Goal: Task Accomplishment & Management: Manage account settings

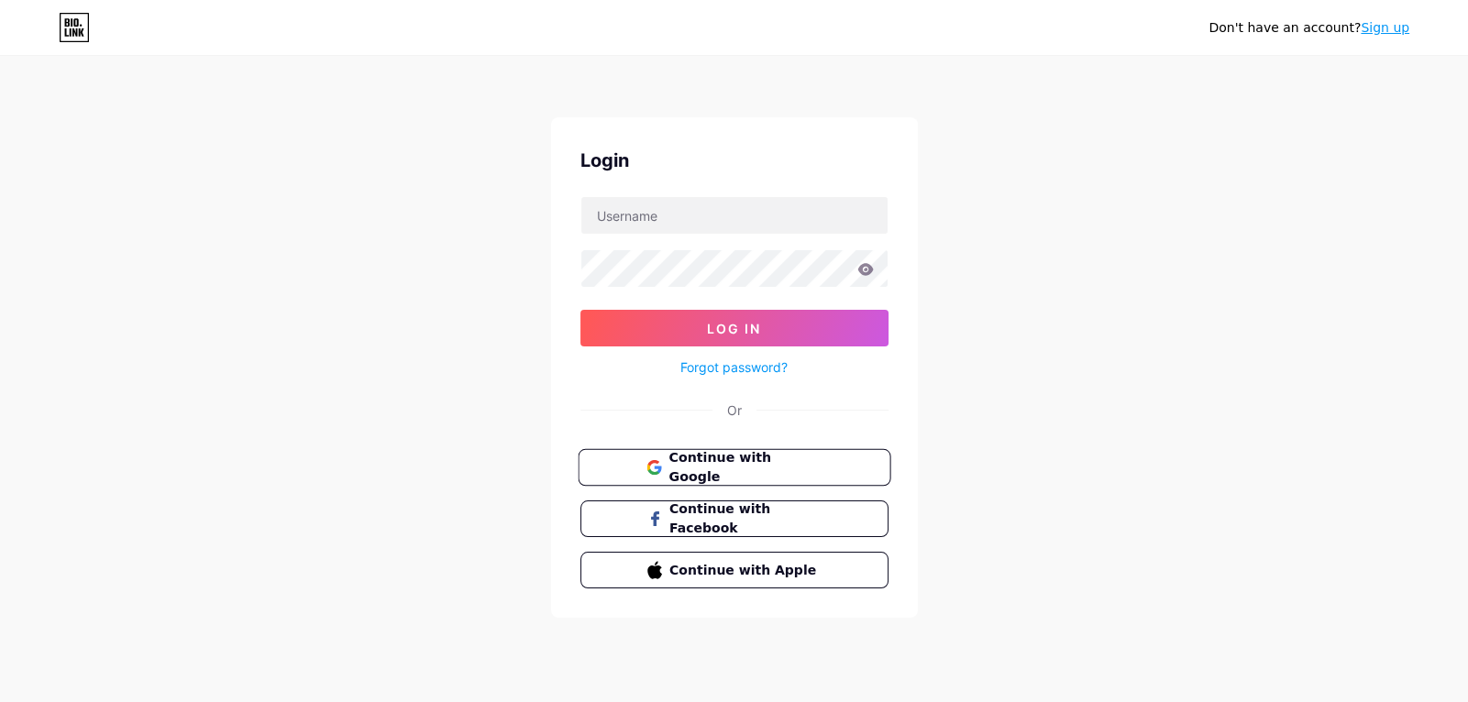
click at [715, 468] on span "Continue with Google" at bounding box center [744, 467] width 153 height 39
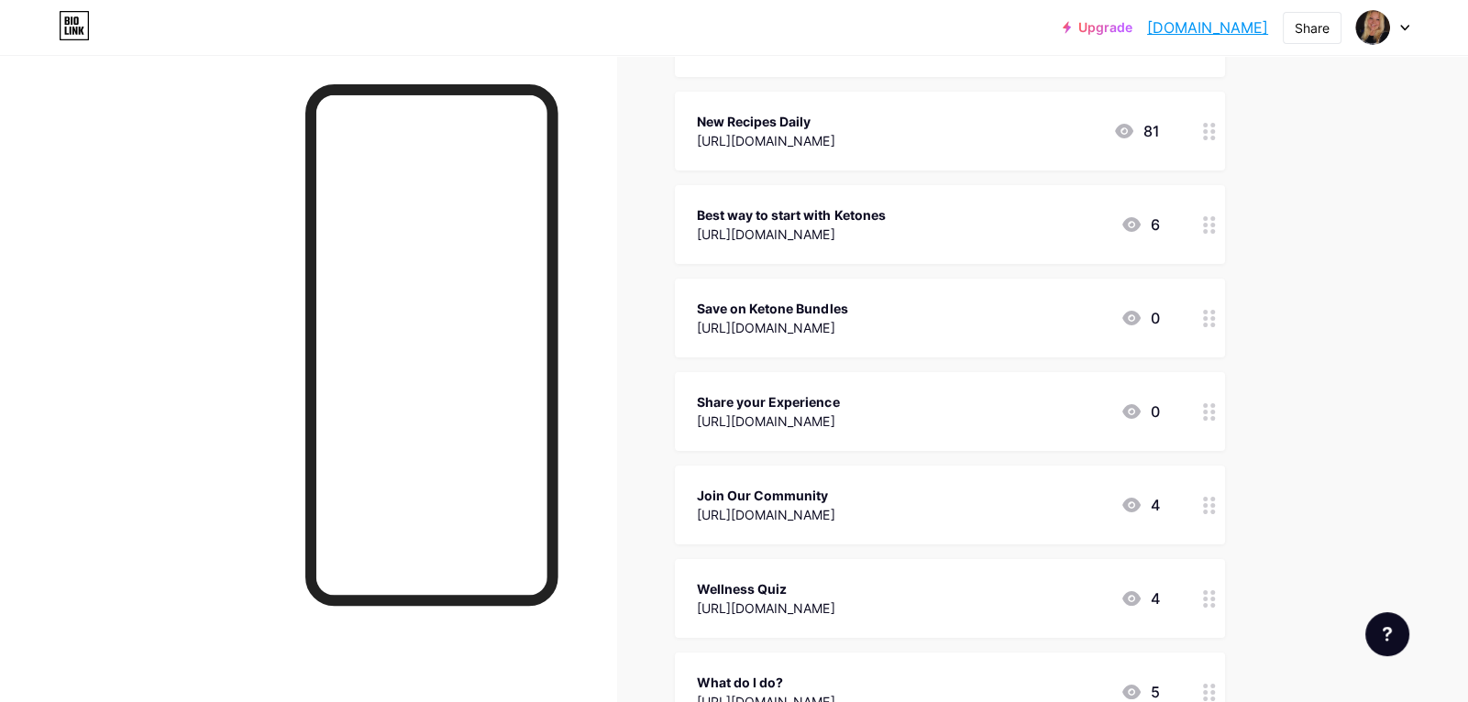
scroll to position [293, 0]
click at [1098, 326] on div "Save on Ketone Bundles [URL][DOMAIN_NAME] 0" at bounding box center [928, 315] width 462 height 42
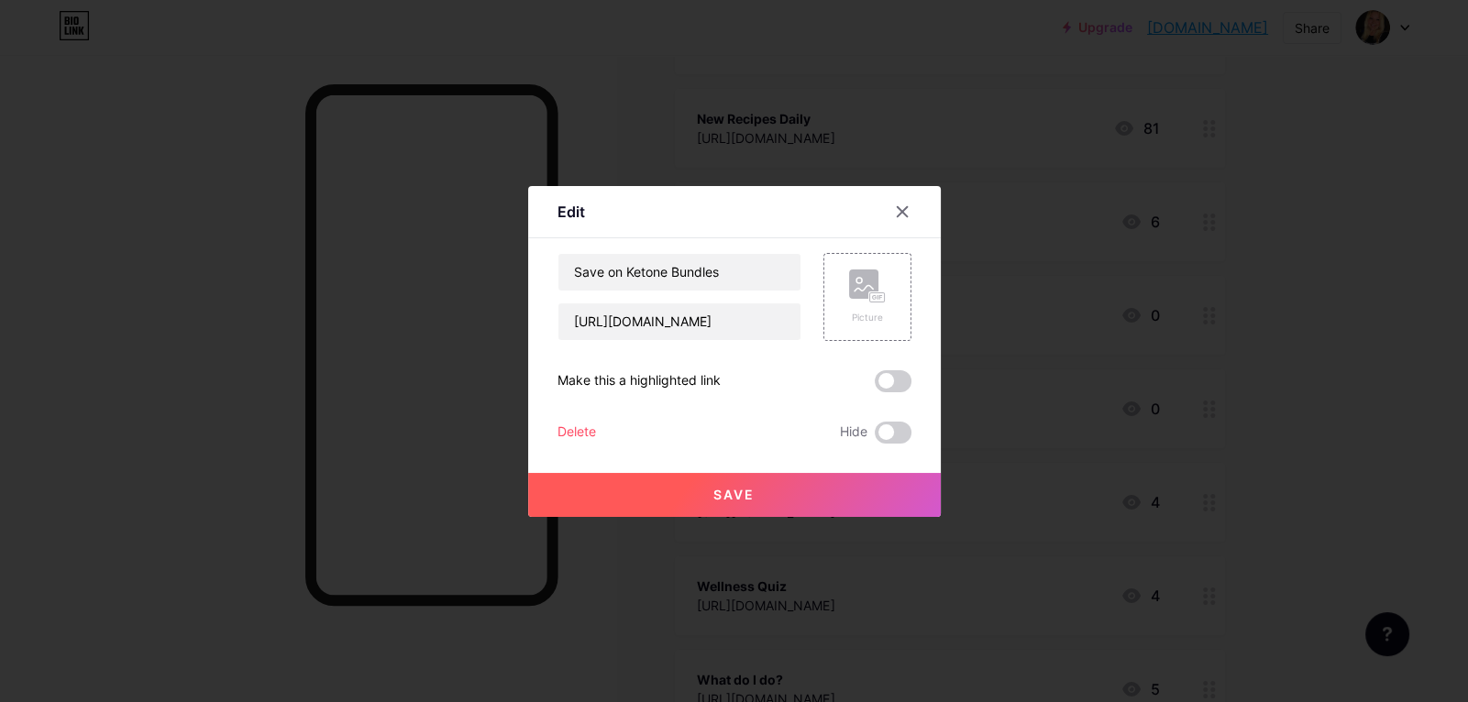
click at [1357, 342] on div at bounding box center [734, 351] width 1468 height 702
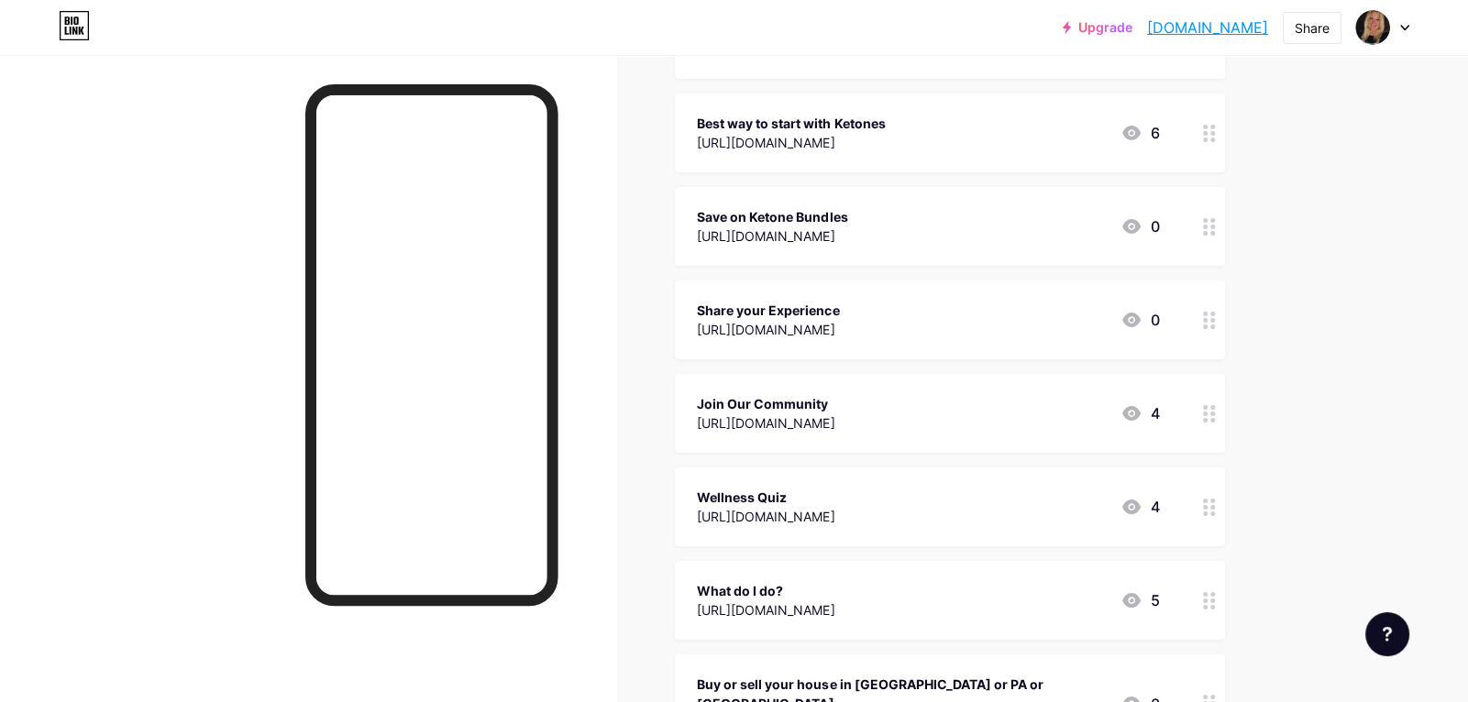
scroll to position [383, 0]
click at [834, 409] on div "Join Our Community" at bounding box center [766, 402] width 138 height 19
click at [1298, 373] on div at bounding box center [734, 351] width 1468 height 702
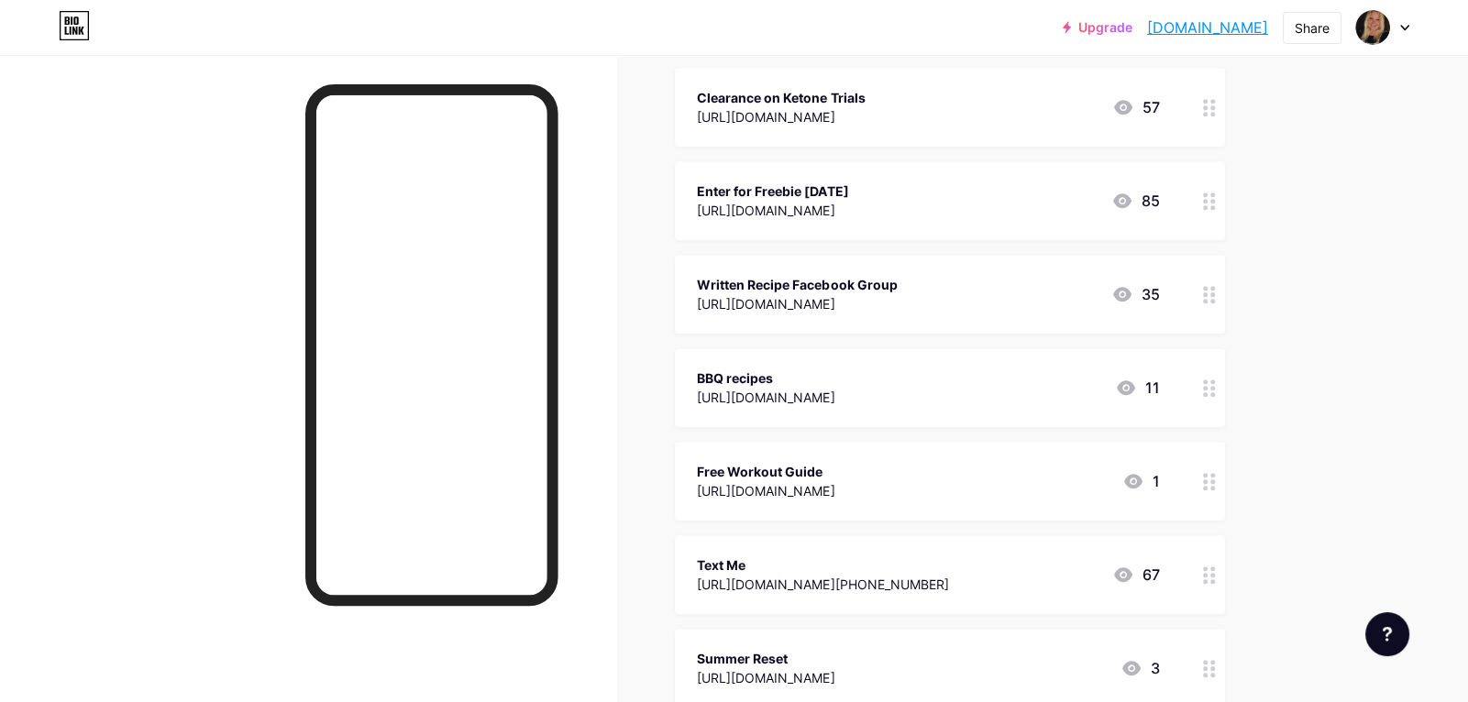
scroll to position [1178, 0]
click at [1048, 364] on div "BBQ recipes https://boards.com/a/btslWy.I0My5W 11" at bounding box center [928, 385] width 462 height 42
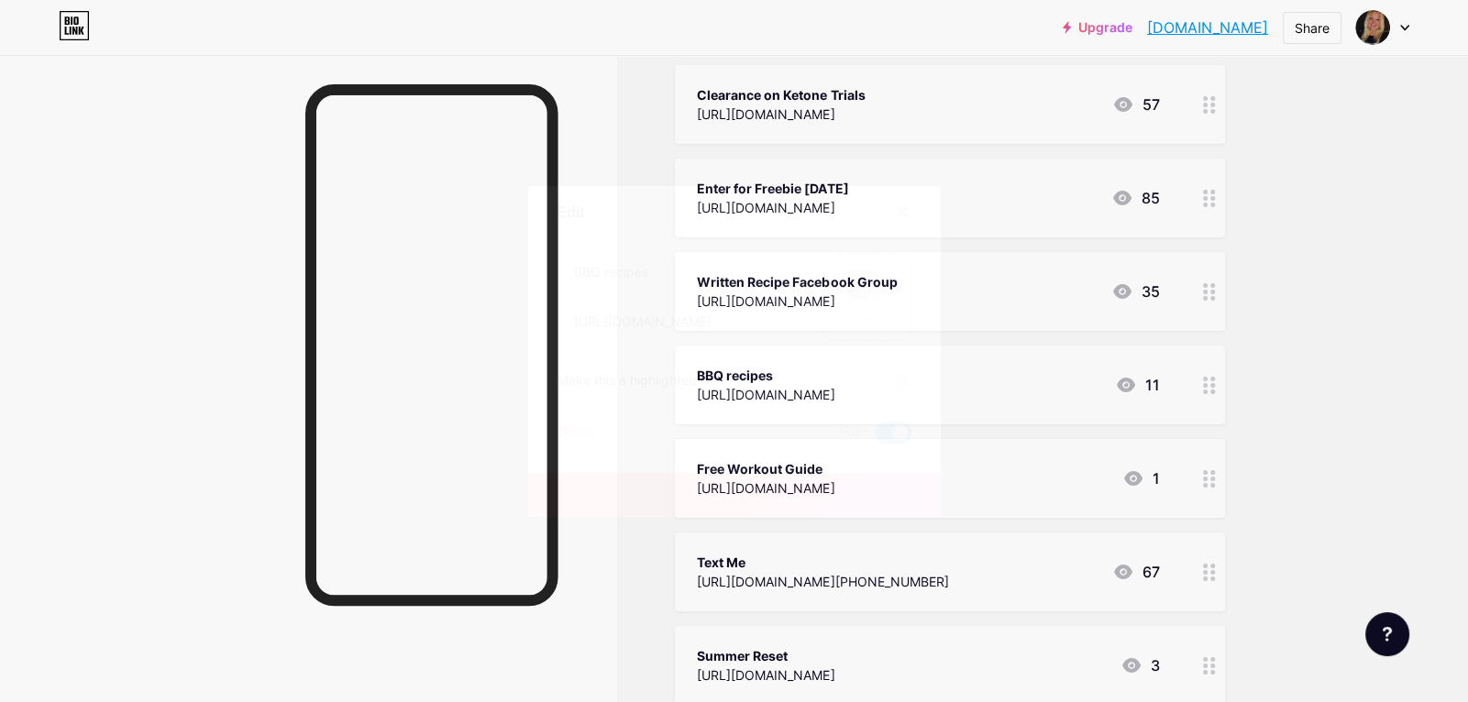
click at [1364, 341] on div at bounding box center [734, 351] width 1468 height 702
click at [1027, 457] on div "Free Workout Guide https://tanyaleeclose.com/workout 1" at bounding box center [928, 478] width 462 height 42
click at [1373, 310] on div at bounding box center [734, 351] width 1468 height 702
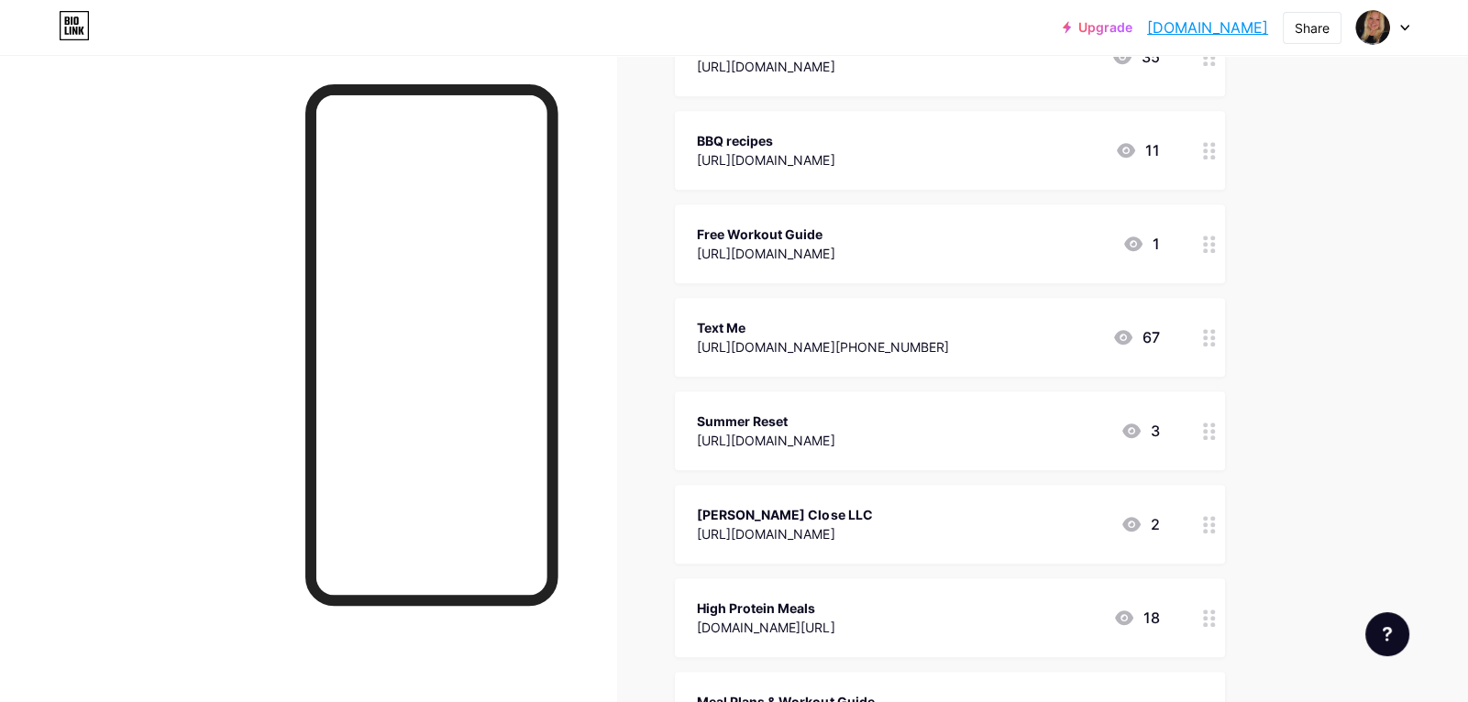
scroll to position [1415, 0]
click at [948, 316] on div "Text Me" at bounding box center [822, 325] width 251 height 19
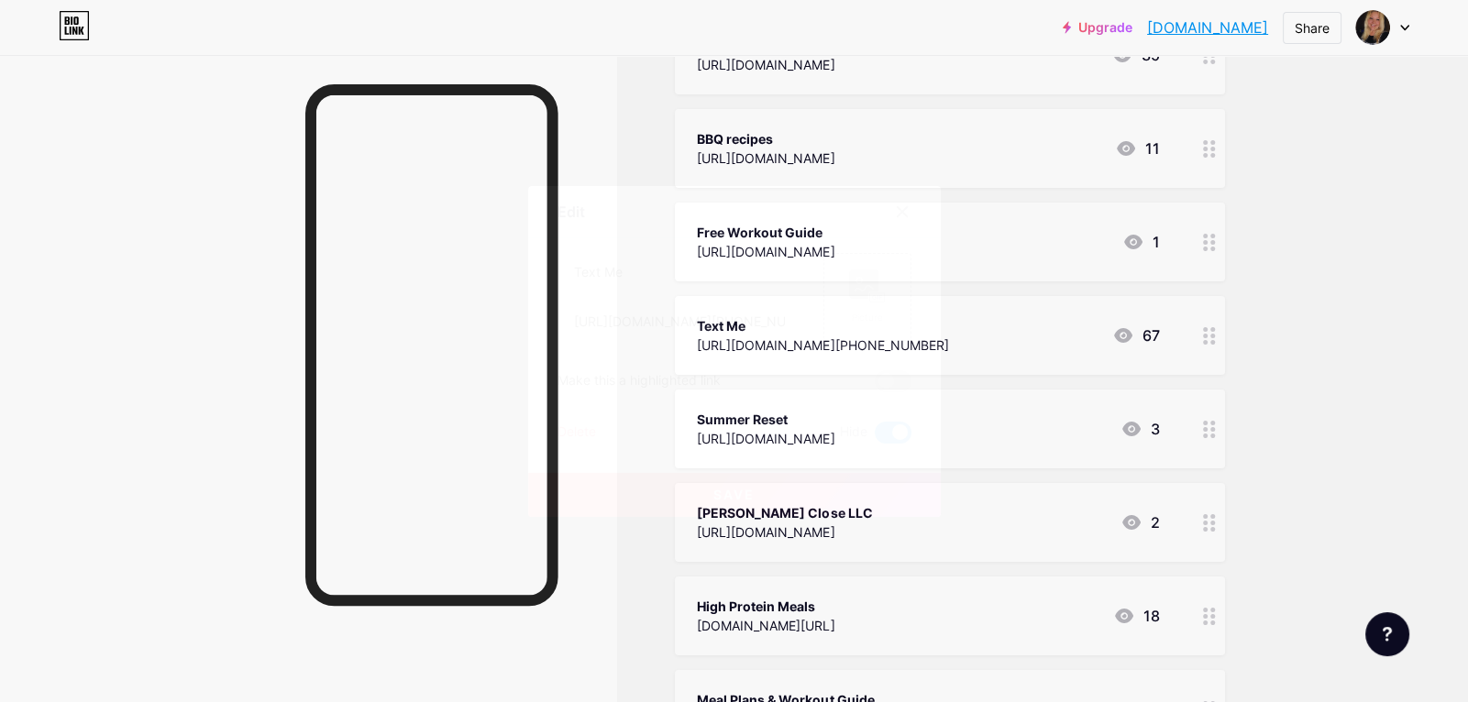
click at [1394, 218] on div at bounding box center [734, 351] width 1468 height 702
click at [948, 336] on div "https://www.t2ll.com/smsRedirect.aspx/?phoneNumber=2159992110&msg=test" at bounding box center [822, 345] width 251 height 19
click at [574, 430] on div "Delete" at bounding box center [576, 433] width 39 height 22
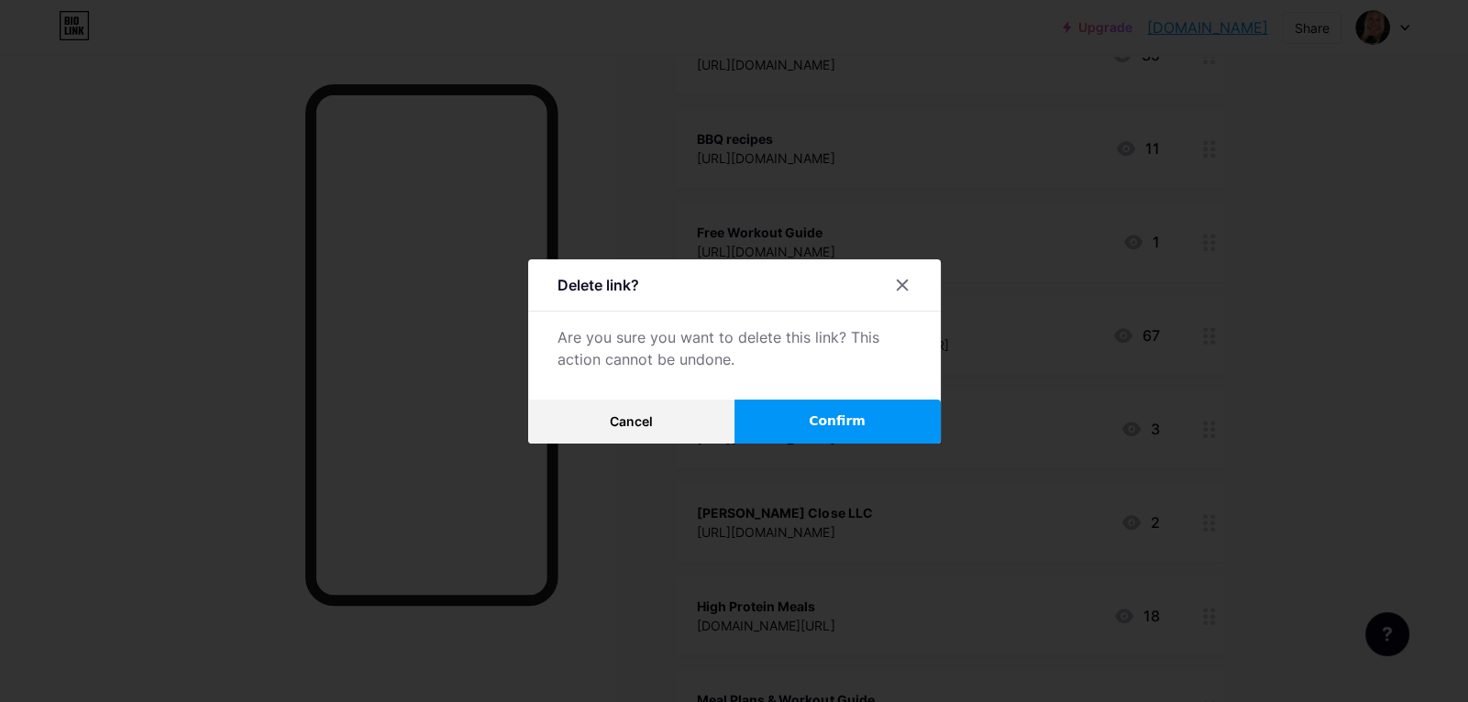
click at [812, 414] on button "Confirm" at bounding box center [837, 422] width 206 height 44
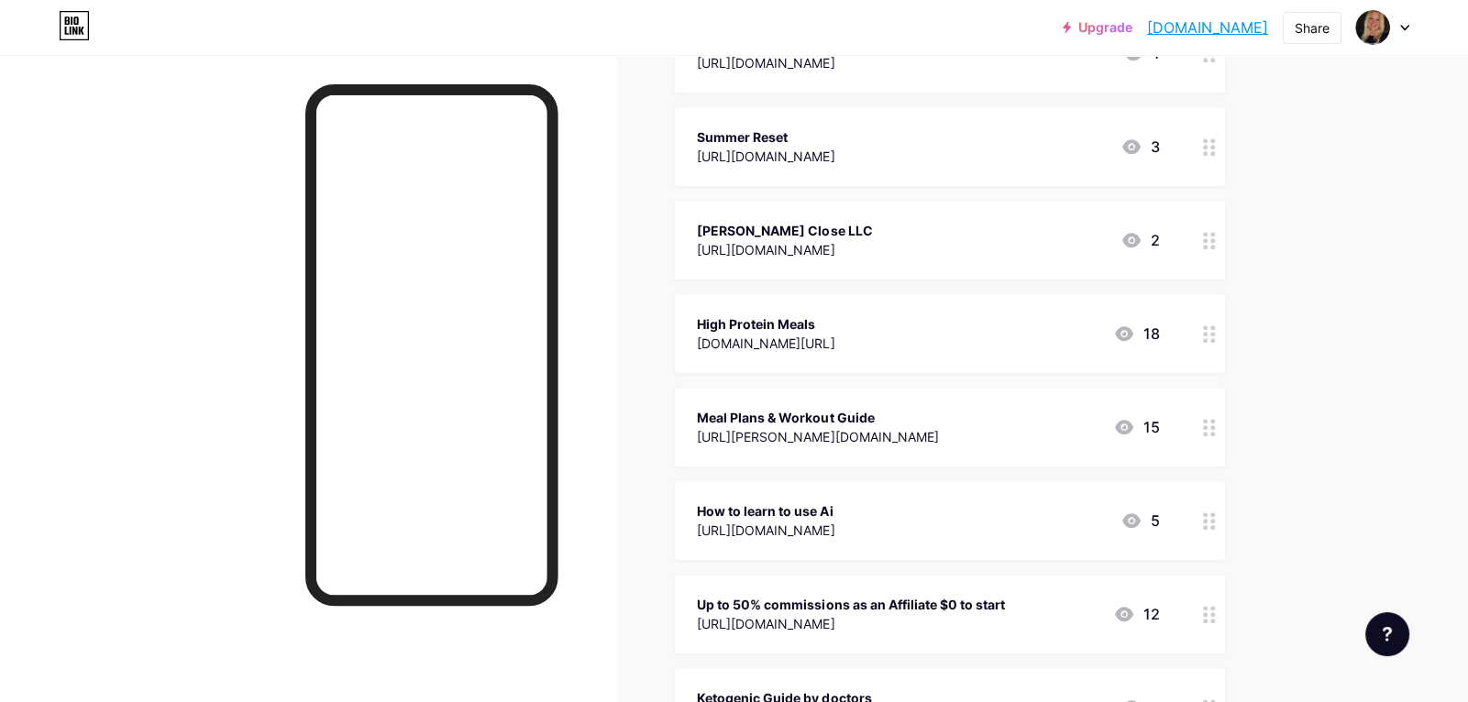
scroll to position [1603, 0]
click at [972, 219] on div "Tanya Lee Close LLC https://tanyaleeclose.com/home-page 2" at bounding box center [928, 240] width 462 height 42
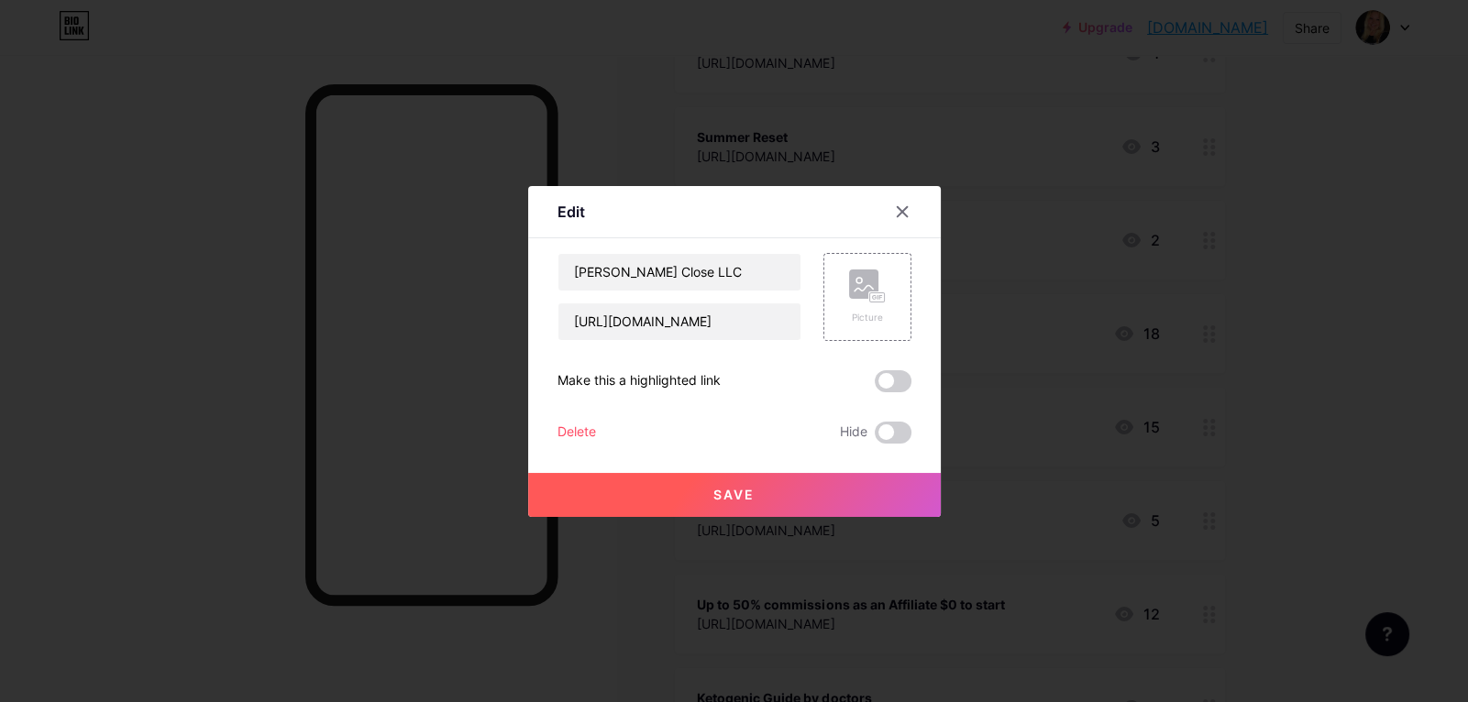
click at [1319, 301] on div at bounding box center [734, 351] width 1468 height 702
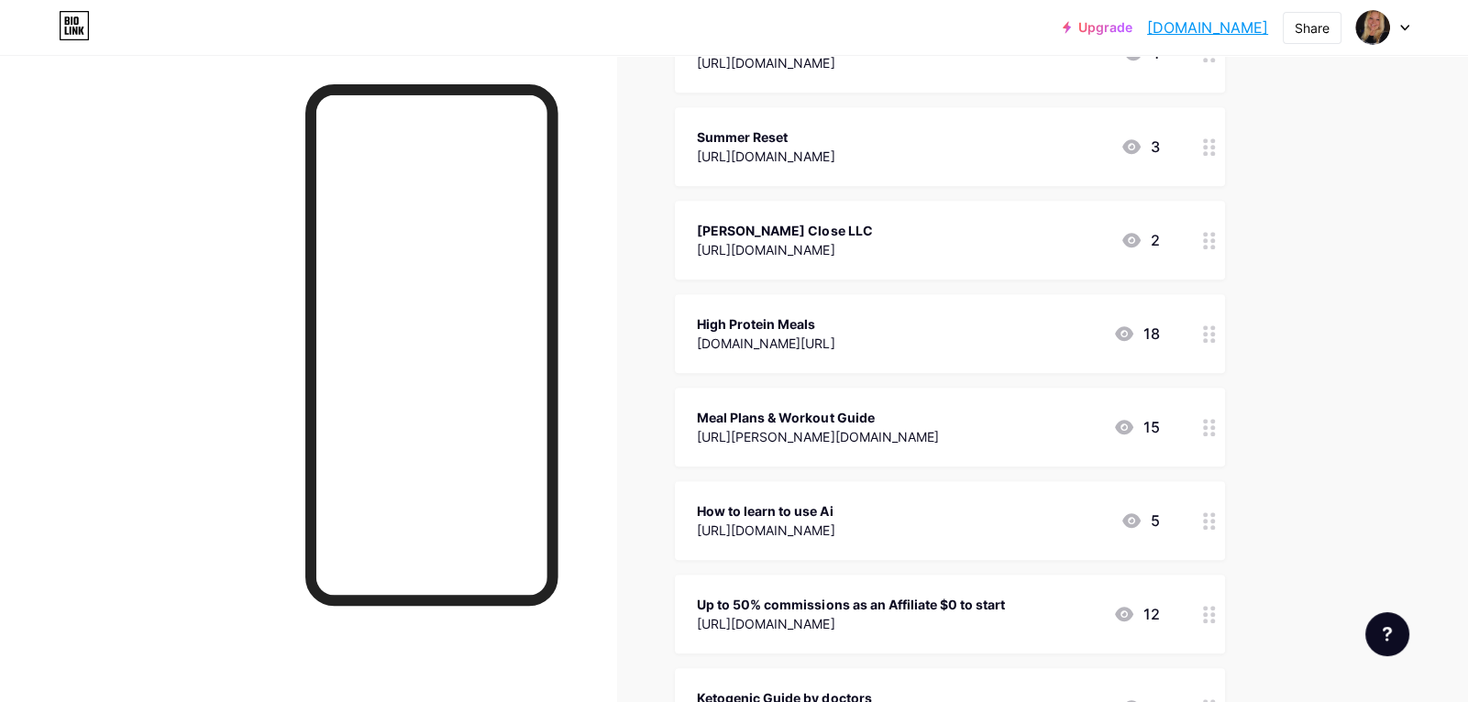
click at [964, 313] on div "High Protein Meals tanyaleeclose.com/home-page 18" at bounding box center [928, 334] width 462 height 42
click at [1324, 357] on div at bounding box center [734, 351] width 1468 height 702
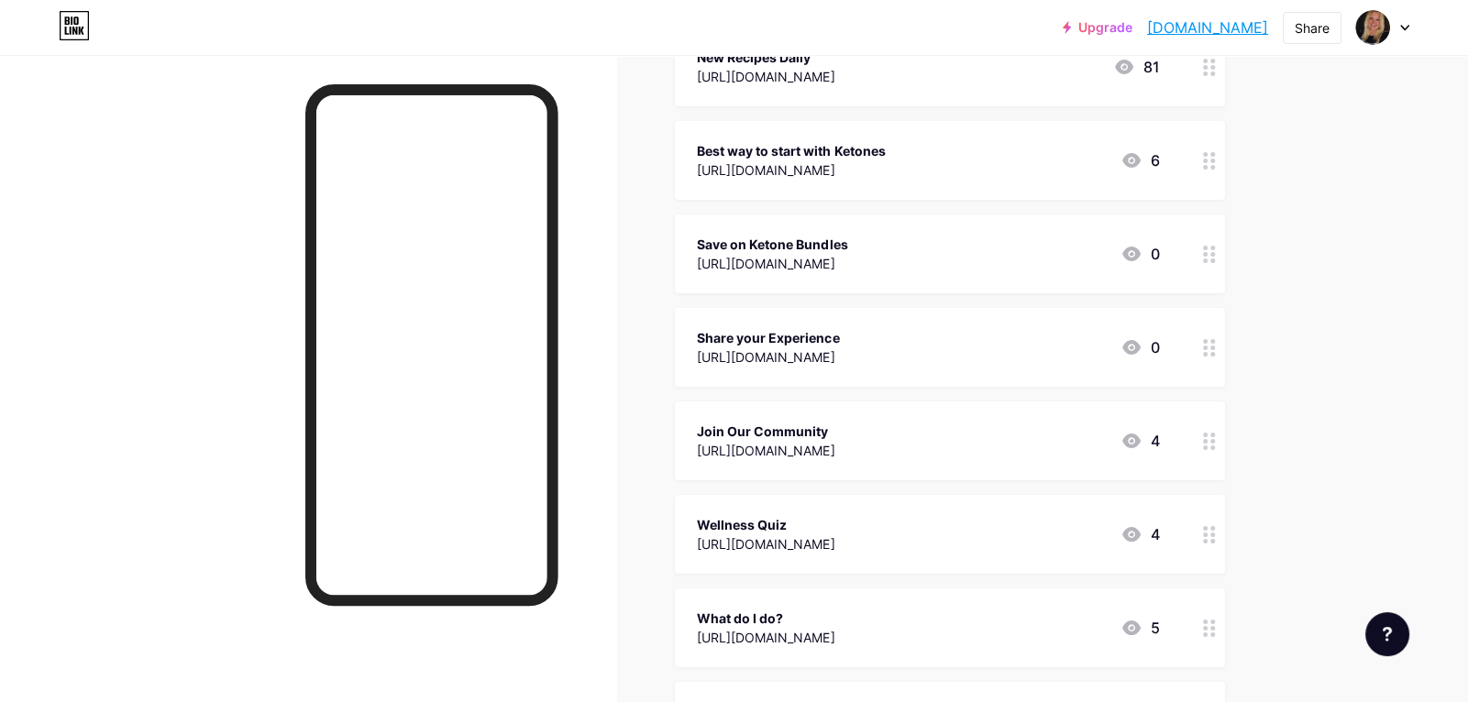
scroll to position [348, 0]
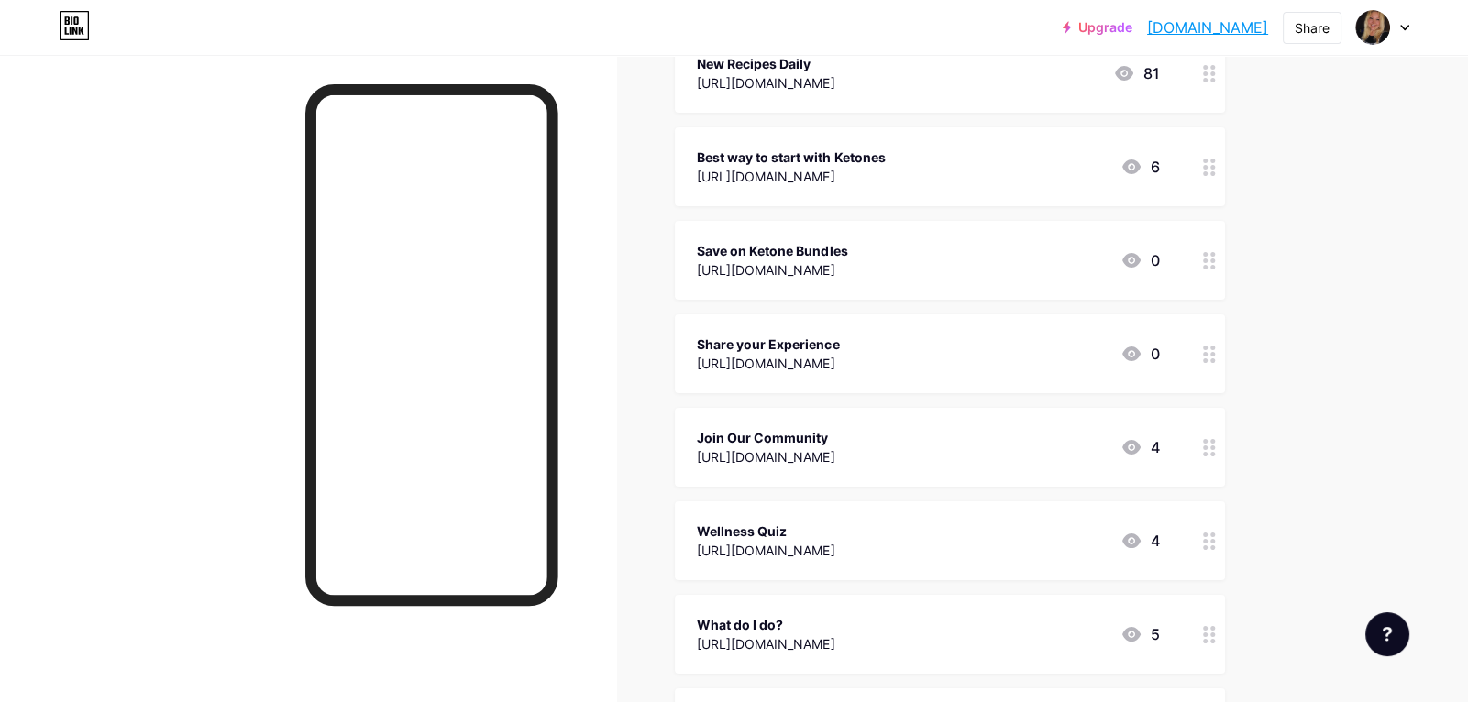
click at [839, 351] on div "Share your Experience" at bounding box center [768, 344] width 142 height 19
click at [1042, 353] on div at bounding box center [734, 351] width 1468 height 702
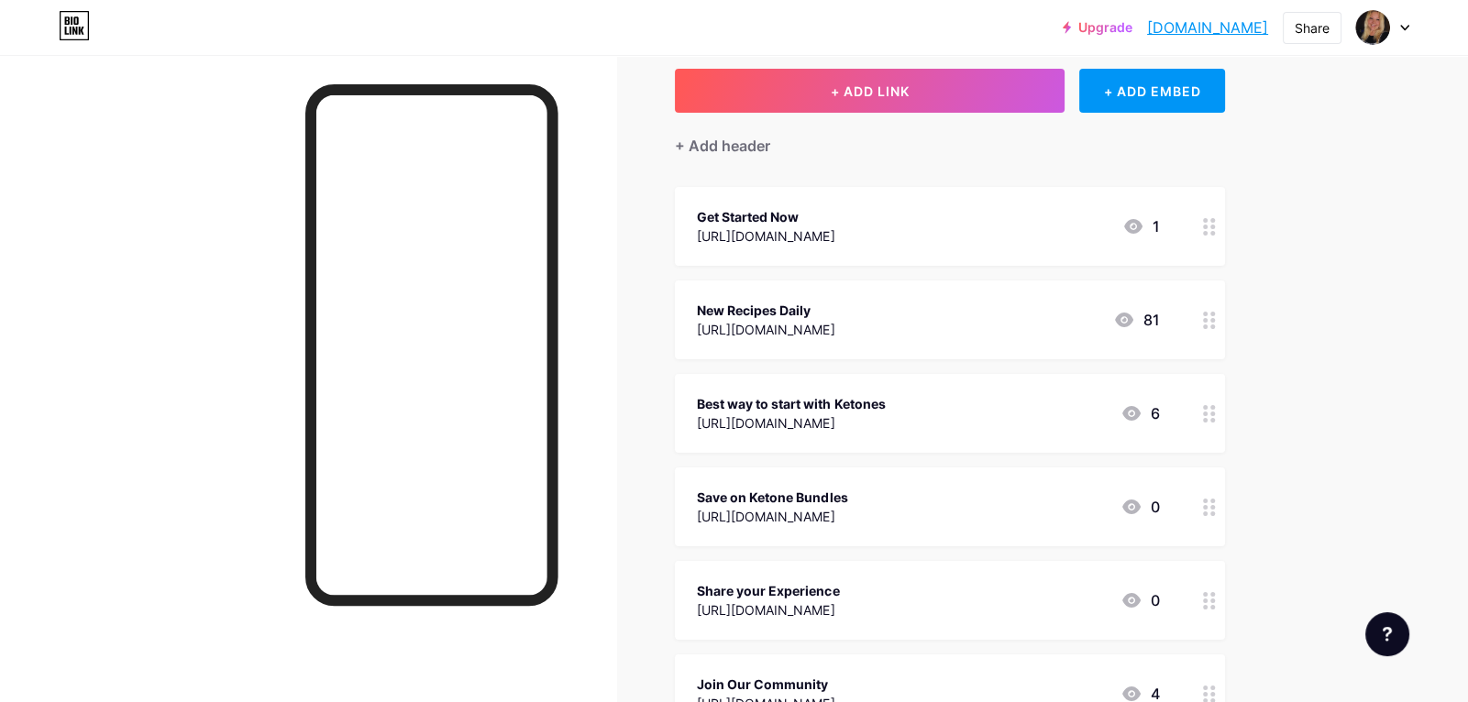
scroll to position [105, 0]
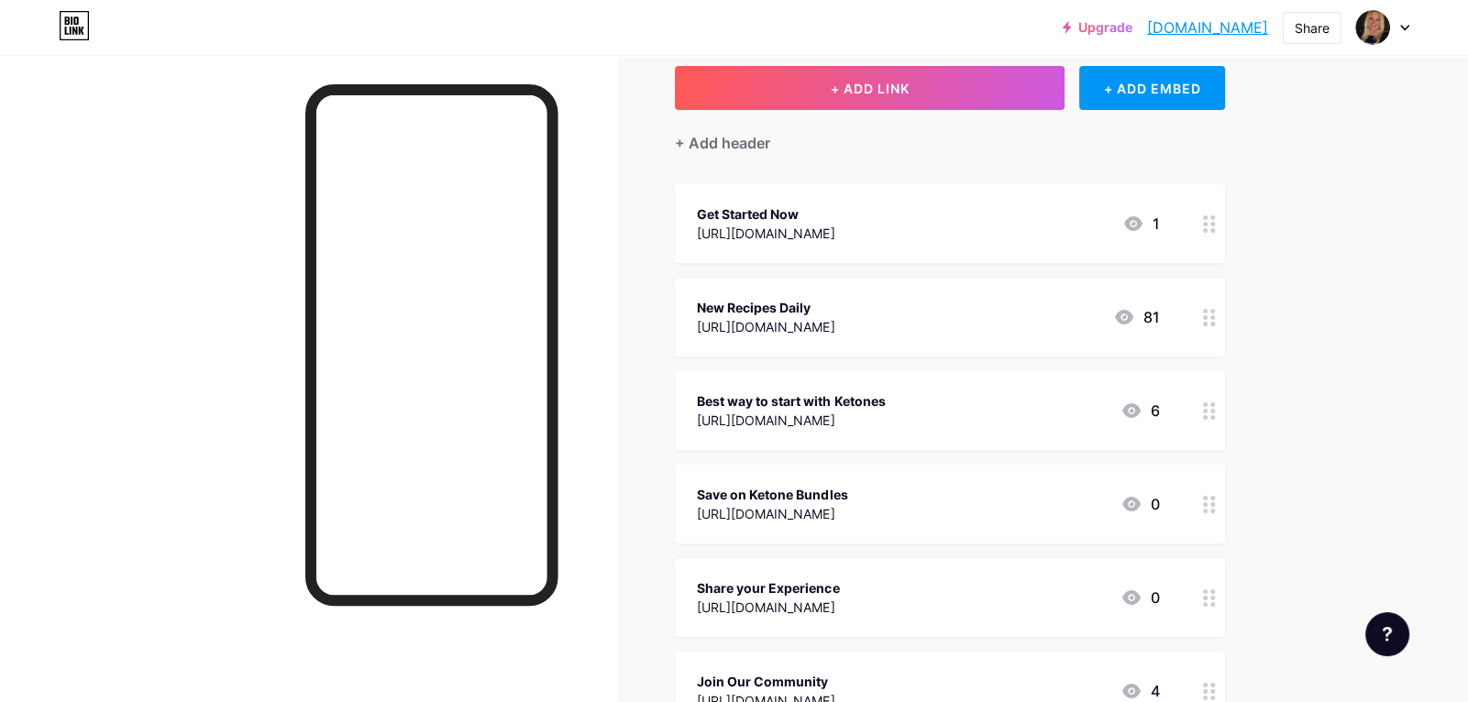
click at [995, 215] on div "Get Started Now https://tanyaleeclose.com/leads 1" at bounding box center [928, 224] width 462 height 42
click at [995, 215] on div at bounding box center [734, 351] width 1468 height 702
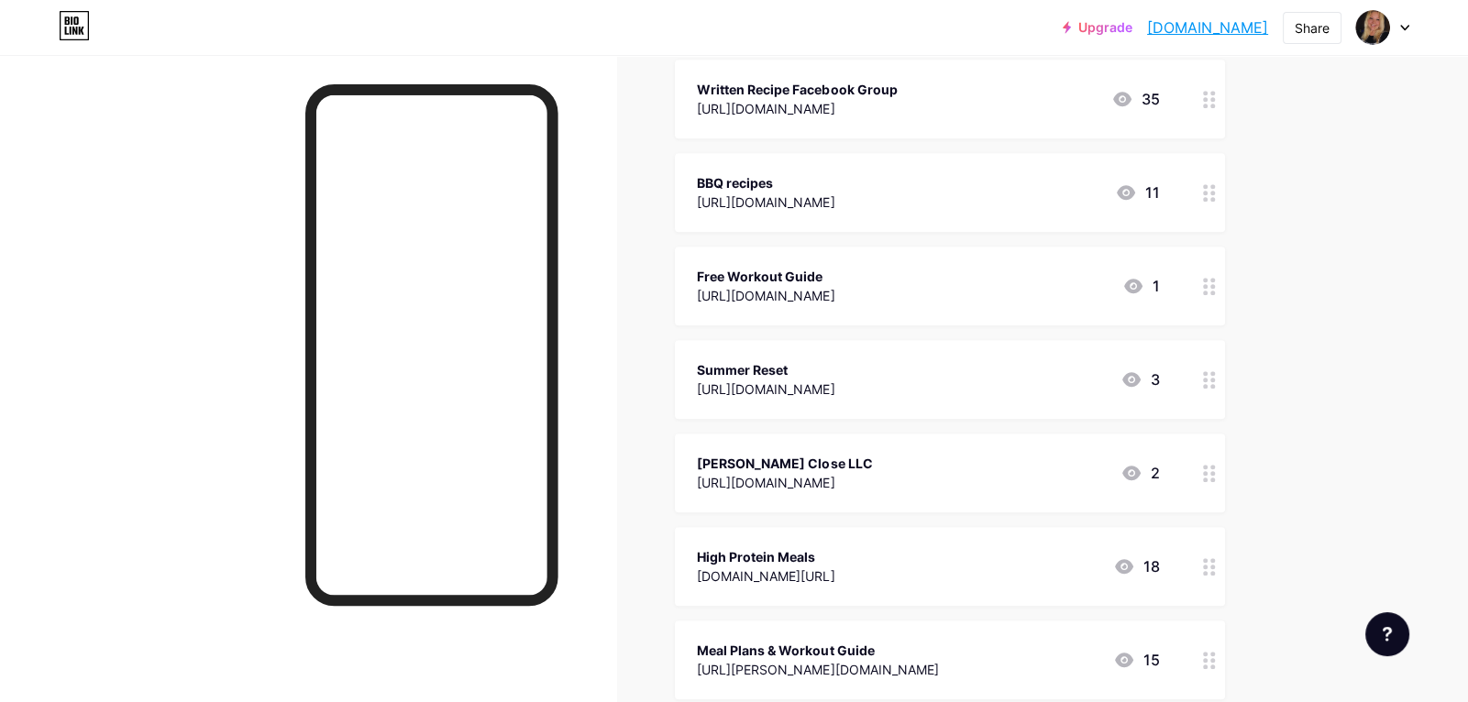
scroll to position [1375, 0]
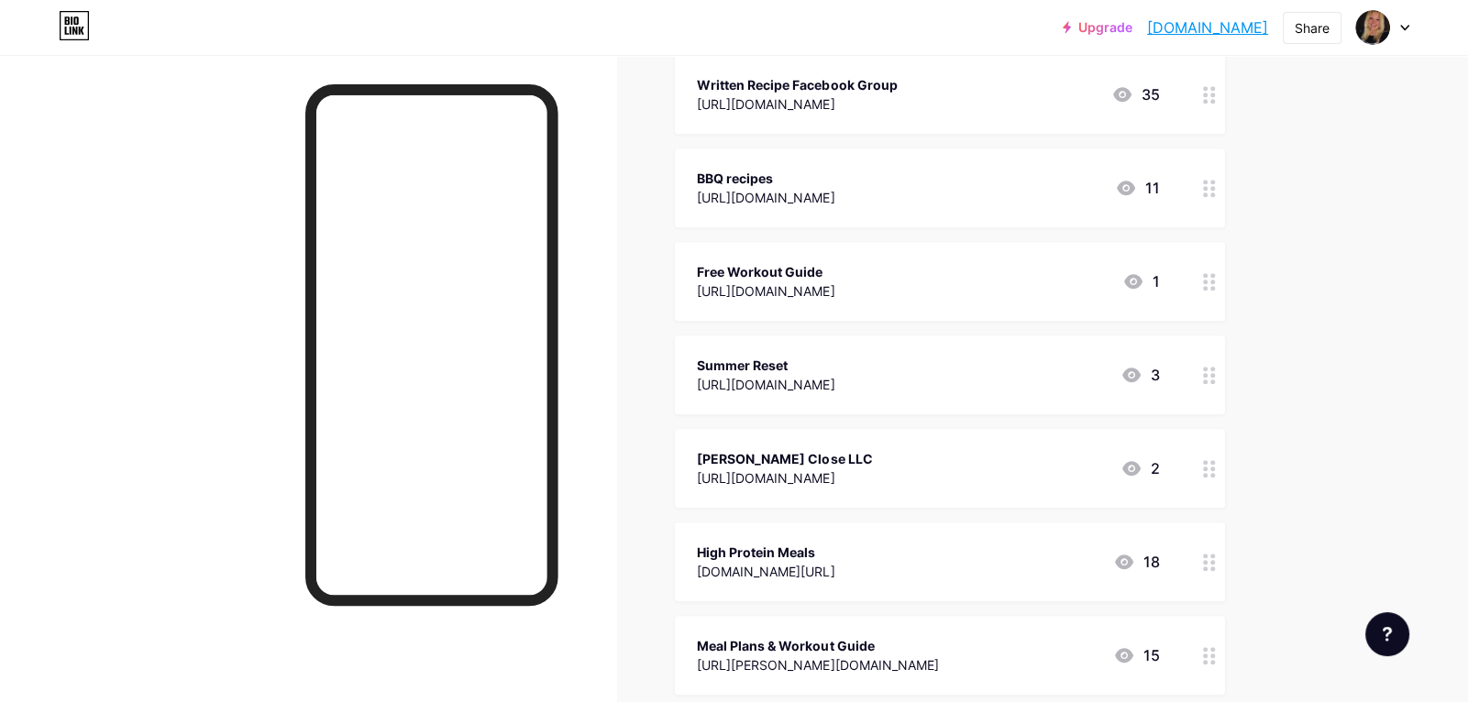
click at [973, 454] on div "Tanya Lee Close LLC https://tanyaleeclose.com/home-page 2" at bounding box center [928, 468] width 462 height 42
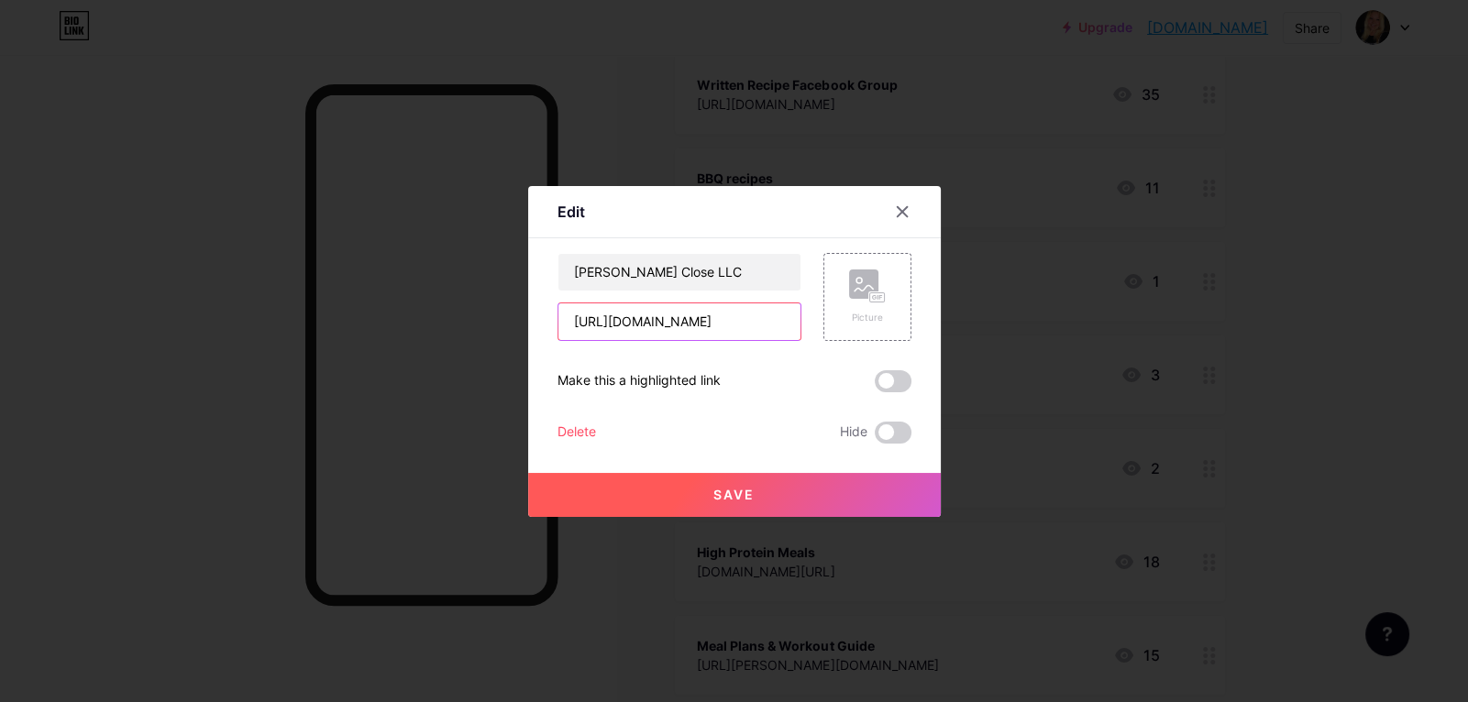
click at [689, 321] on input "https://tanyaleeclose.com/home-page" at bounding box center [679, 321] width 242 height 37
paste input "leads"
type input "https://tanyaleeclose.com/leads"
click at [720, 268] on input "Tanya Lee Close LLC" at bounding box center [679, 272] width 242 height 37
click at [730, 495] on span "Save" at bounding box center [733, 495] width 41 height 16
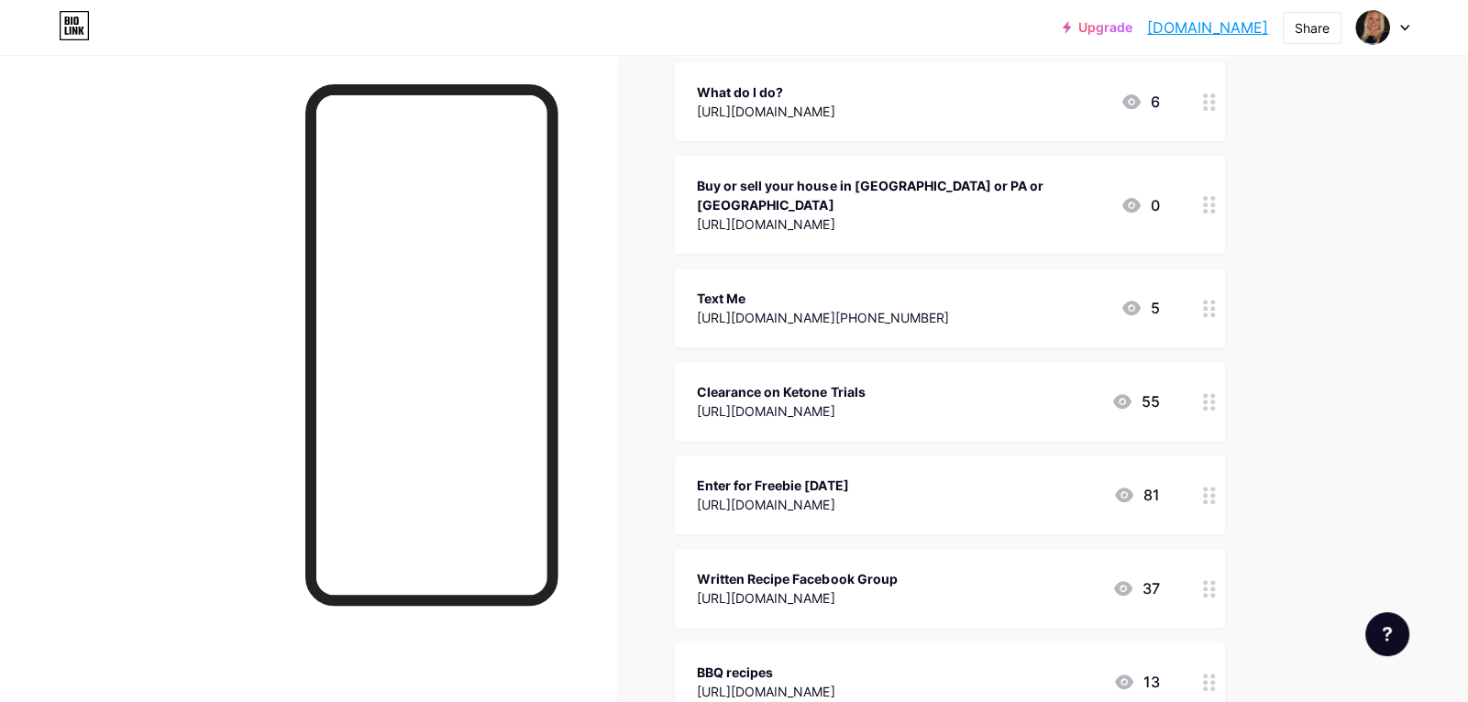
scroll to position [0, 0]
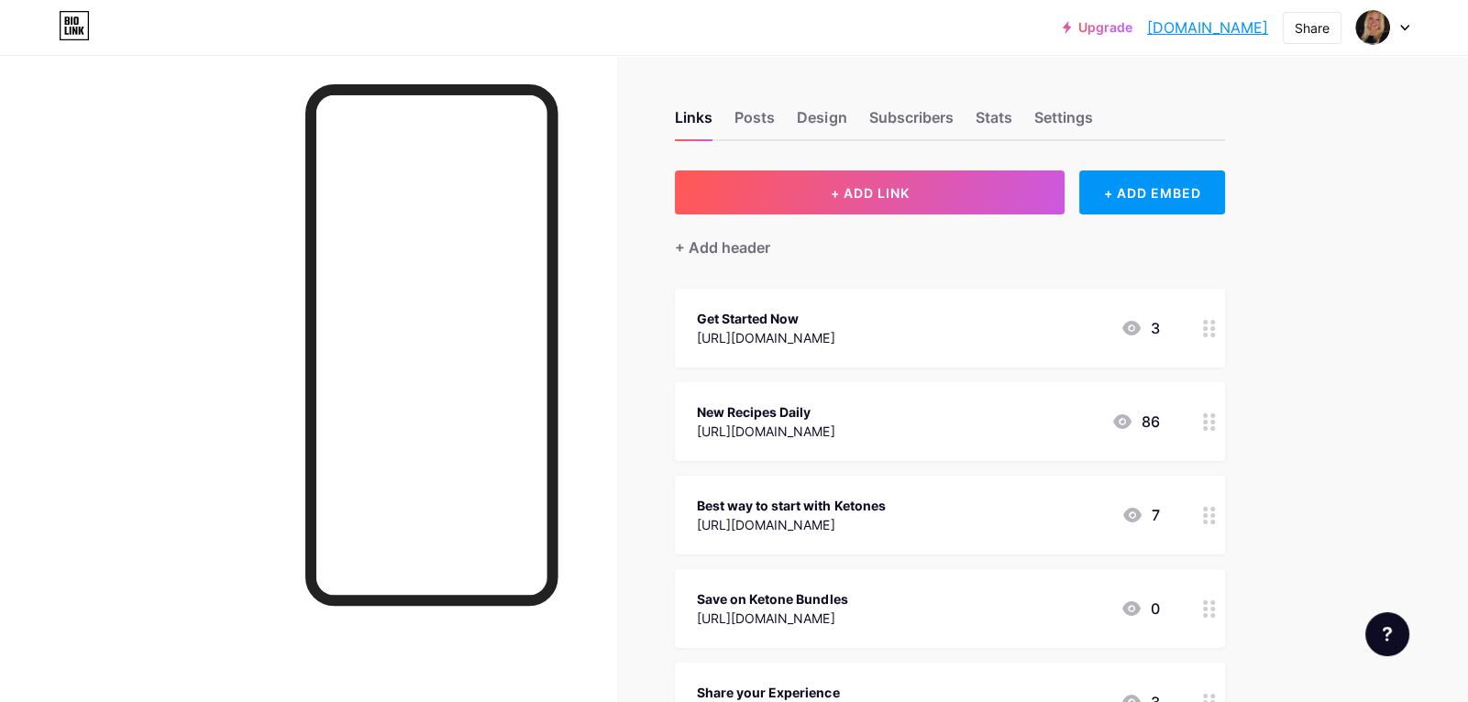
click at [834, 337] on div "https://tanyaleeclose.com/leads" at bounding box center [766, 337] width 138 height 19
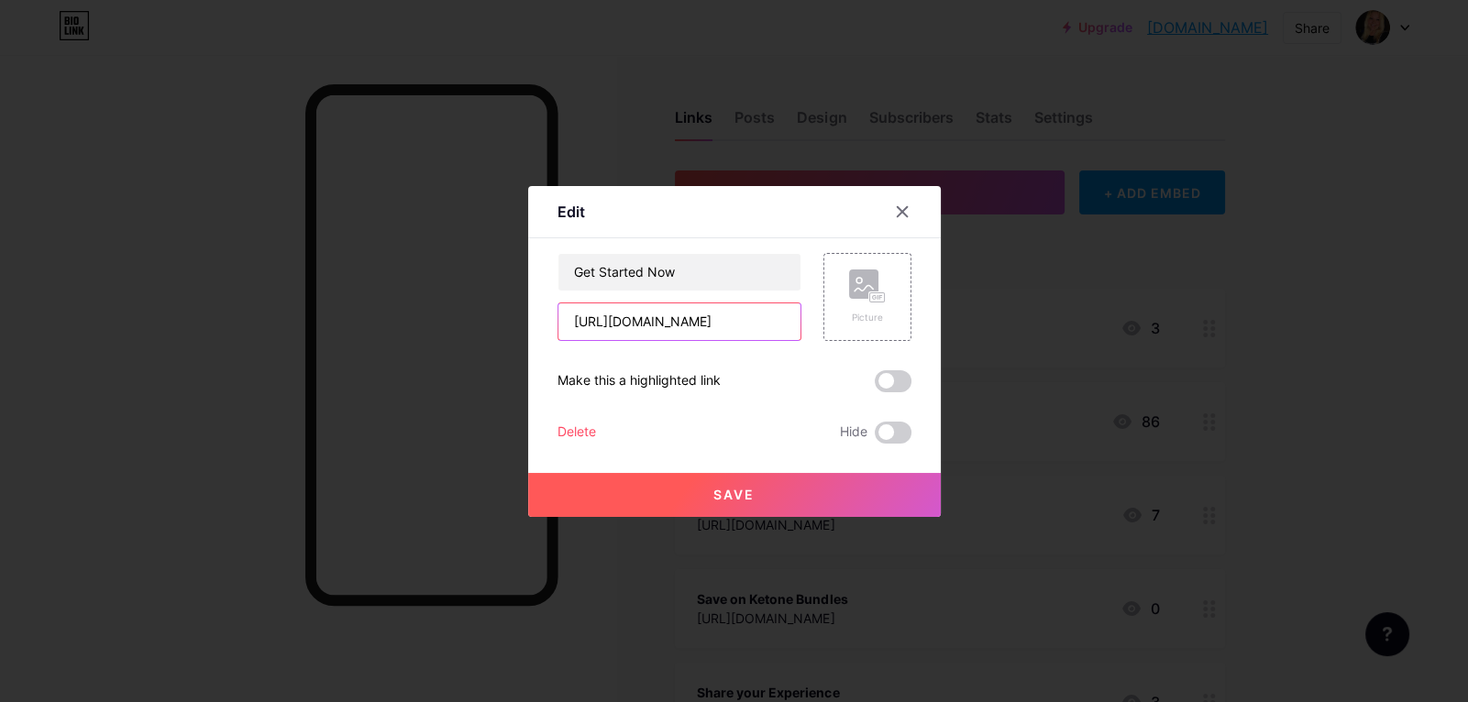
click at [777, 316] on input "https://tanyaleeclose.com/leads" at bounding box center [679, 321] width 242 height 37
paste input "biz"
type input "https://tanyaleeclose.com/biz"
click at [811, 487] on button "Save" at bounding box center [734, 495] width 413 height 44
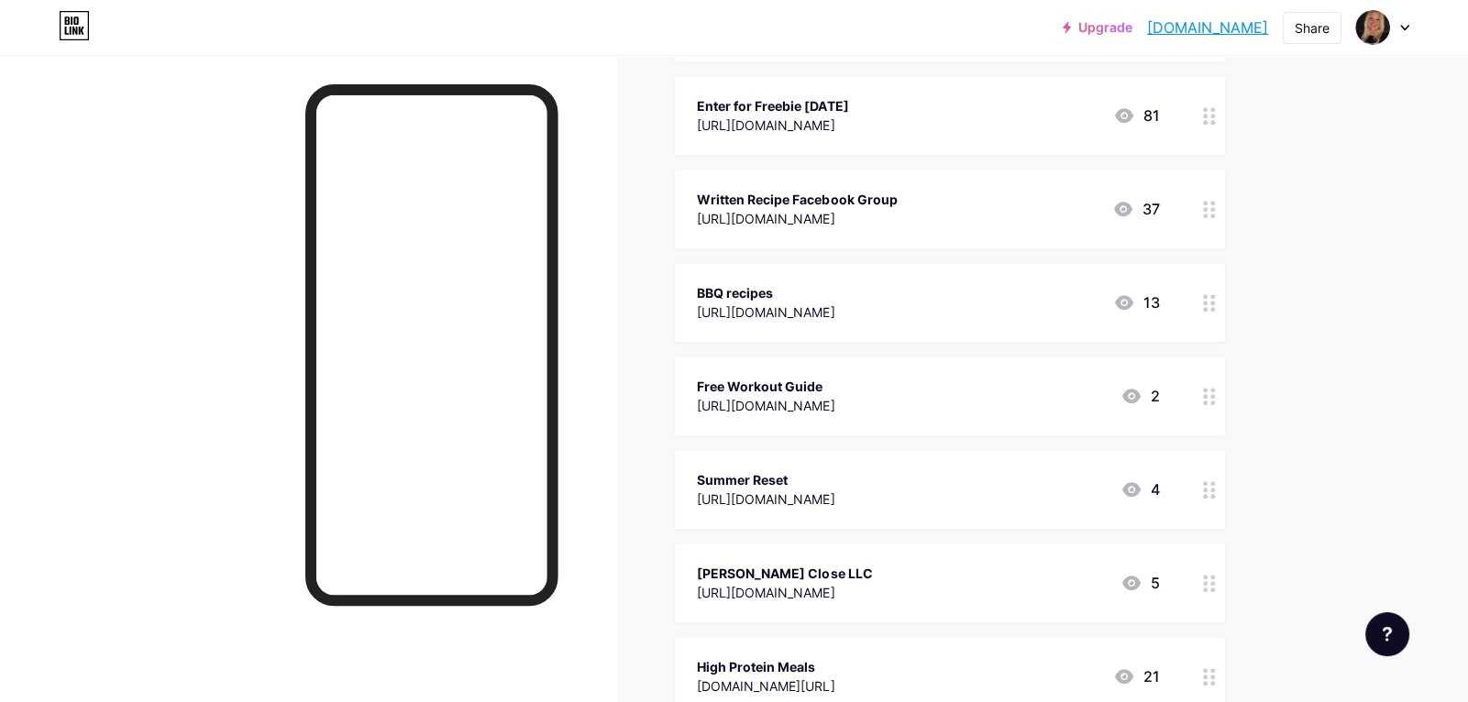
scroll to position [1325, 0]
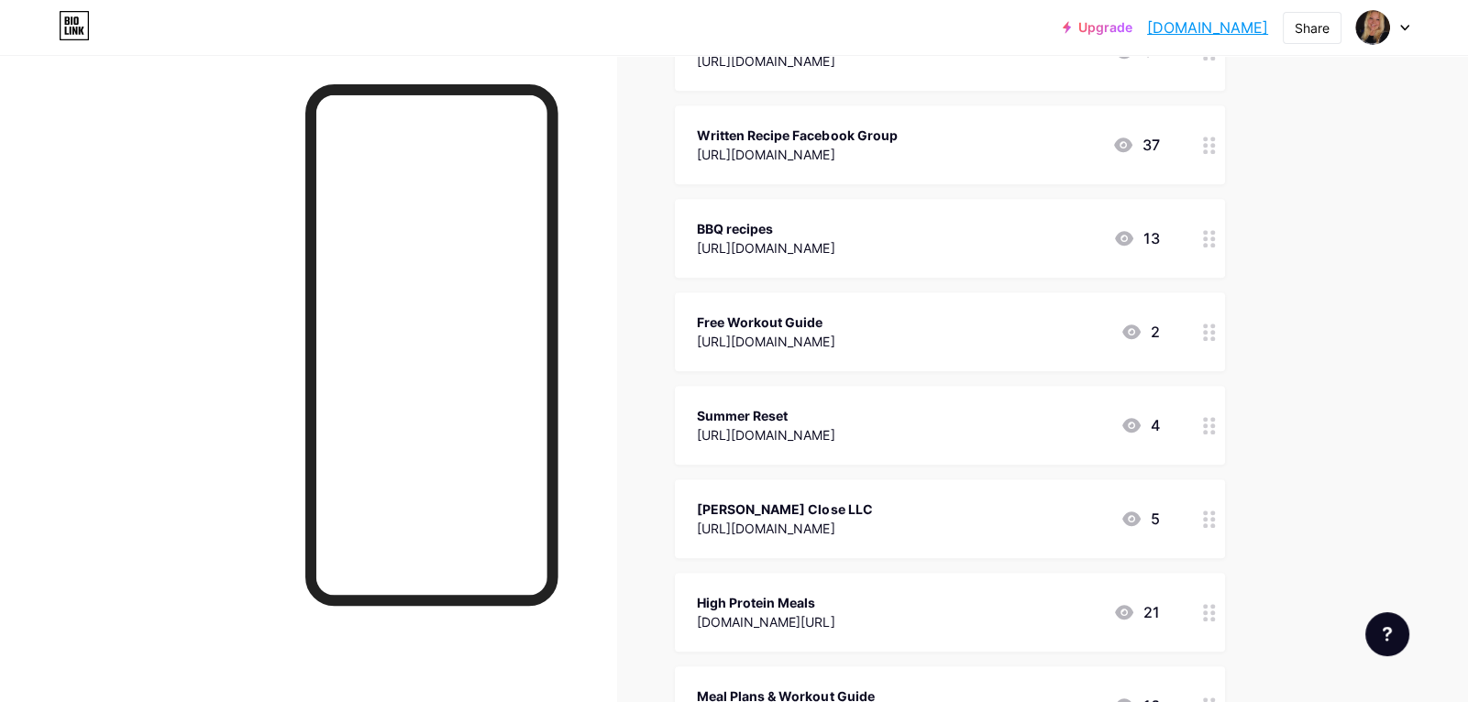
click at [957, 514] on div "Tanya Lee Close LLC https://tanyaleeclose.com/leads 5" at bounding box center [928, 519] width 462 height 42
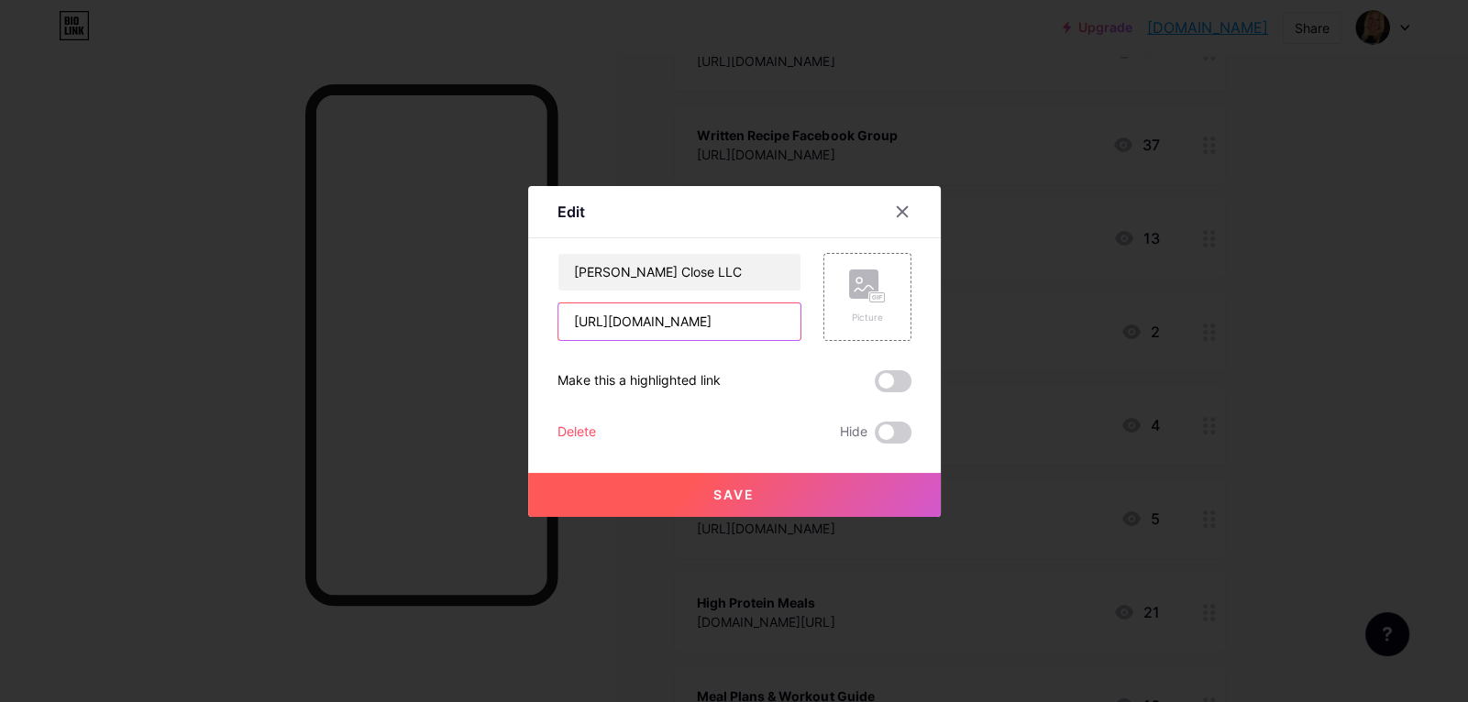
click at [780, 319] on input "https://tanyaleeclose.com/leads" at bounding box center [679, 321] width 242 height 37
paste input "biz"
type input "https://tanyaleeclose.com/biz"
click at [766, 479] on button "Save" at bounding box center [734, 495] width 413 height 44
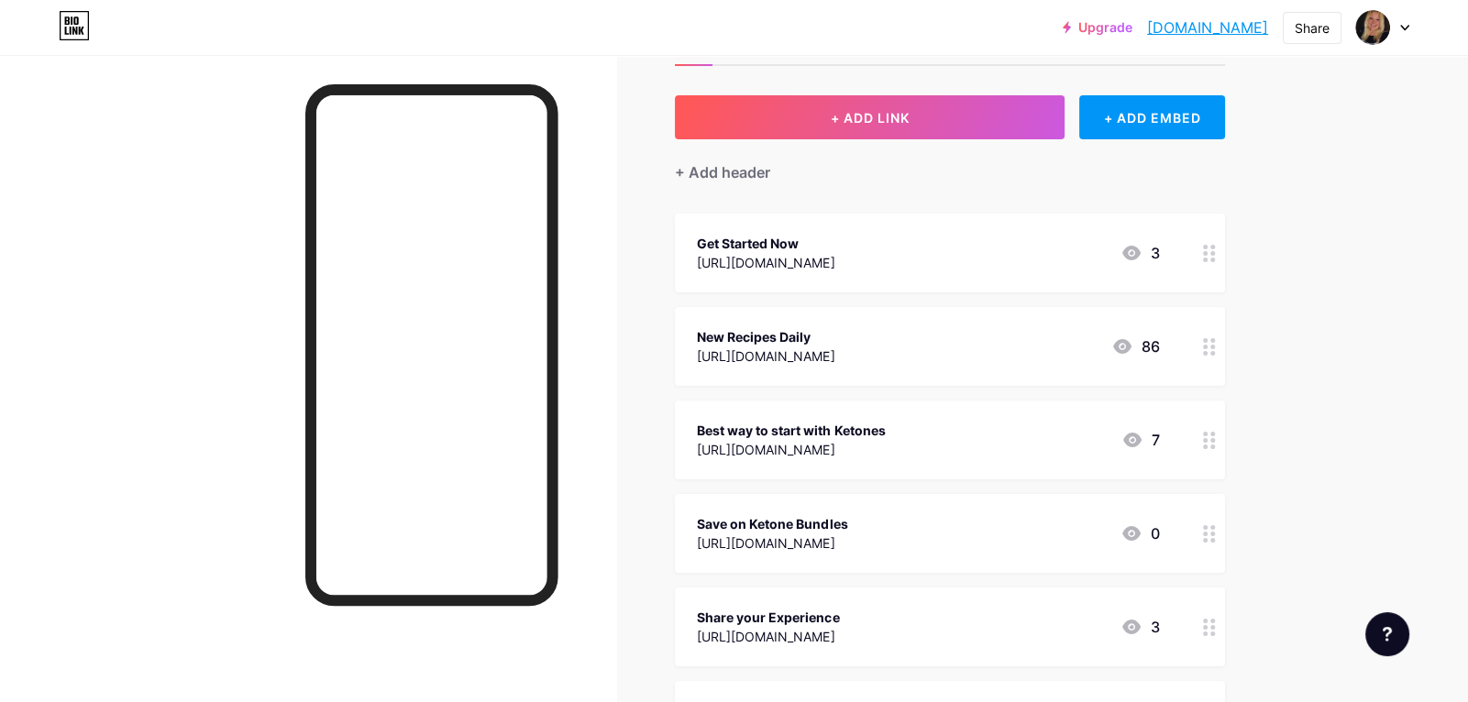
scroll to position [83, 0]
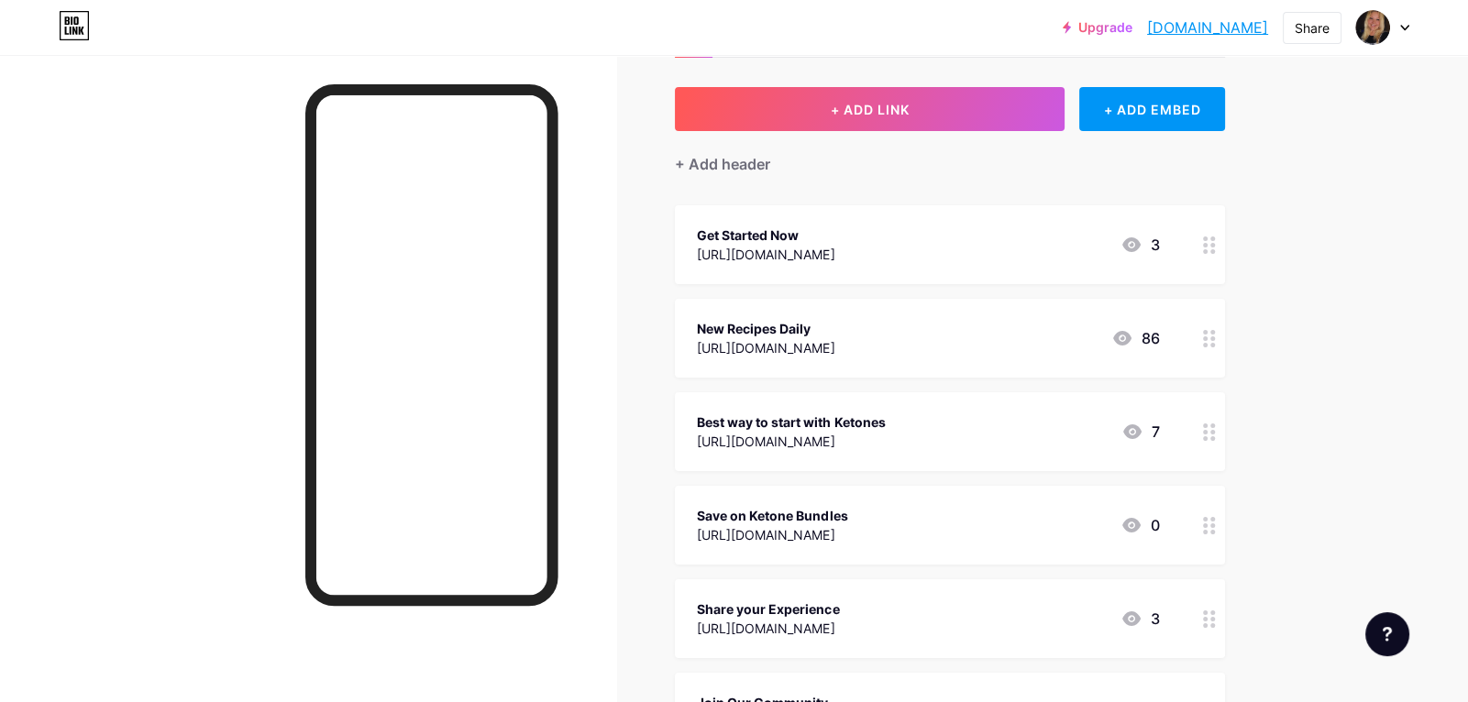
click at [936, 347] on div "New Recipes Daily https://tanyaleeclose.com/ketoguide 86" at bounding box center [928, 338] width 462 height 42
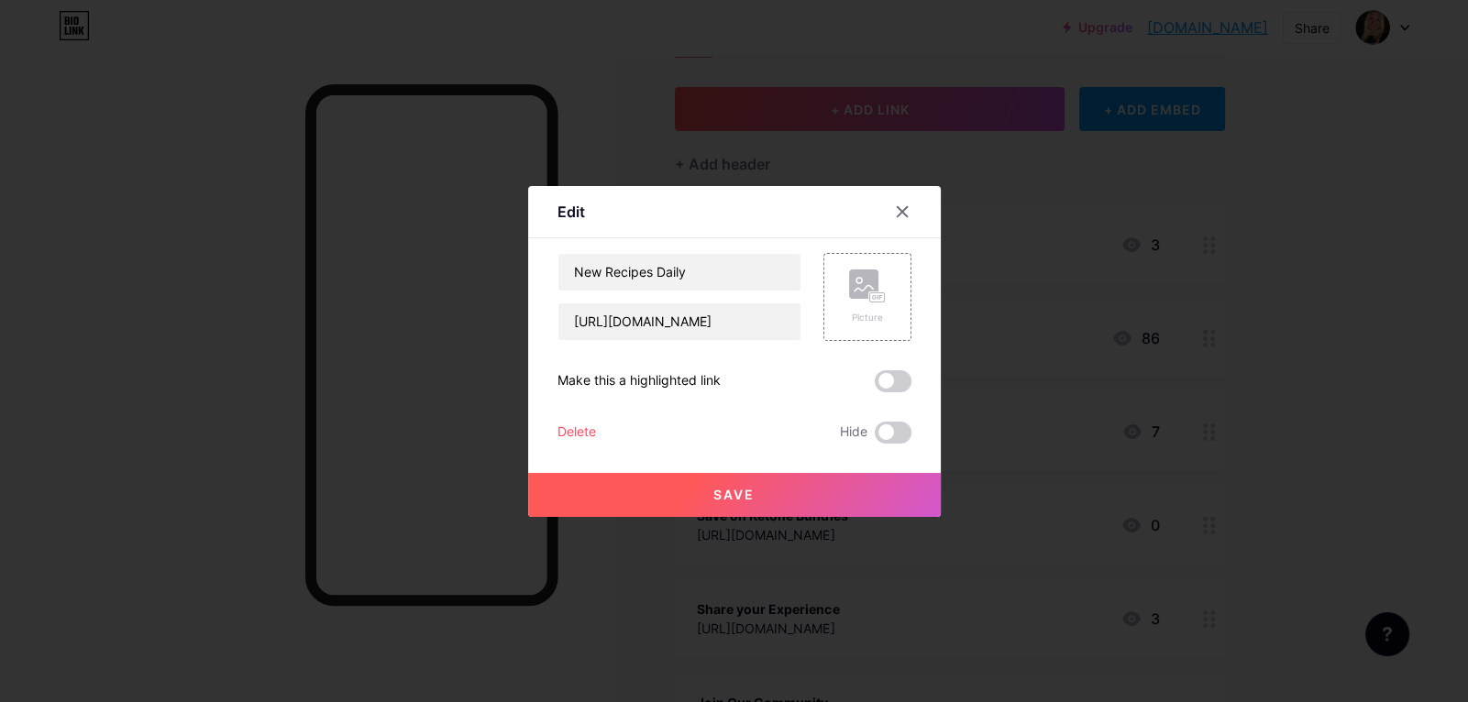
click at [1255, 378] on div at bounding box center [734, 351] width 1468 height 702
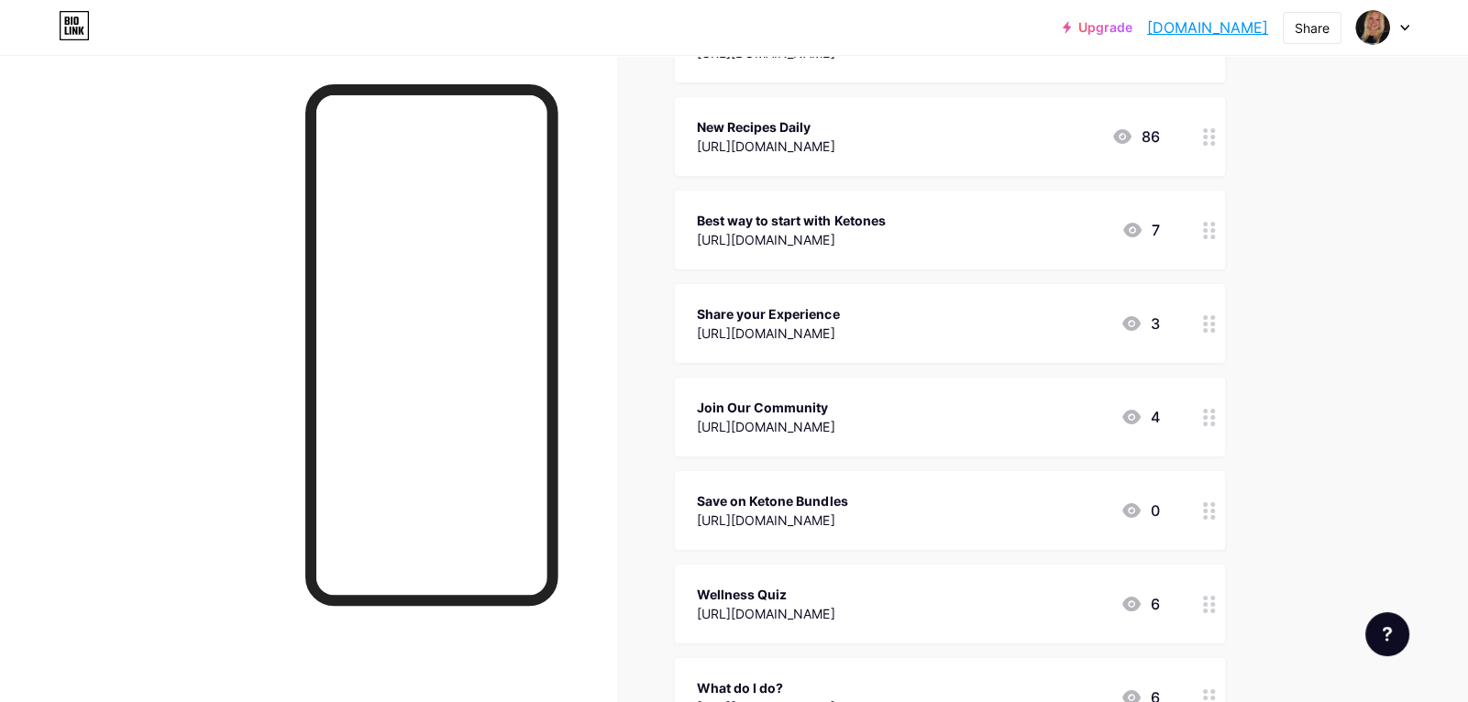
scroll to position [339, 0]
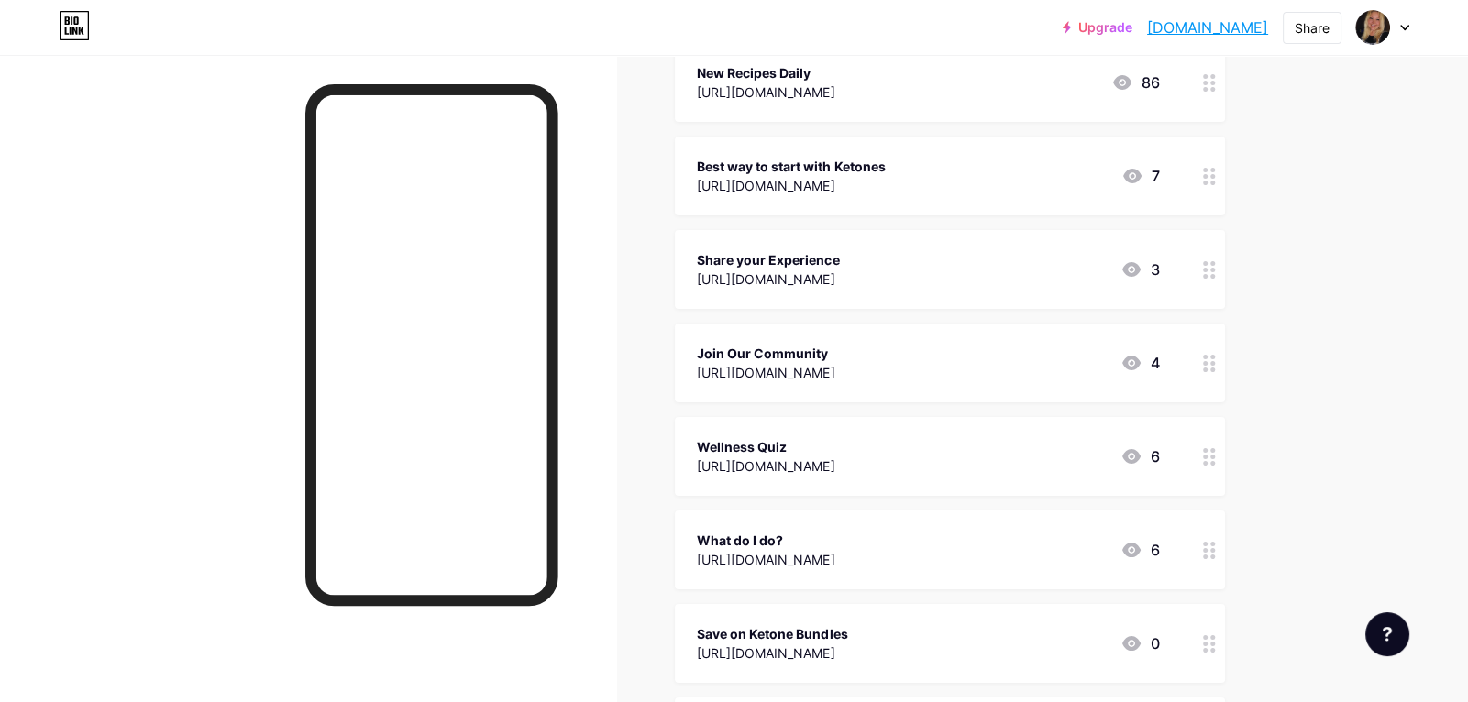
click at [1039, 630] on div "Save on Ketone Bundles https://tanyaclose.pruvit.com/category/special-offers 0" at bounding box center [928, 643] width 462 height 42
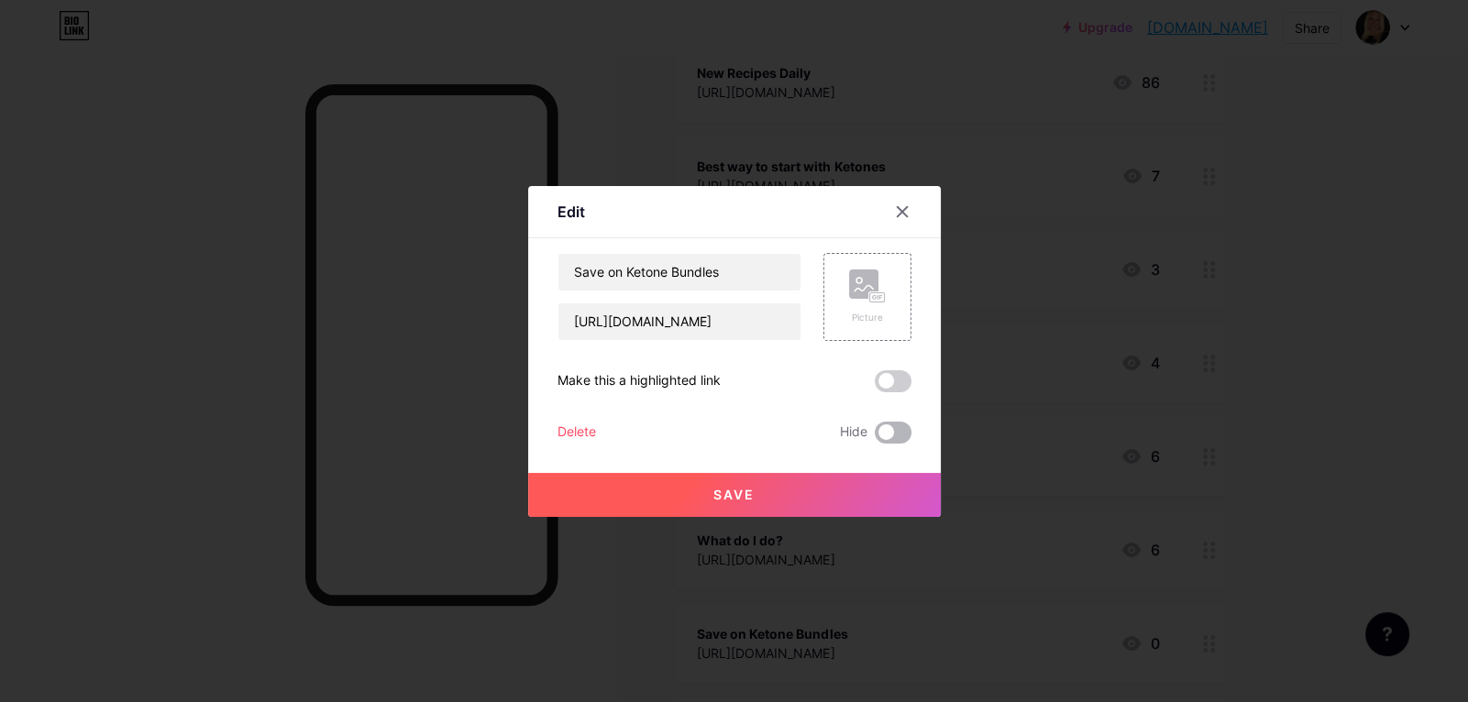
click at [898, 425] on span at bounding box center [893, 433] width 37 height 22
click at [875, 437] on input "checkbox" at bounding box center [875, 437] width 0 height 0
click at [900, 500] on button "Save" at bounding box center [734, 495] width 413 height 44
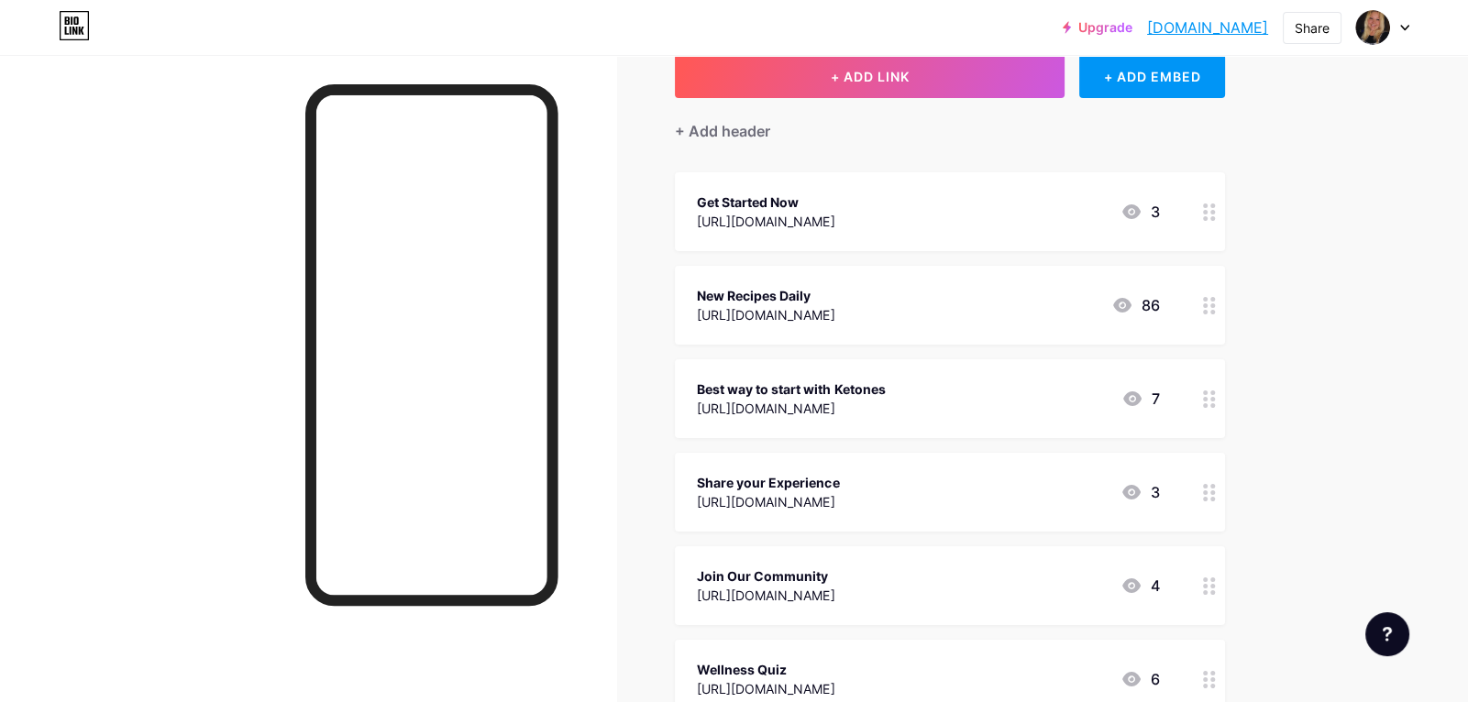
scroll to position [116, 0]
click at [876, 558] on div "Join Our Community https://boards.com/a/btslWy.Y5bHDX 4" at bounding box center [950, 586] width 550 height 79
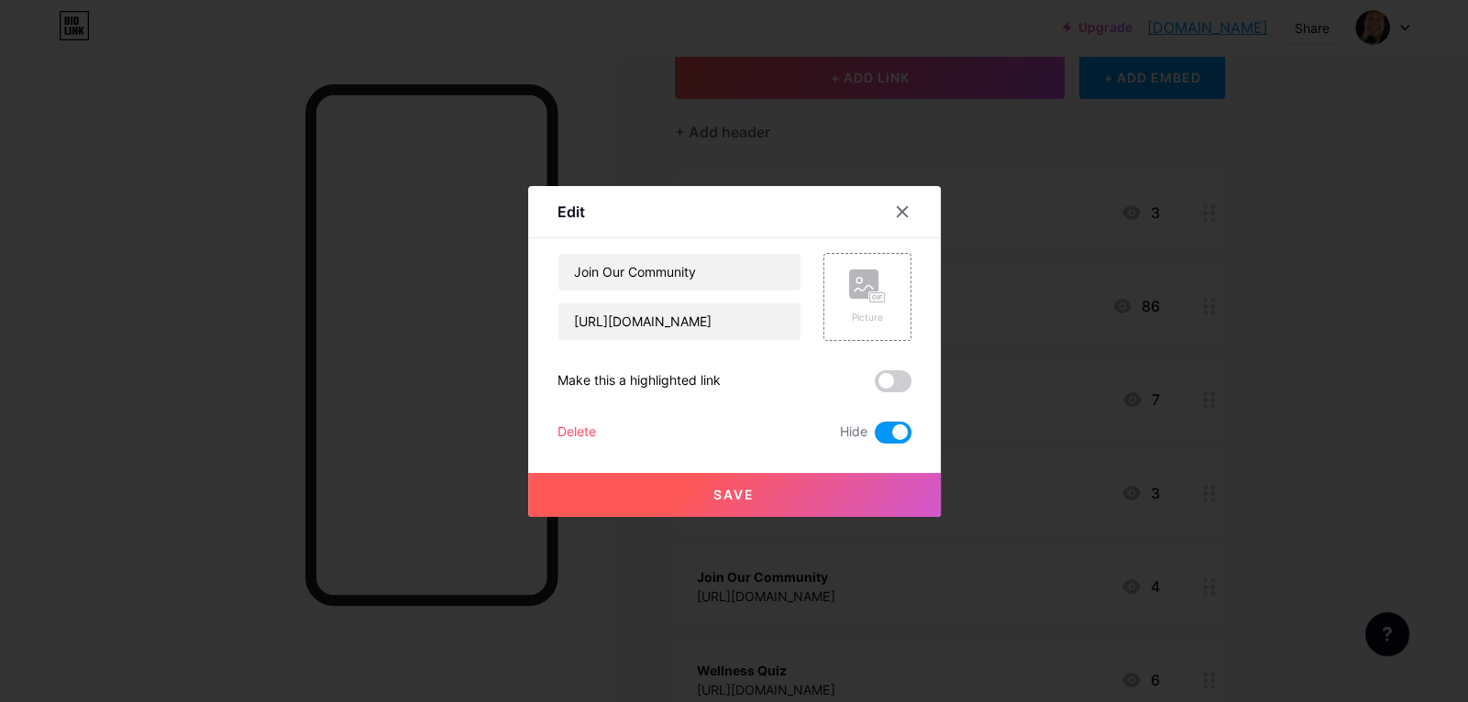
click at [1380, 288] on div at bounding box center [734, 351] width 1468 height 702
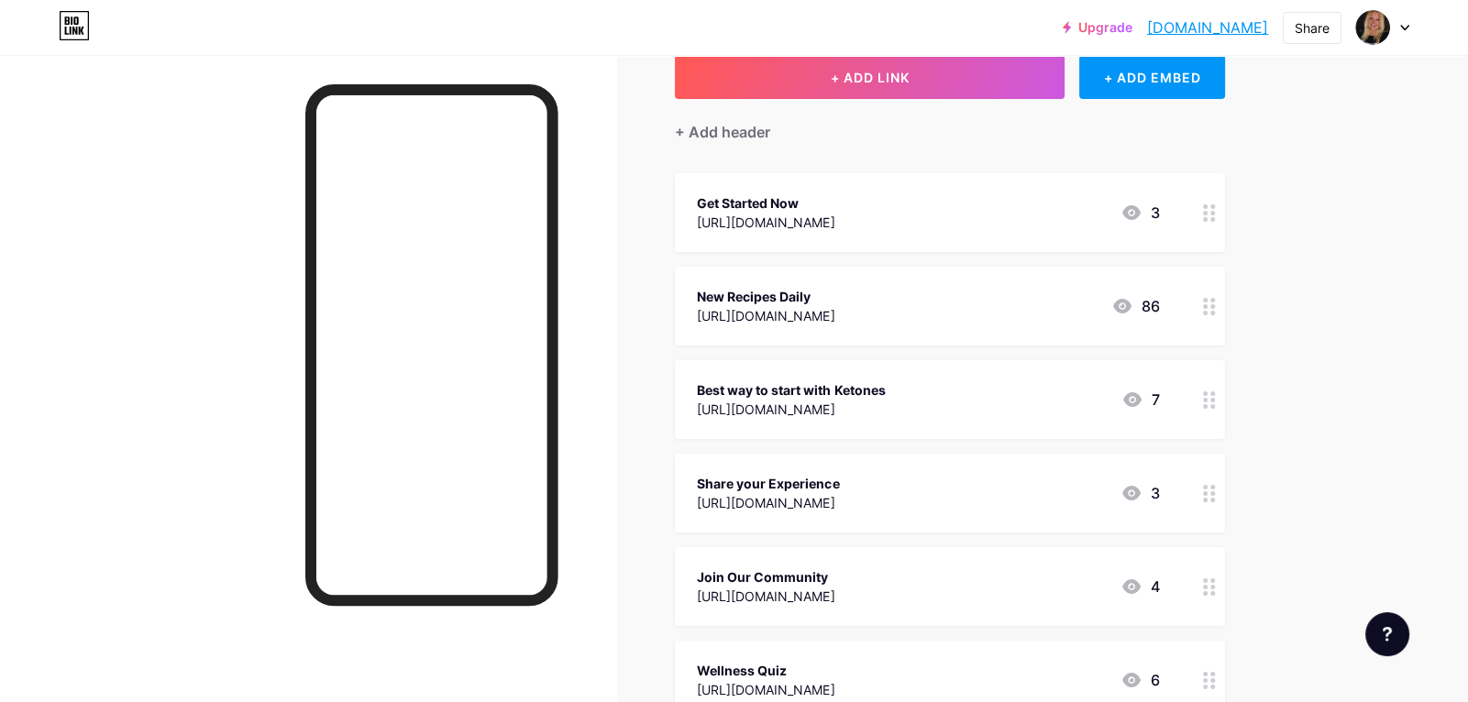
click at [839, 496] on div "https://tanyaleeclose.com/momentumprobiz" at bounding box center [768, 502] width 142 height 19
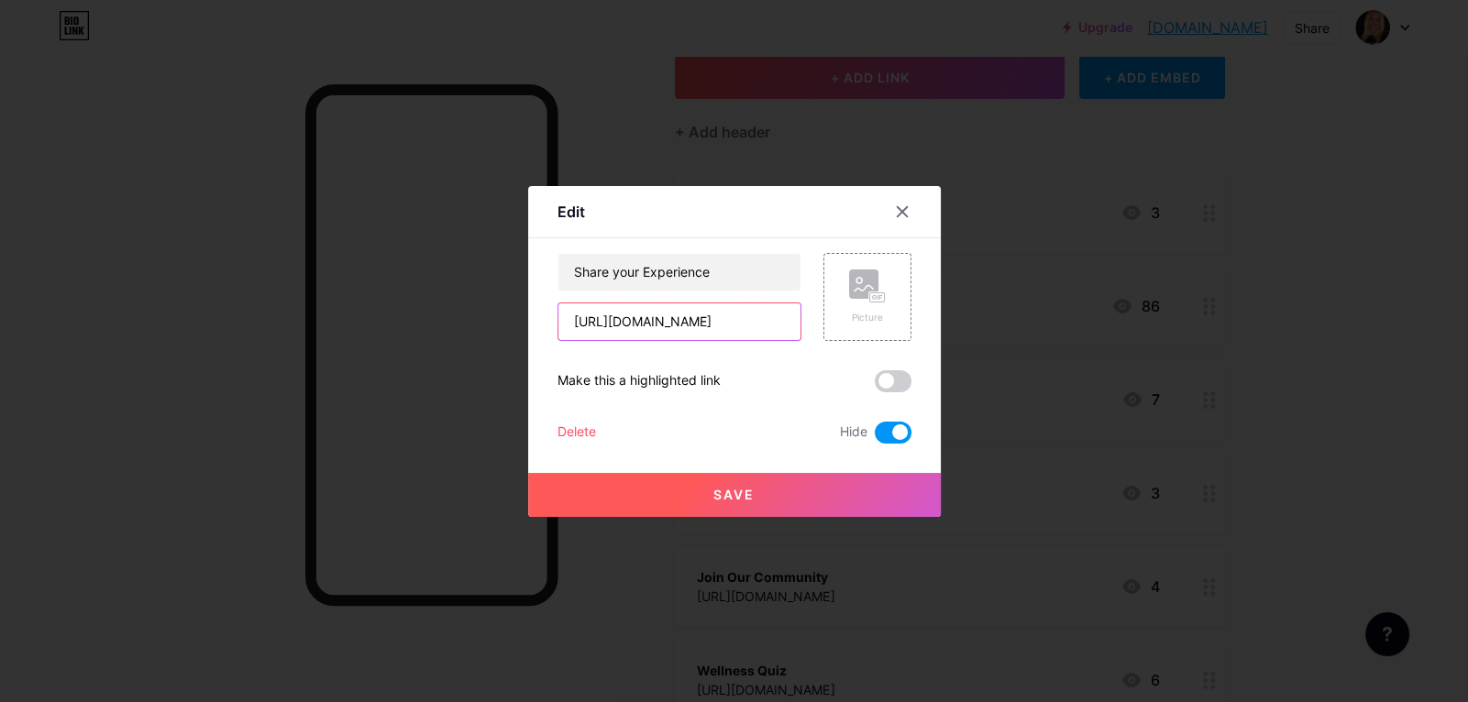
click at [666, 332] on input "https://tanyaleeclose.com/momentumprobiz" at bounding box center [679, 321] width 242 height 37
click at [898, 214] on icon at bounding box center [902, 211] width 15 height 15
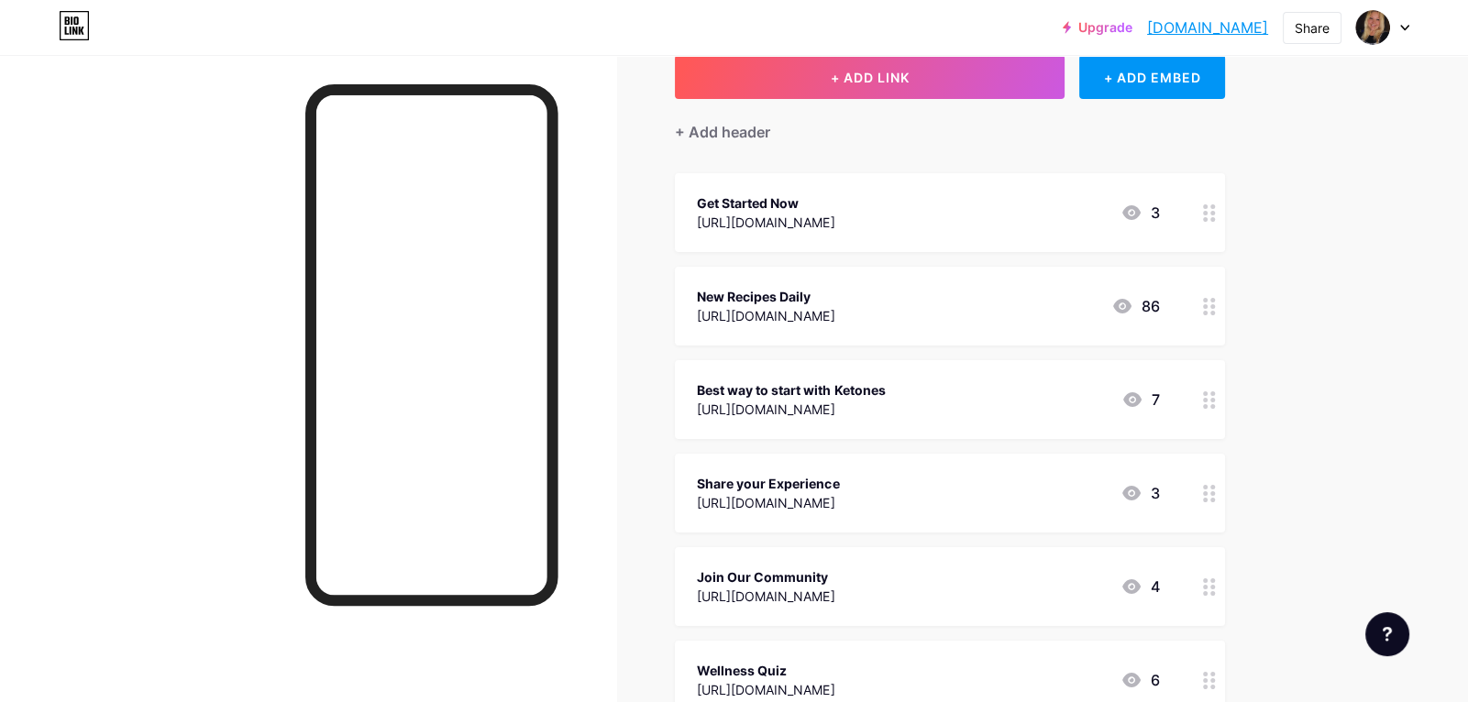
click at [839, 495] on div "https://tanyaleeclose.com/momentumprobiz" at bounding box center [768, 502] width 142 height 19
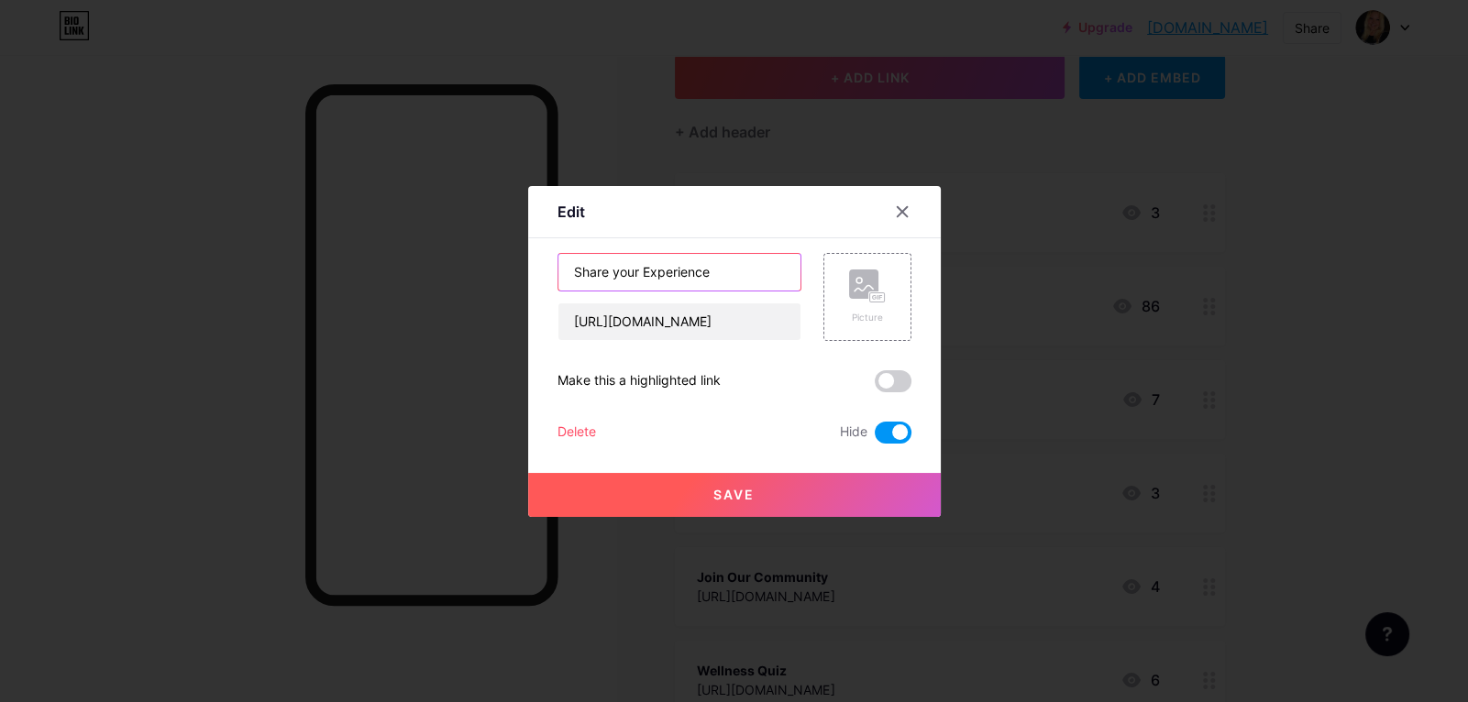
drag, startPoint x: 572, startPoint y: 269, endPoint x: 744, endPoint y: 271, distance: 172.4
click at [744, 271] on input "Share your Experience" at bounding box center [679, 272] width 242 height 37
click at [884, 424] on span at bounding box center [893, 433] width 37 height 22
click at [875, 437] on input "checkbox" at bounding box center [875, 437] width 0 height 0
click at [671, 274] on input "Start Here" at bounding box center [679, 272] width 242 height 37
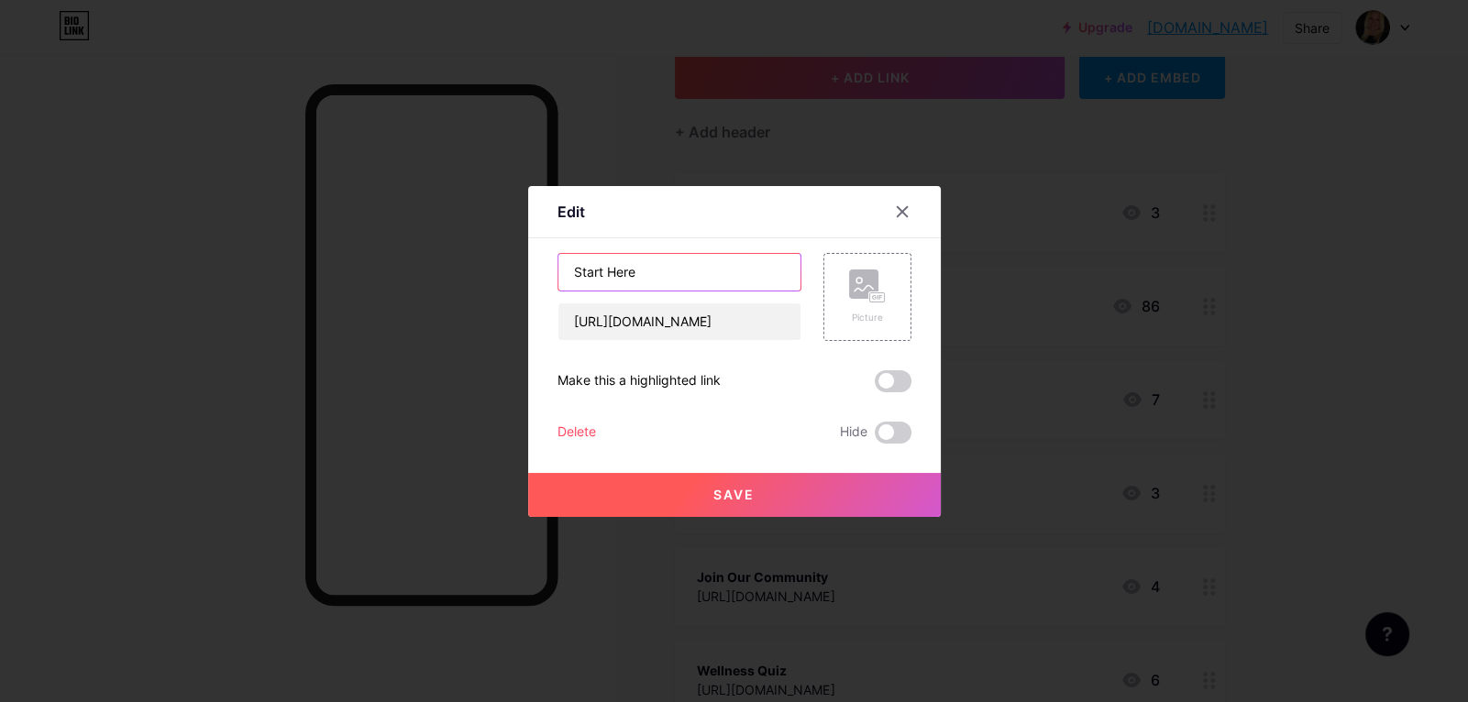
click at [666, 269] on input "Start Here" at bounding box center [679, 272] width 242 height 37
type input "S"
type input "Curious about what I do?"
click at [819, 490] on button "Save" at bounding box center [734, 495] width 413 height 44
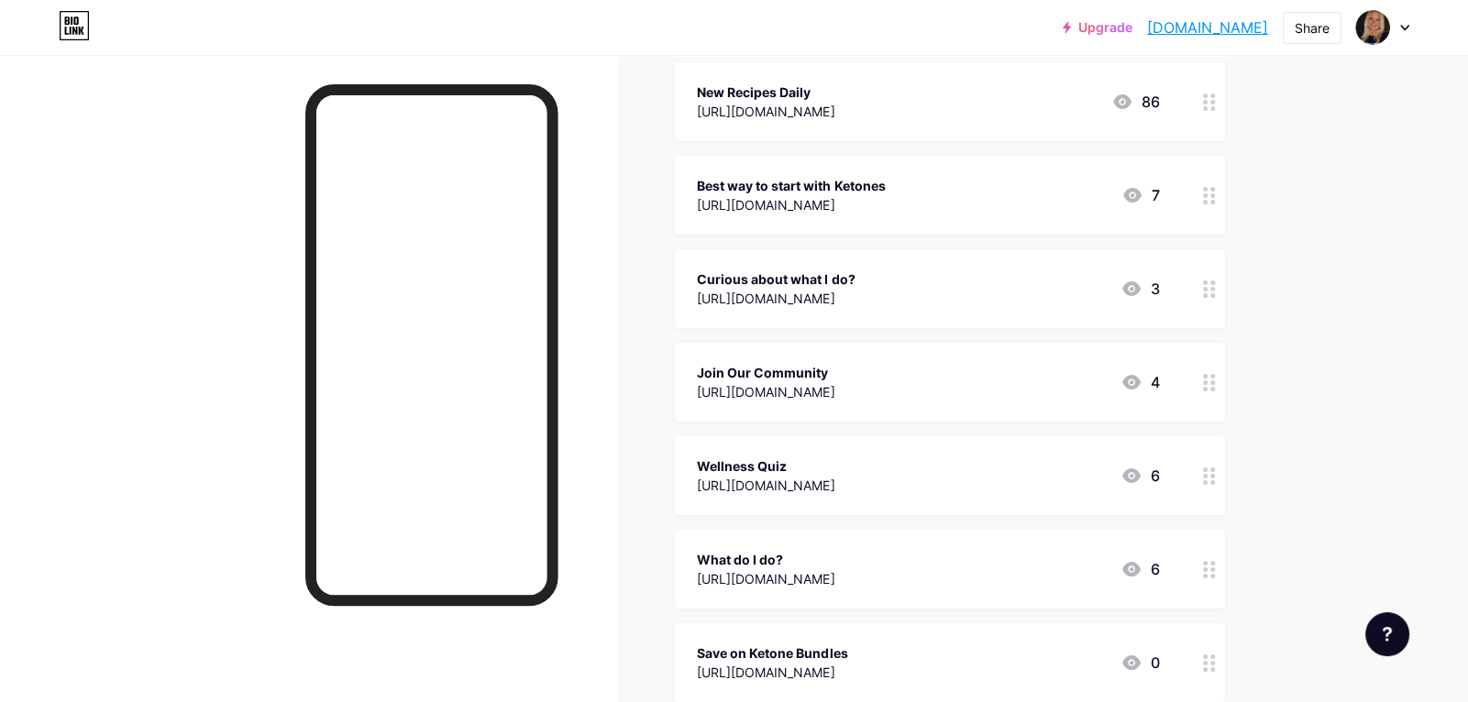
scroll to position [341, 0]
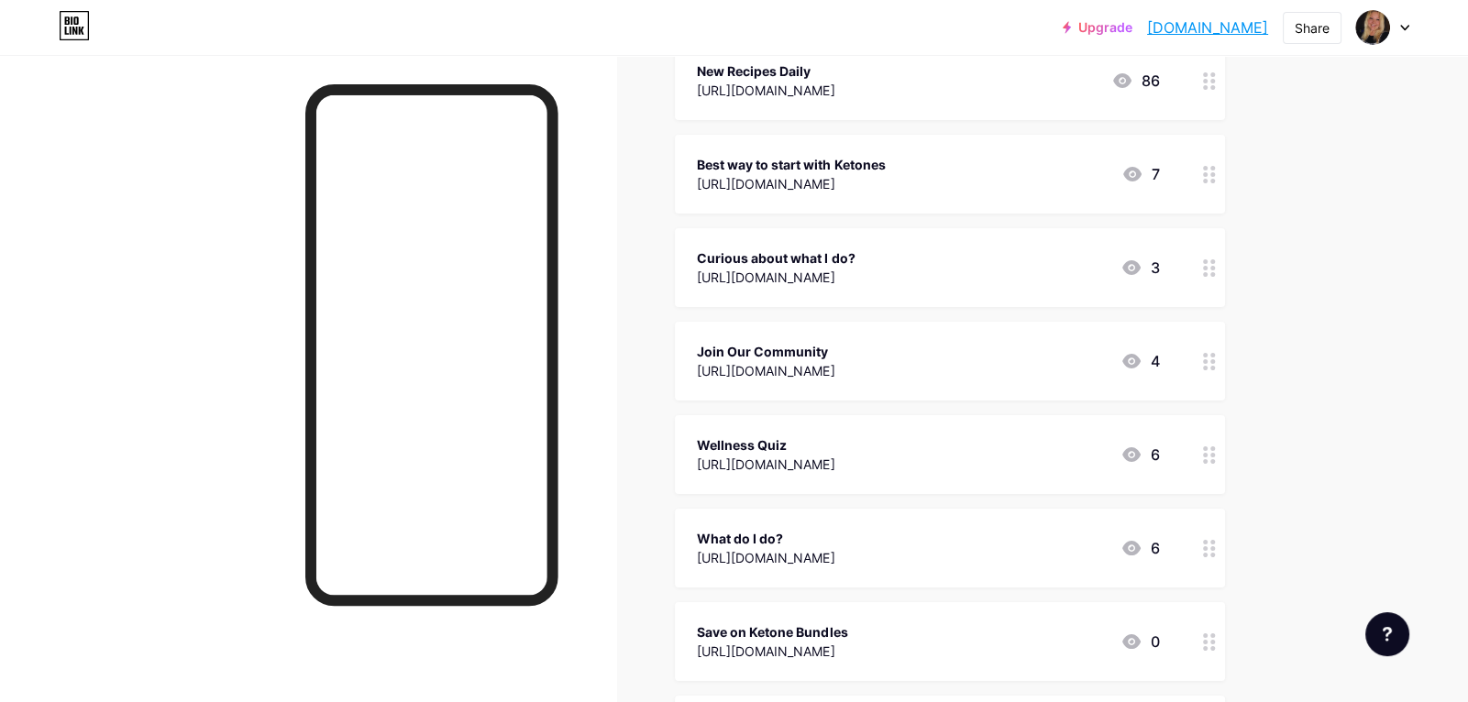
click at [985, 349] on div "Join Our Community https://boards.com/a/btslWy.Y5bHDX 4" at bounding box center [928, 361] width 462 height 42
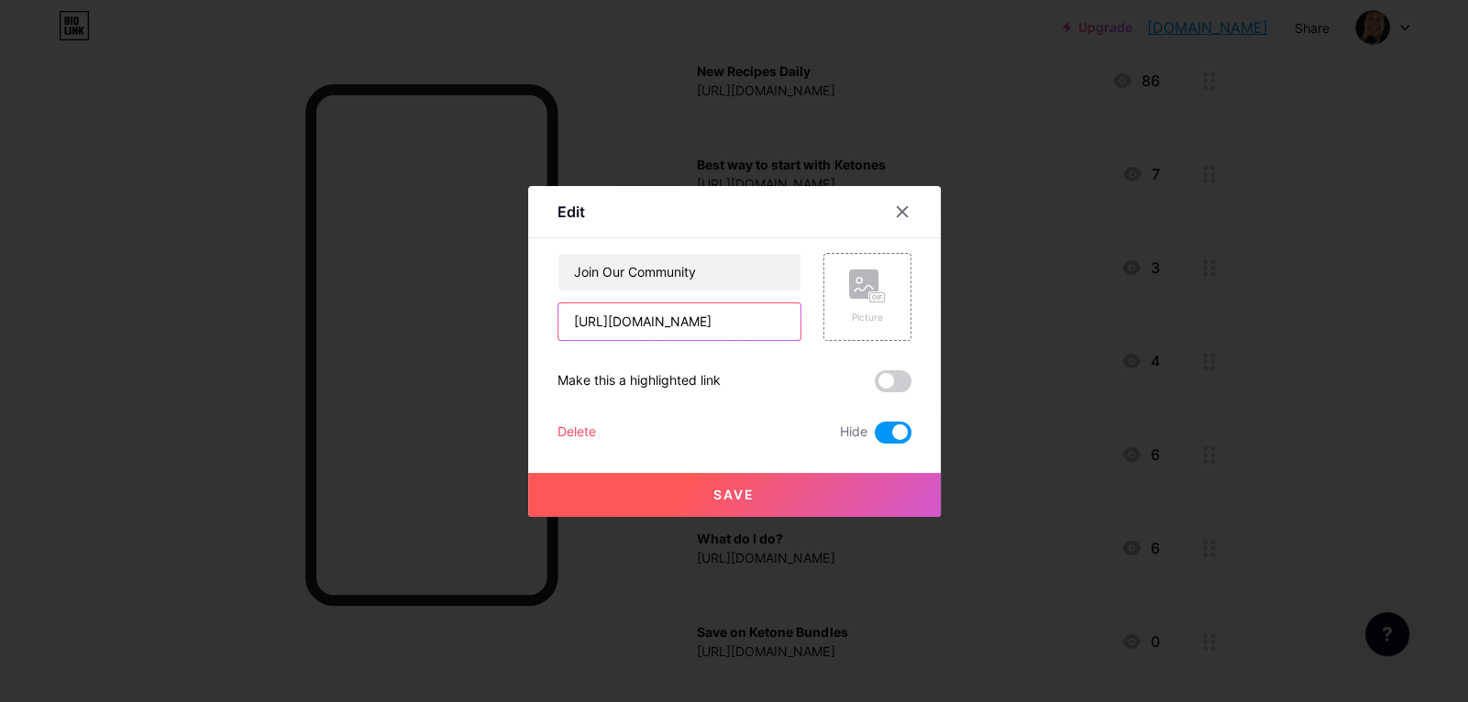
click at [701, 317] on input "https://boards.com/a/btslWy.Y5bHDX" at bounding box center [679, 321] width 242 height 37
click at [1272, 372] on div at bounding box center [734, 351] width 1468 height 702
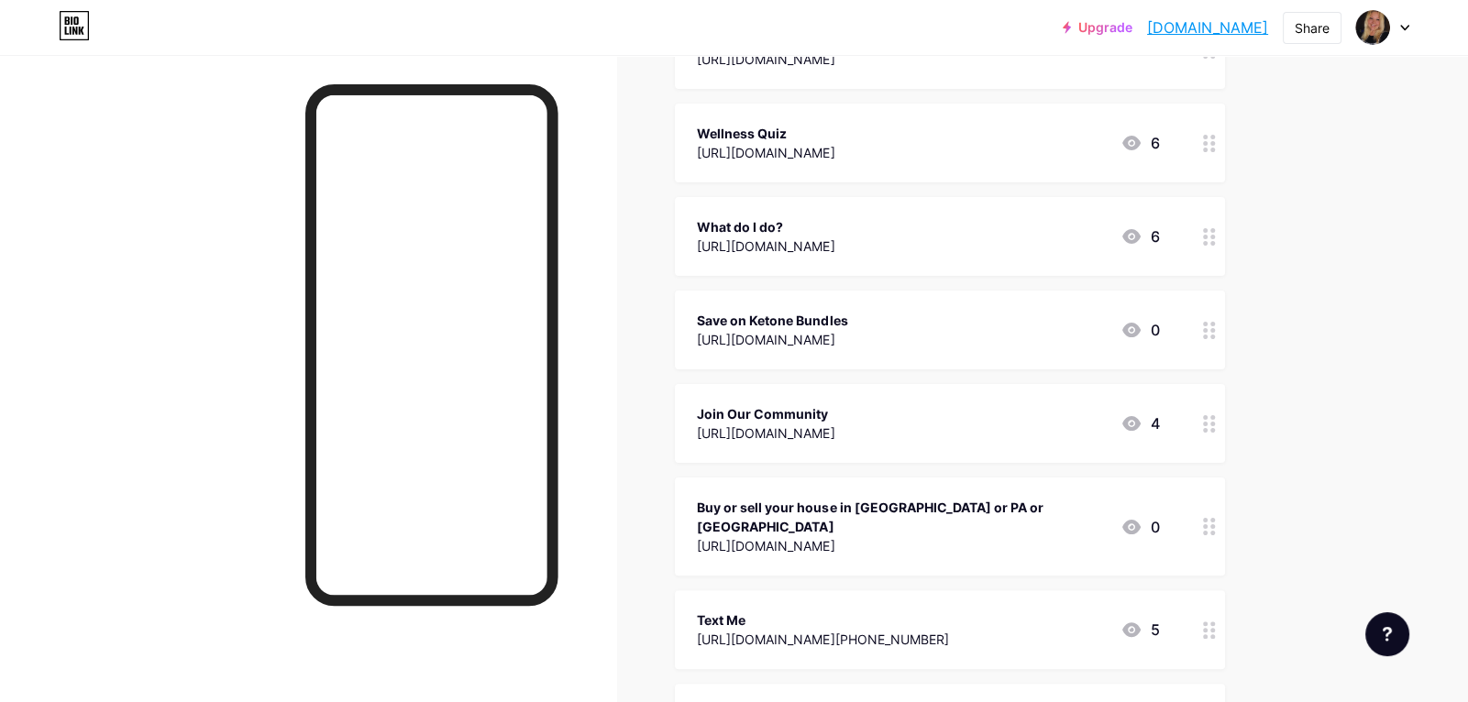
scroll to position [567, 0]
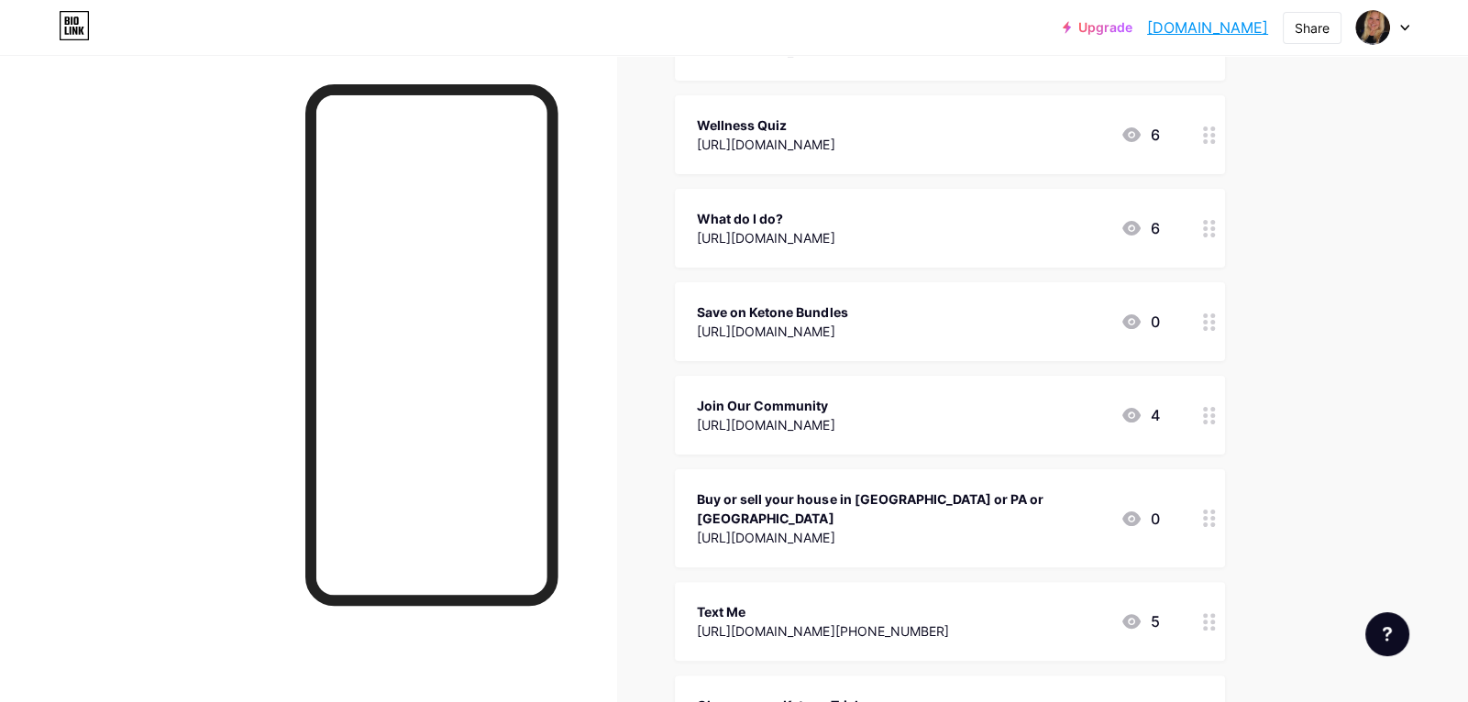
click at [1018, 211] on div "What do I do? https://tanyaleeclose.com/oppzoomcall 6" at bounding box center [928, 228] width 462 height 42
click at [908, 207] on icon at bounding box center [902, 211] width 15 height 15
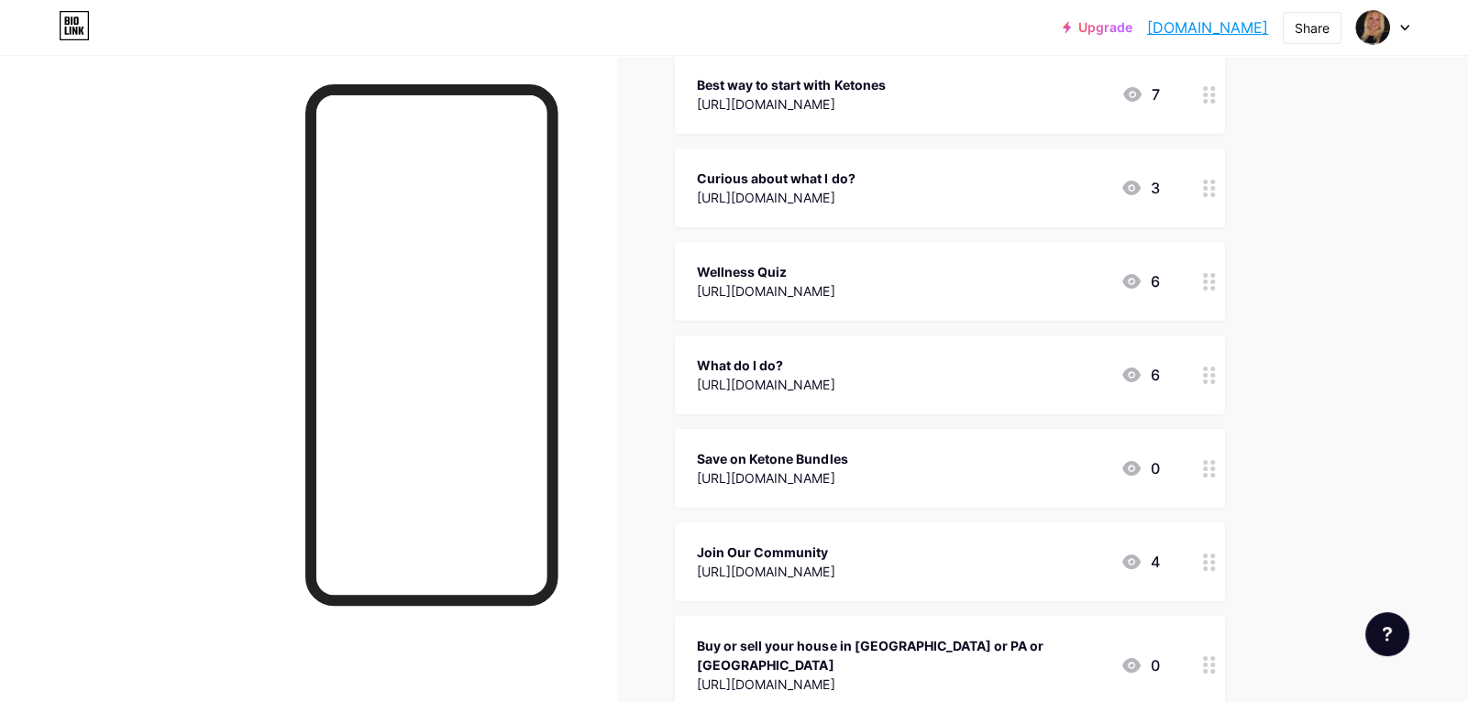
scroll to position [430, 0]
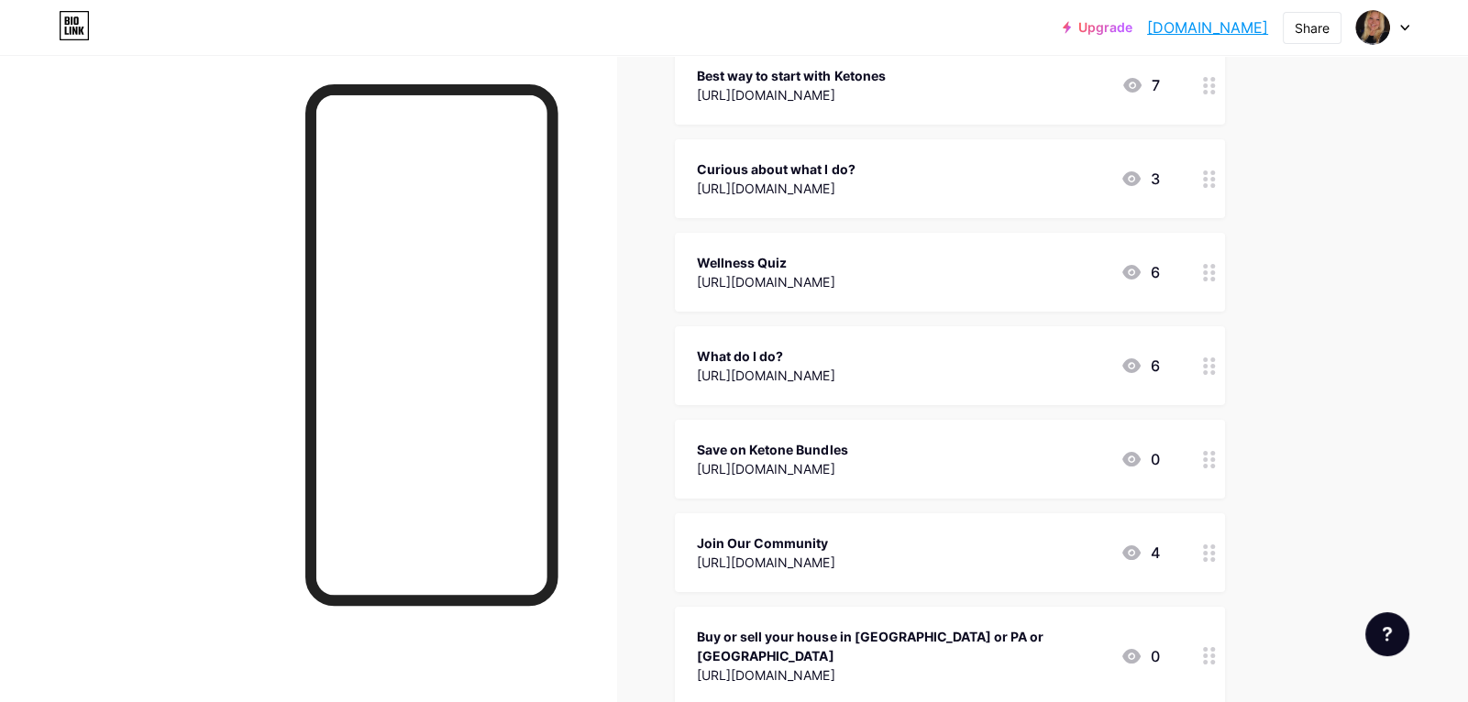
click at [1024, 366] on div "What do I do? https://tanyaleeclose.com/oppzoomcall 6" at bounding box center [928, 366] width 462 height 42
click at [898, 439] on span at bounding box center [893, 433] width 37 height 22
click at [875, 437] on input "checkbox" at bounding box center [875, 437] width 0 height 0
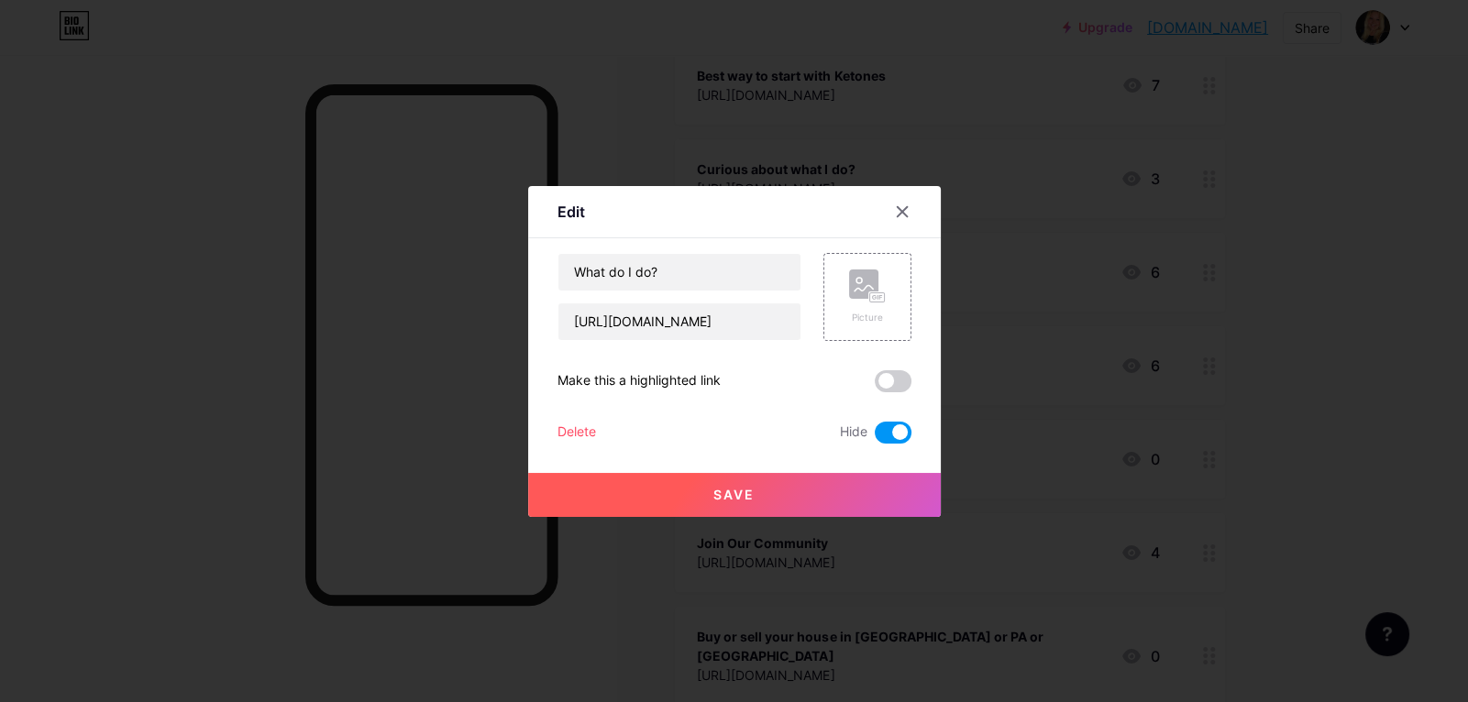
click at [1316, 405] on div at bounding box center [734, 351] width 1468 height 702
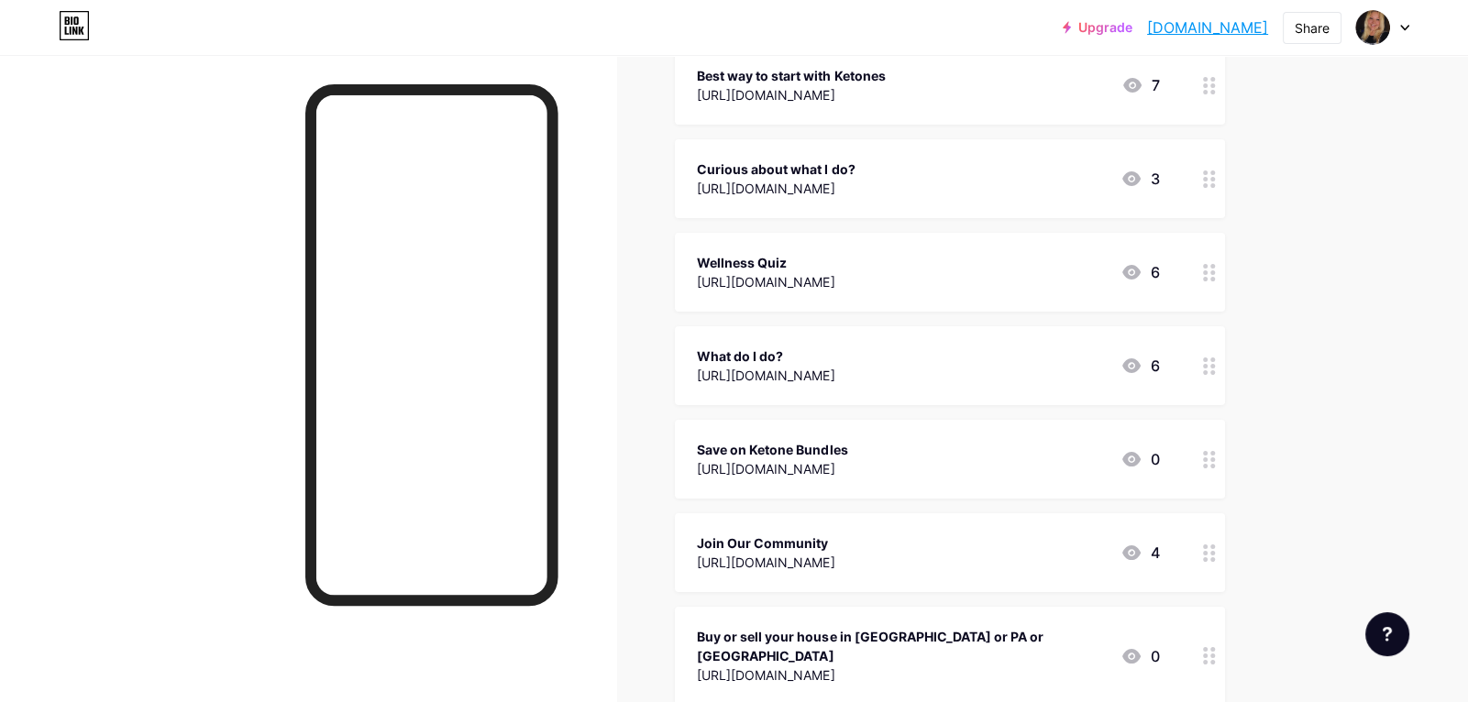
click at [1018, 369] on div "What do I do? https://tanyaleeclose.com/oppzoomcall 6" at bounding box center [928, 366] width 462 height 42
click at [909, 431] on span at bounding box center [893, 433] width 37 height 22
click at [875, 437] on input "checkbox" at bounding box center [875, 437] width 0 height 0
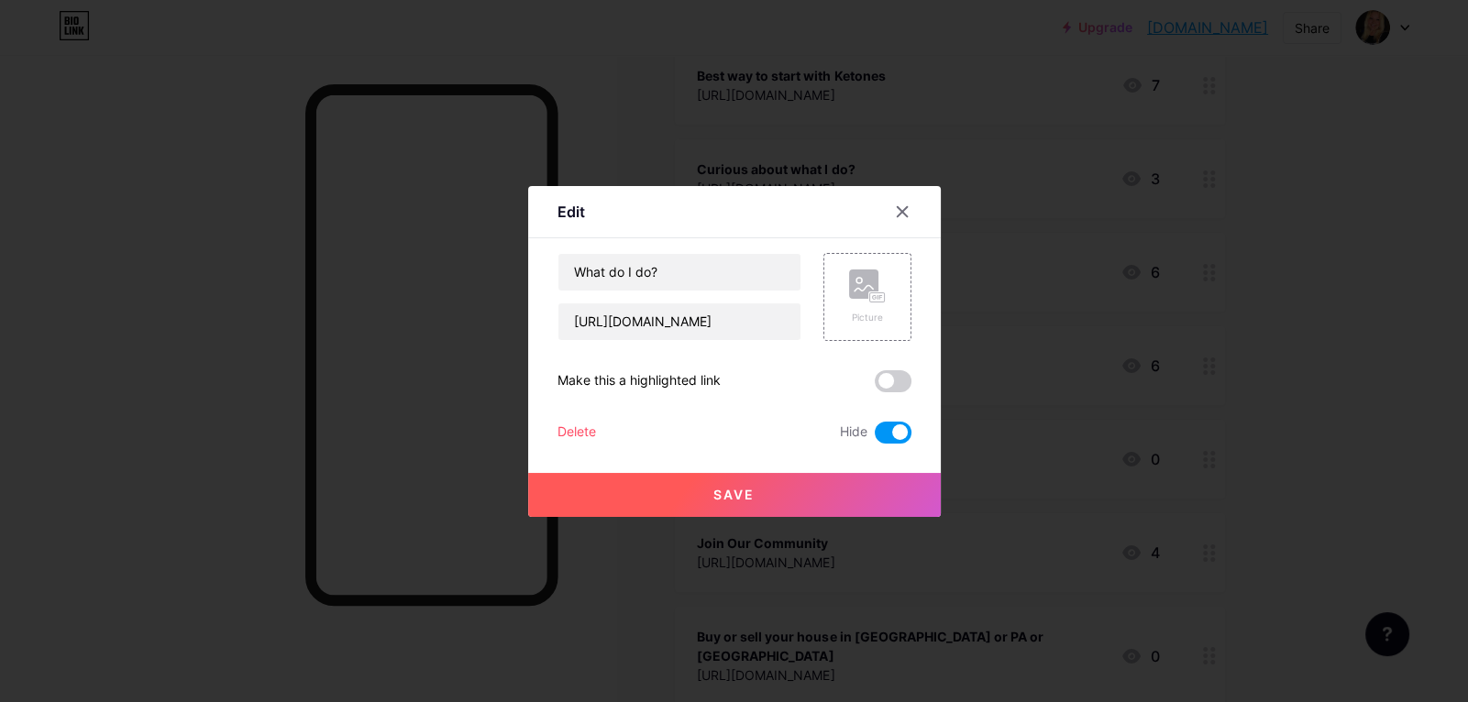
click at [881, 494] on button "Save" at bounding box center [734, 495] width 413 height 44
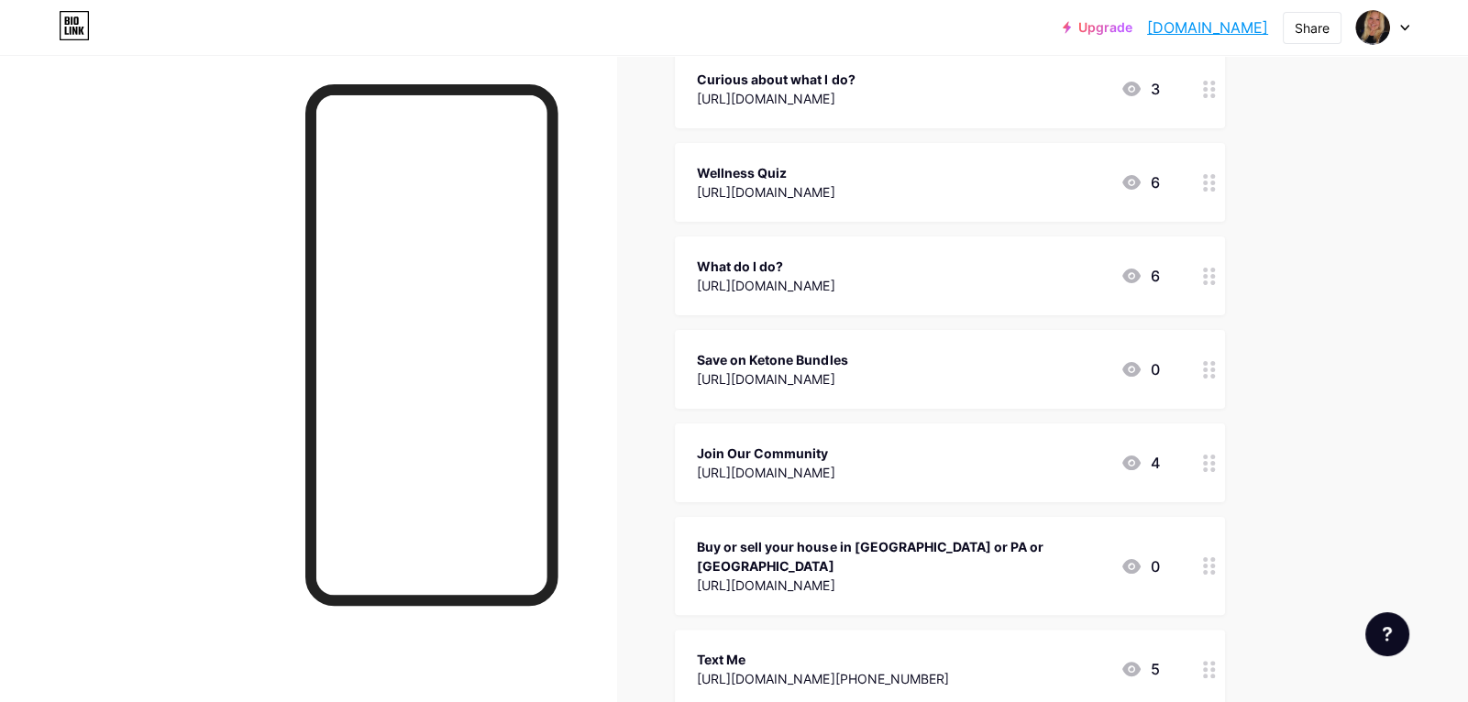
scroll to position [524, 0]
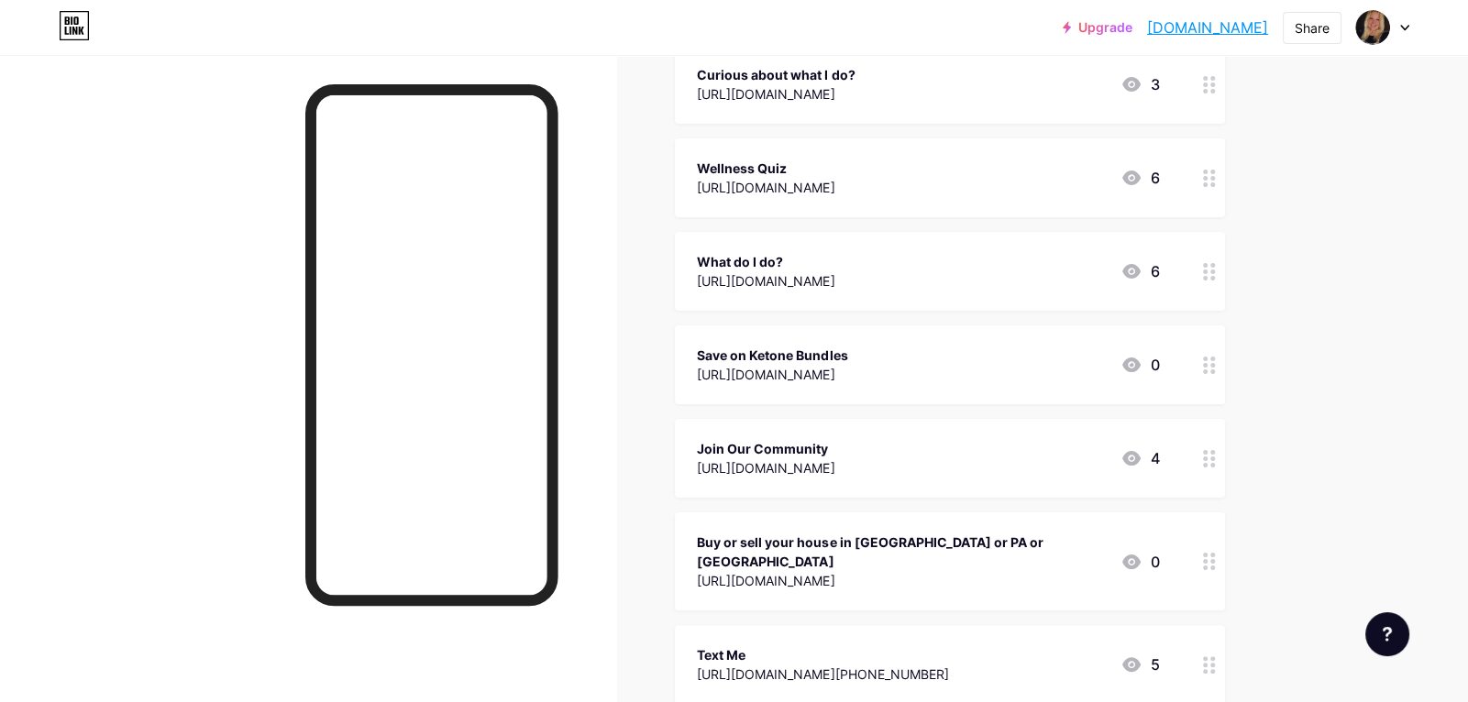
click at [821, 625] on div "Text Me https://www.t2ll.com/smsRedirect.aspx/?phoneNumber=2159998615&msg=Hey%2…" at bounding box center [950, 664] width 550 height 79
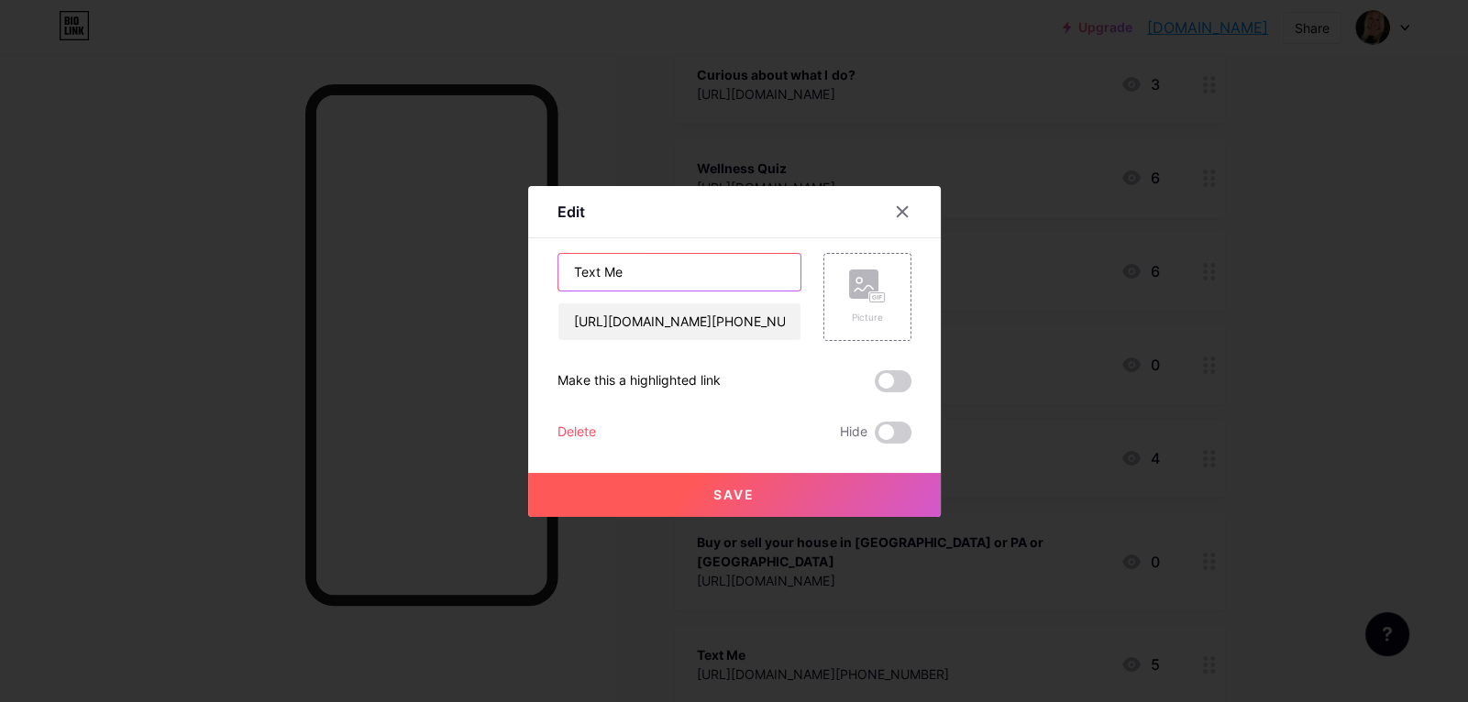
click at [692, 275] on input "Text Me" at bounding box center [679, 272] width 242 height 37
type input "Text Me Direct"
click at [740, 487] on span "Save" at bounding box center [733, 495] width 41 height 16
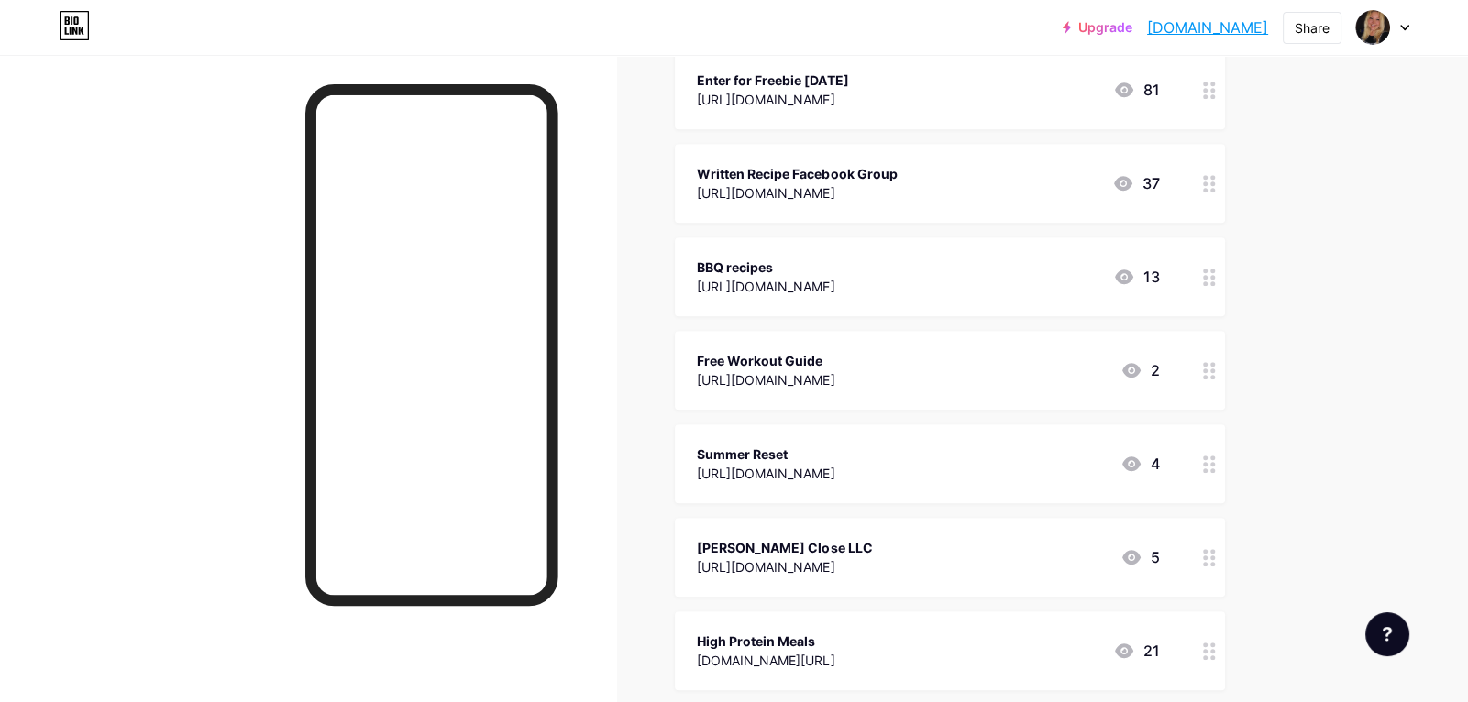
scroll to position [1323, 0]
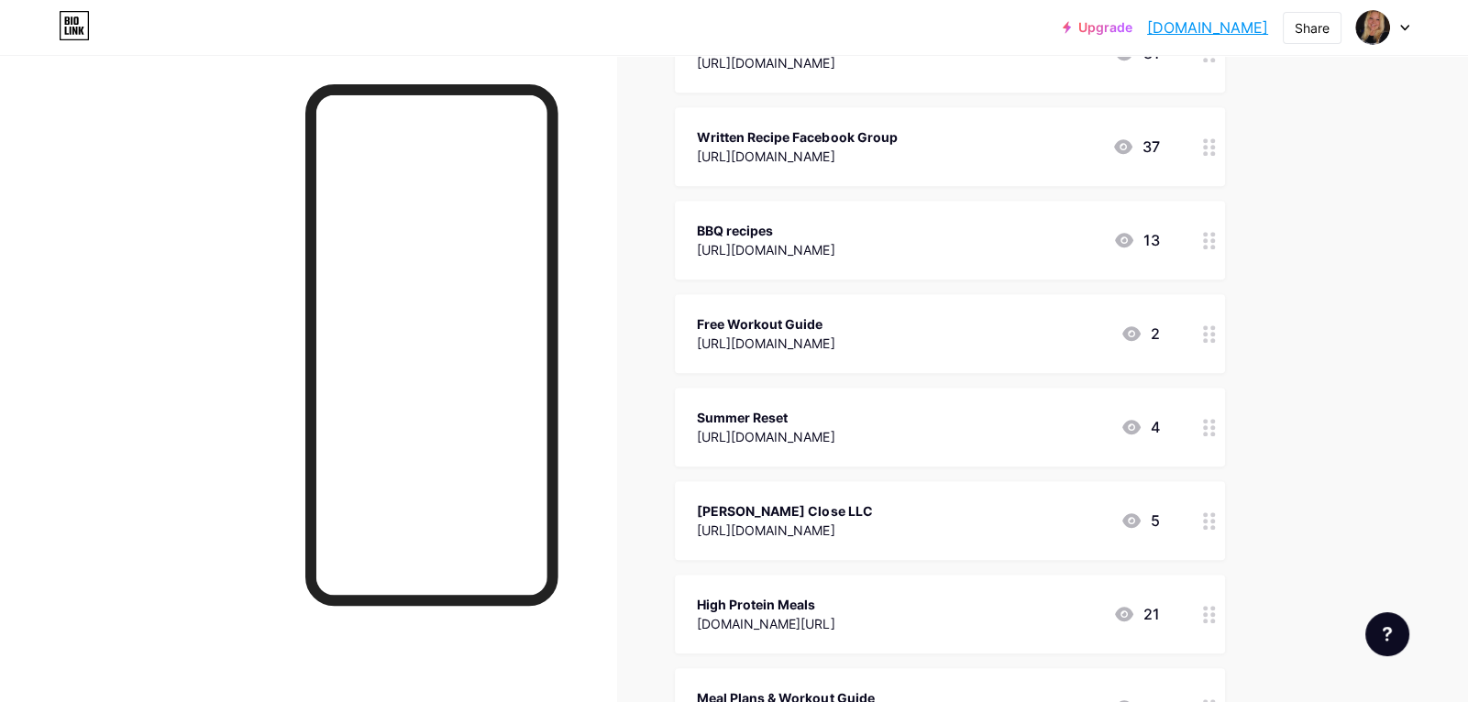
click at [916, 500] on div "Tanya Lee Close LLC https://tanyaleeclose.com/biz 5" at bounding box center [928, 521] width 462 height 42
click at [897, 436] on span at bounding box center [893, 433] width 37 height 22
click at [875, 437] on input "checkbox" at bounding box center [875, 437] width 0 height 0
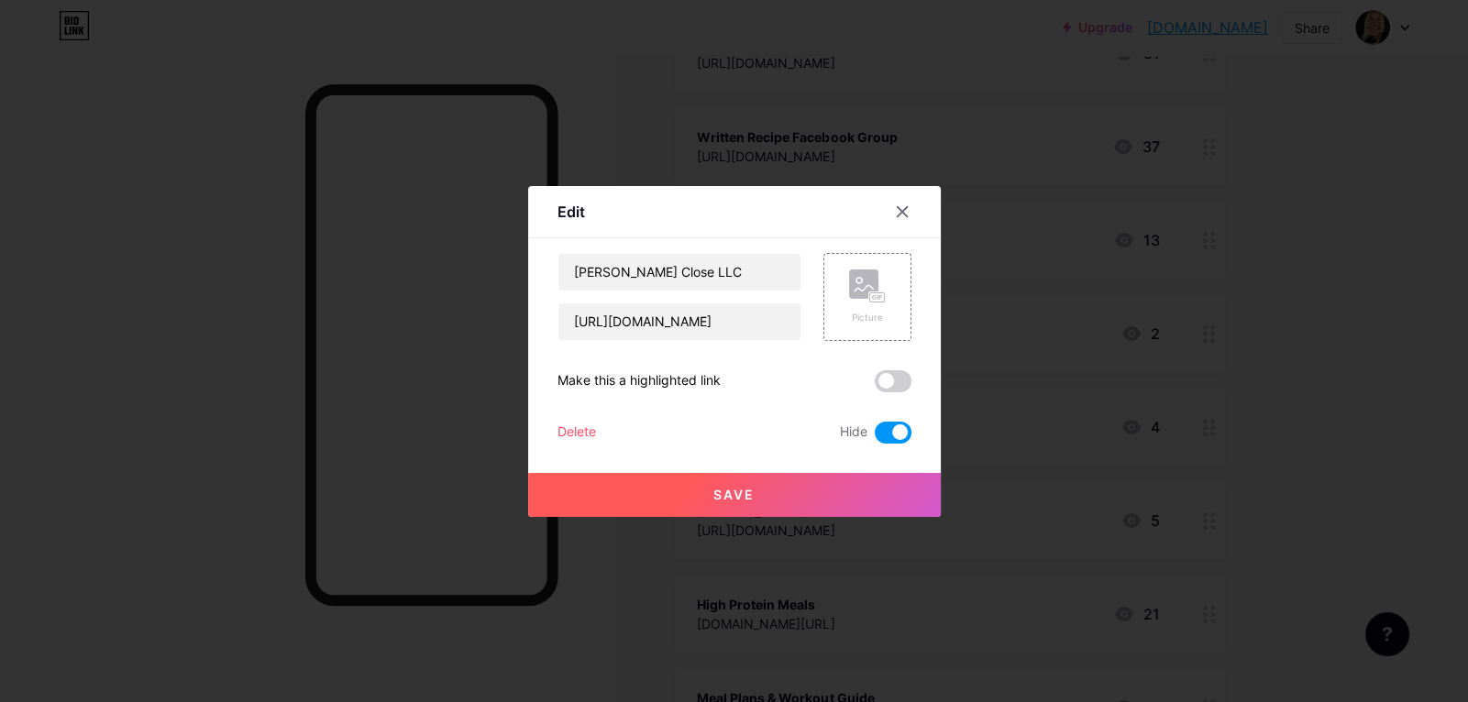
click at [895, 495] on button "Save" at bounding box center [734, 495] width 413 height 44
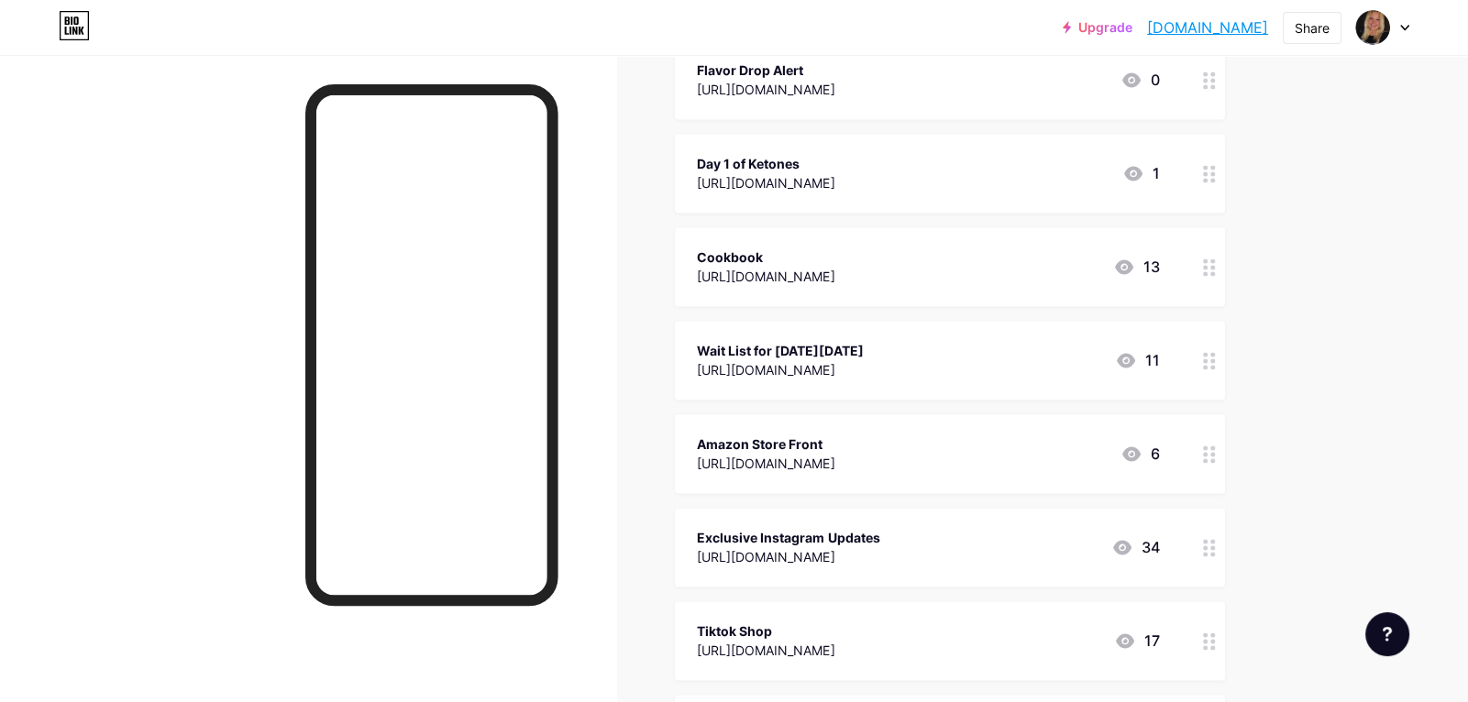
scroll to position [3630, 0]
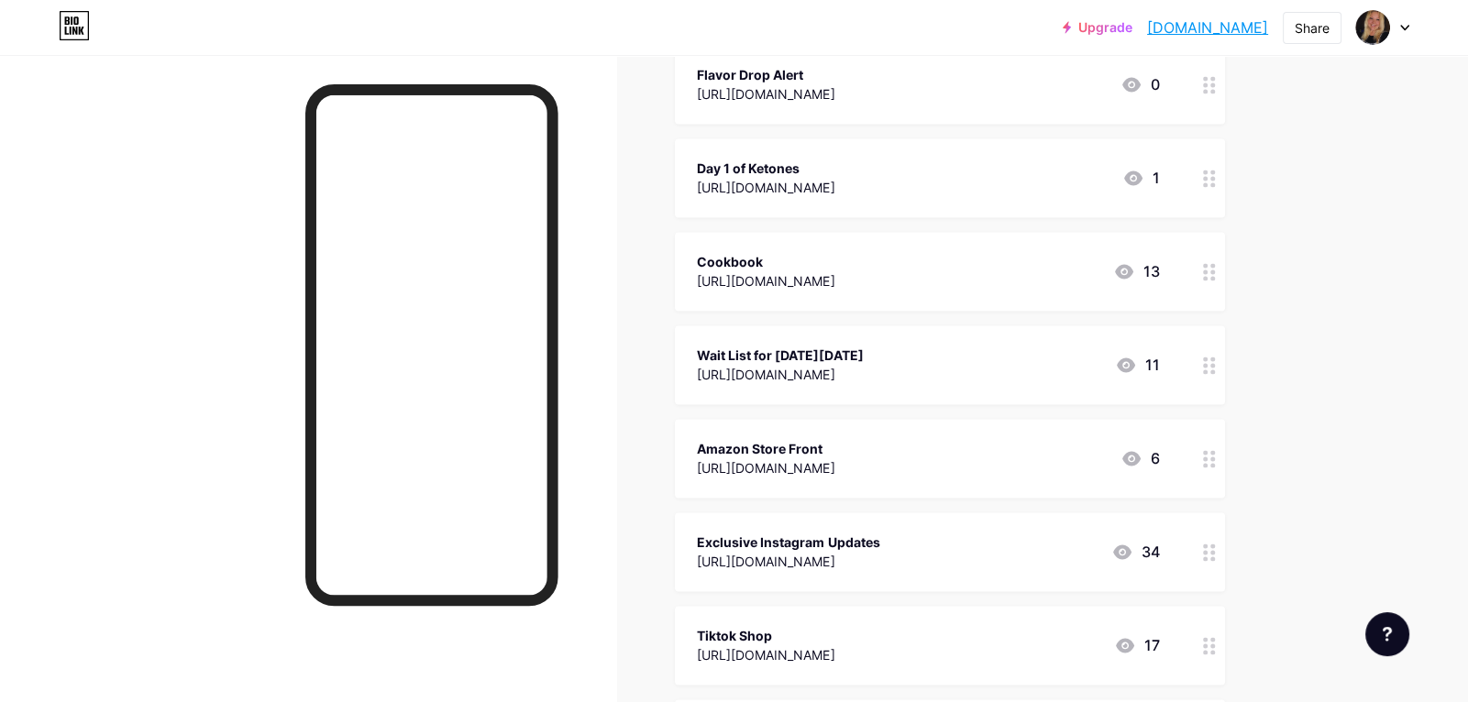
click at [991, 531] on div "Exclusive Instagram Updates https://ig.me/j/AbZKFBPdknx_tAqr/ 34" at bounding box center [928, 552] width 462 height 42
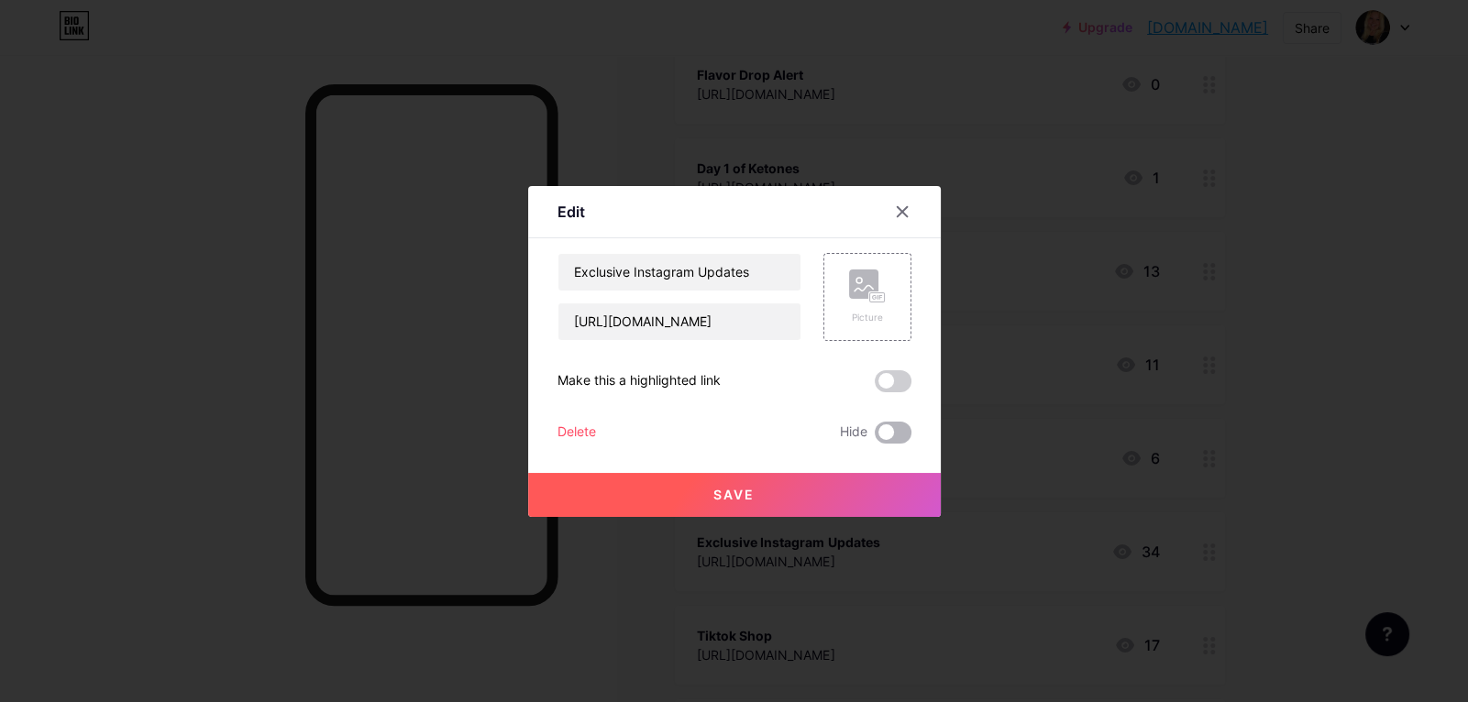
click at [890, 434] on span at bounding box center [893, 433] width 37 height 22
click at [875, 437] on input "checkbox" at bounding box center [875, 437] width 0 height 0
click at [903, 489] on button "Save" at bounding box center [734, 495] width 413 height 44
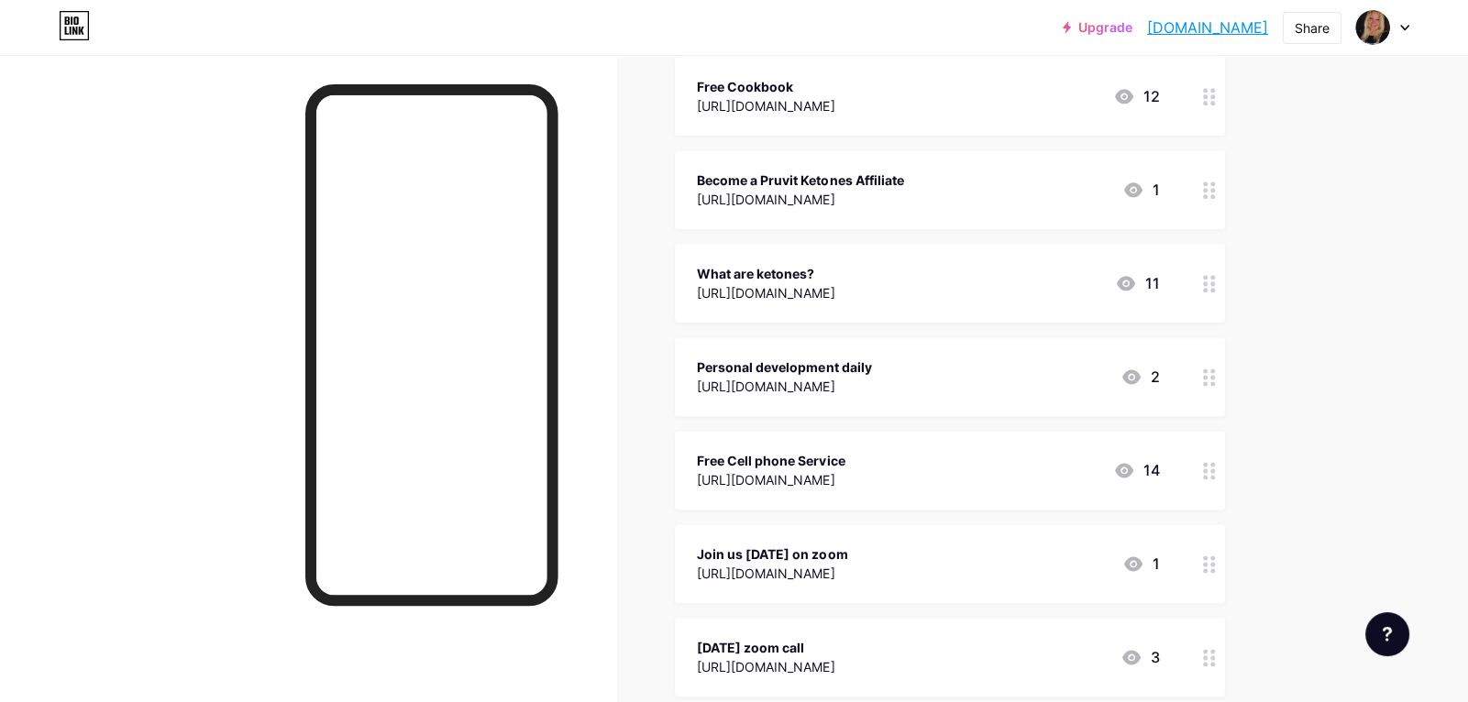
scroll to position [2962, 0]
click at [974, 263] on div "What are ketones? https://tanyaclose.pruvit.com/learn 11" at bounding box center [928, 284] width 462 height 42
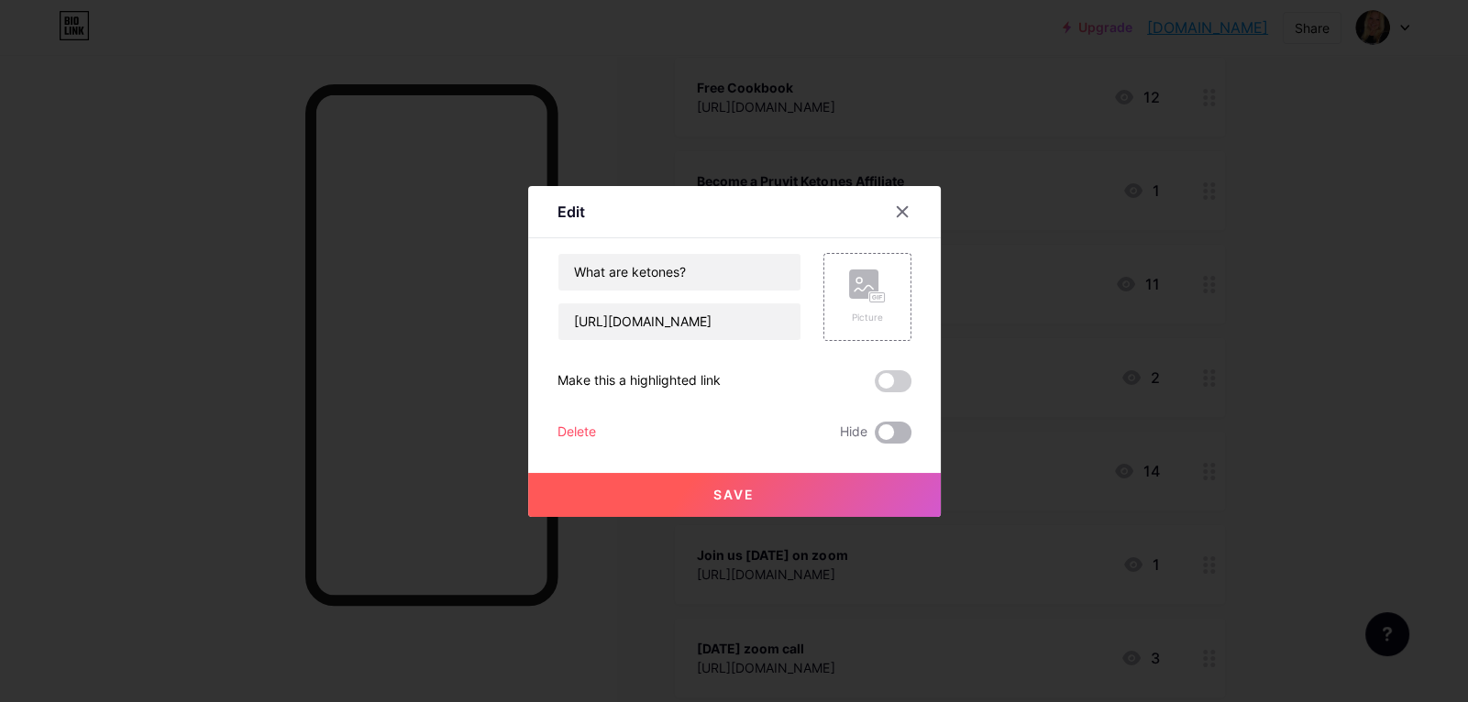
click at [893, 428] on span at bounding box center [893, 433] width 37 height 22
click at [875, 437] on input "checkbox" at bounding box center [875, 437] width 0 height 0
click at [879, 488] on button "Save" at bounding box center [734, 495] width 413 height 44
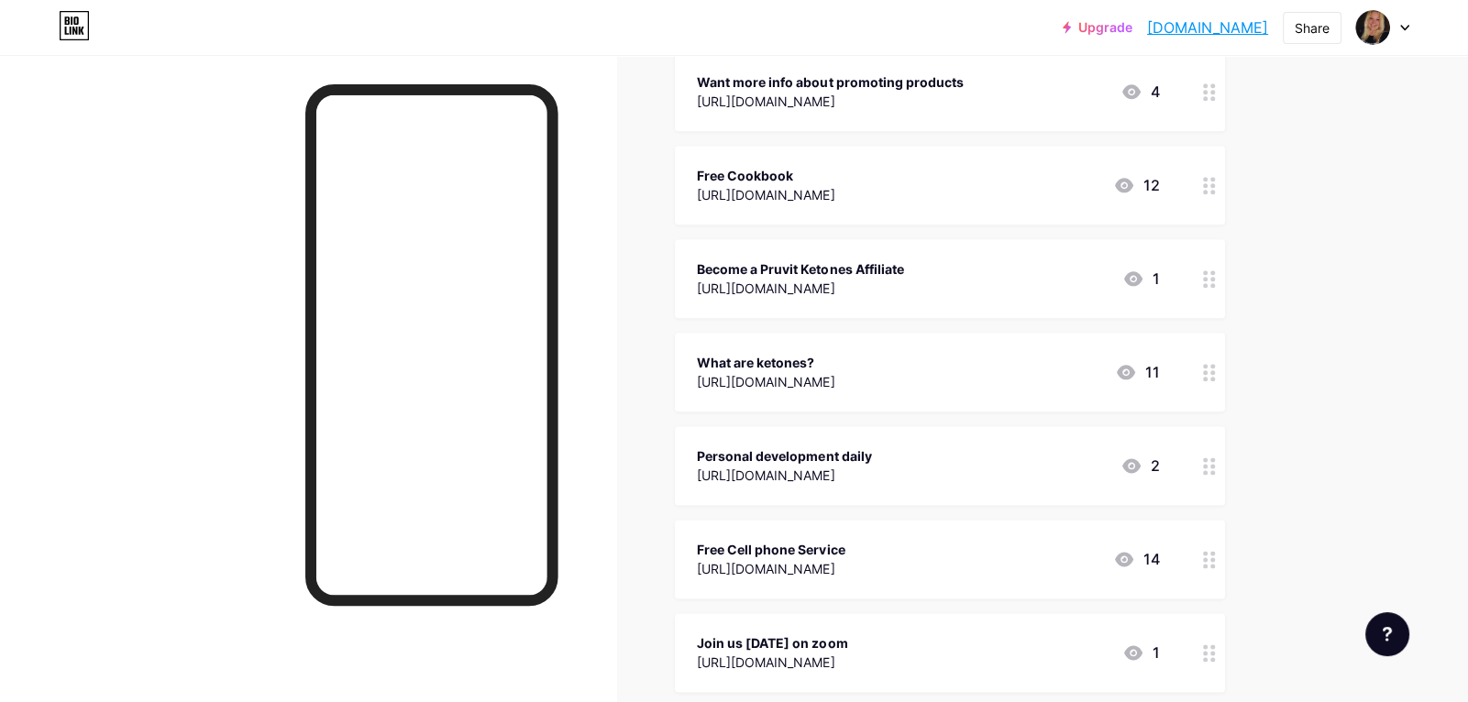
scroll to position [2870, 0]
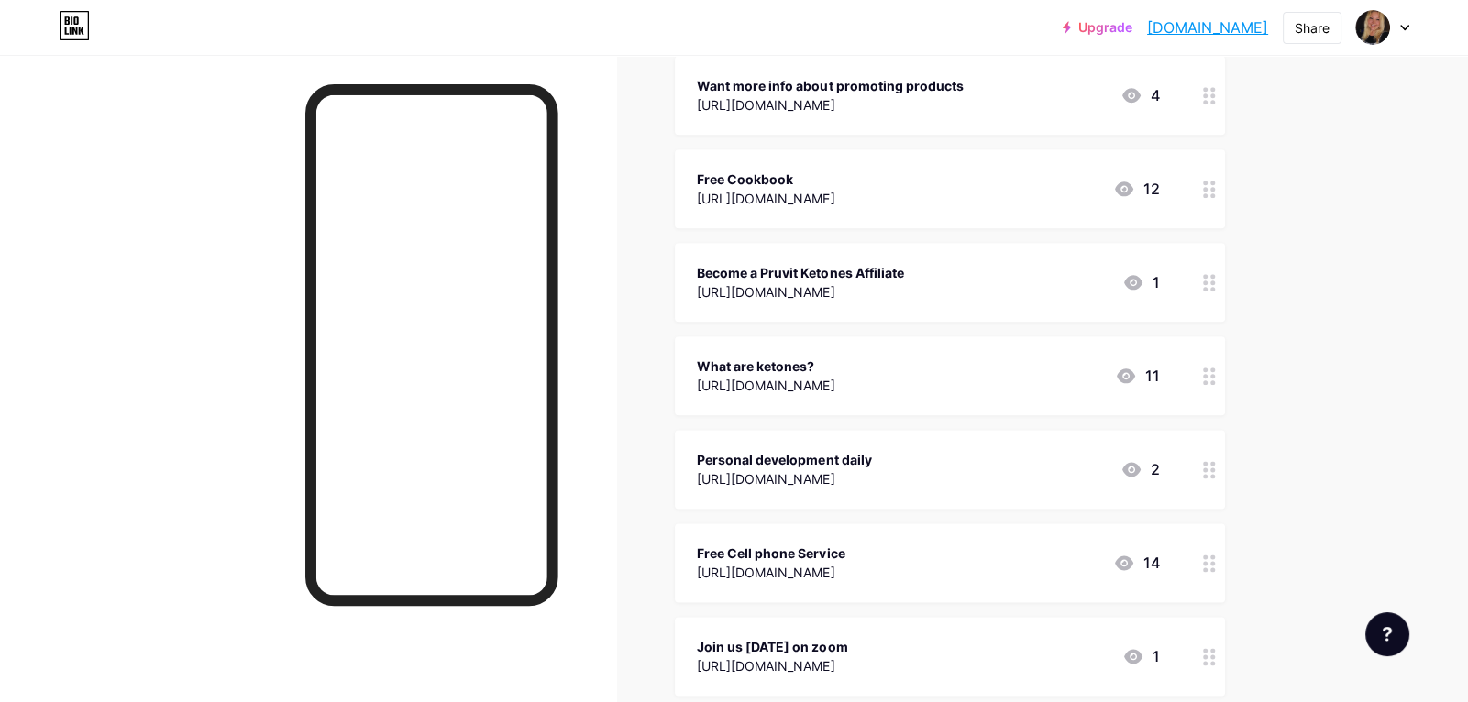
click at [871, 450] on div "Personal development daily" at bounding box center [784, 459] width 174 height 19
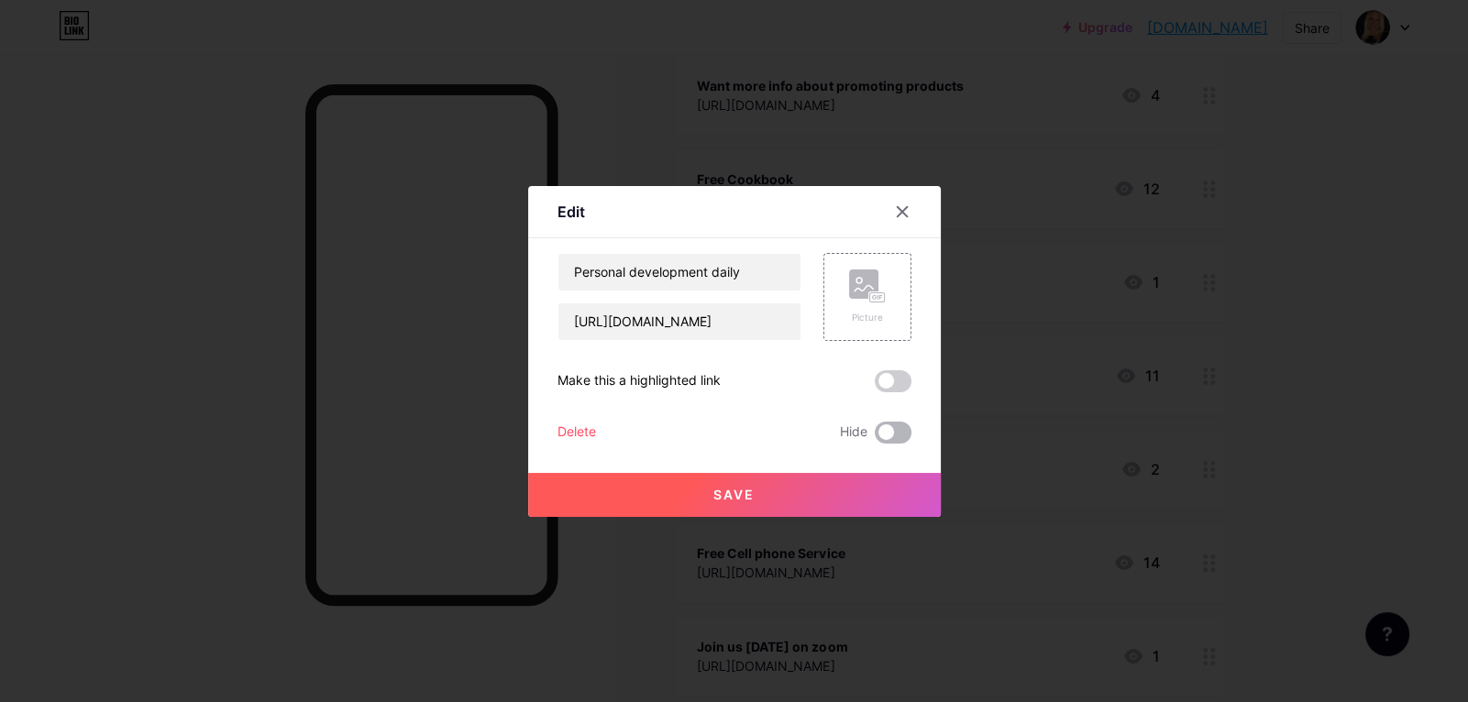
click at [902, 424] on span at bounding box center [893, 433] width 37 height 22
click at [875, 437] on input "checkbox" at bounding box center [875, 437] width 0 height 0
click at [879, 482] on button "Save" at bounding box center [734, 495] width 413 height 44
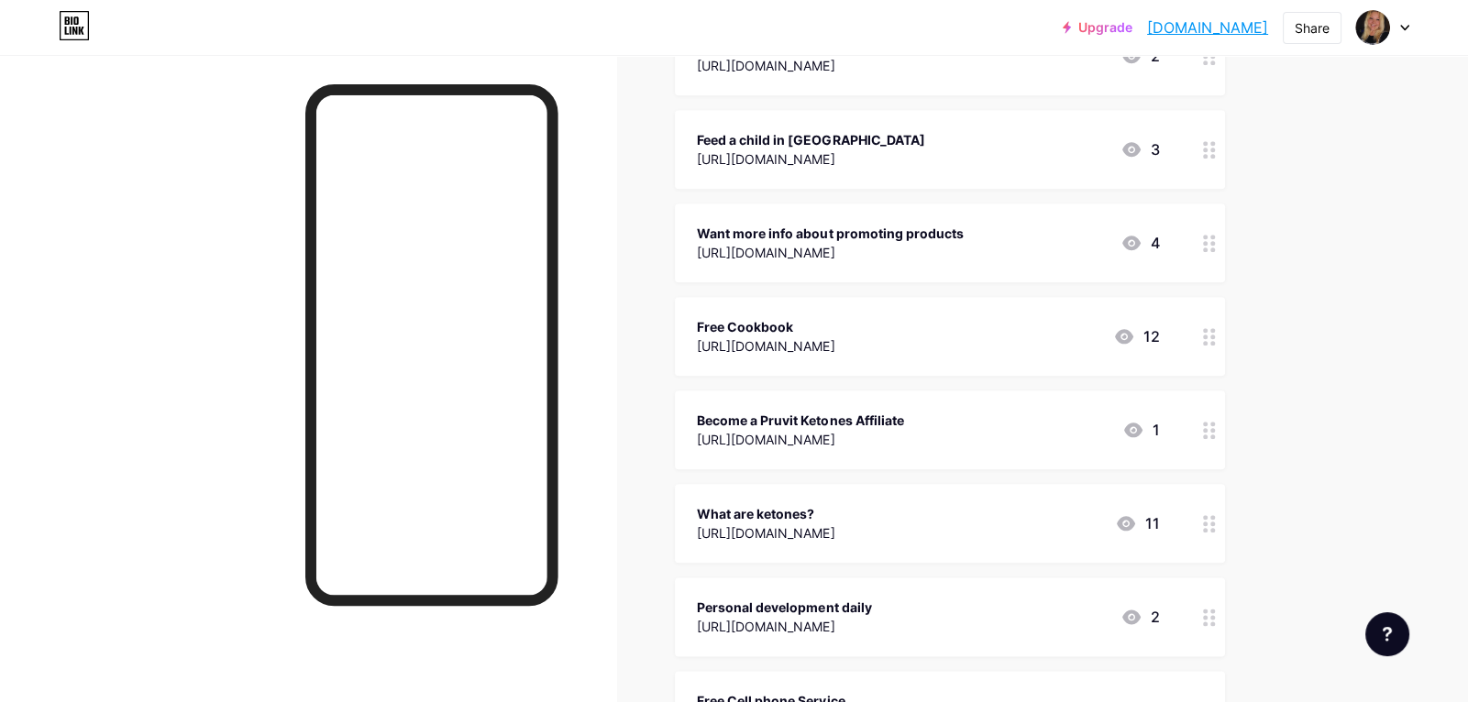
scroll to position [2720, 0]
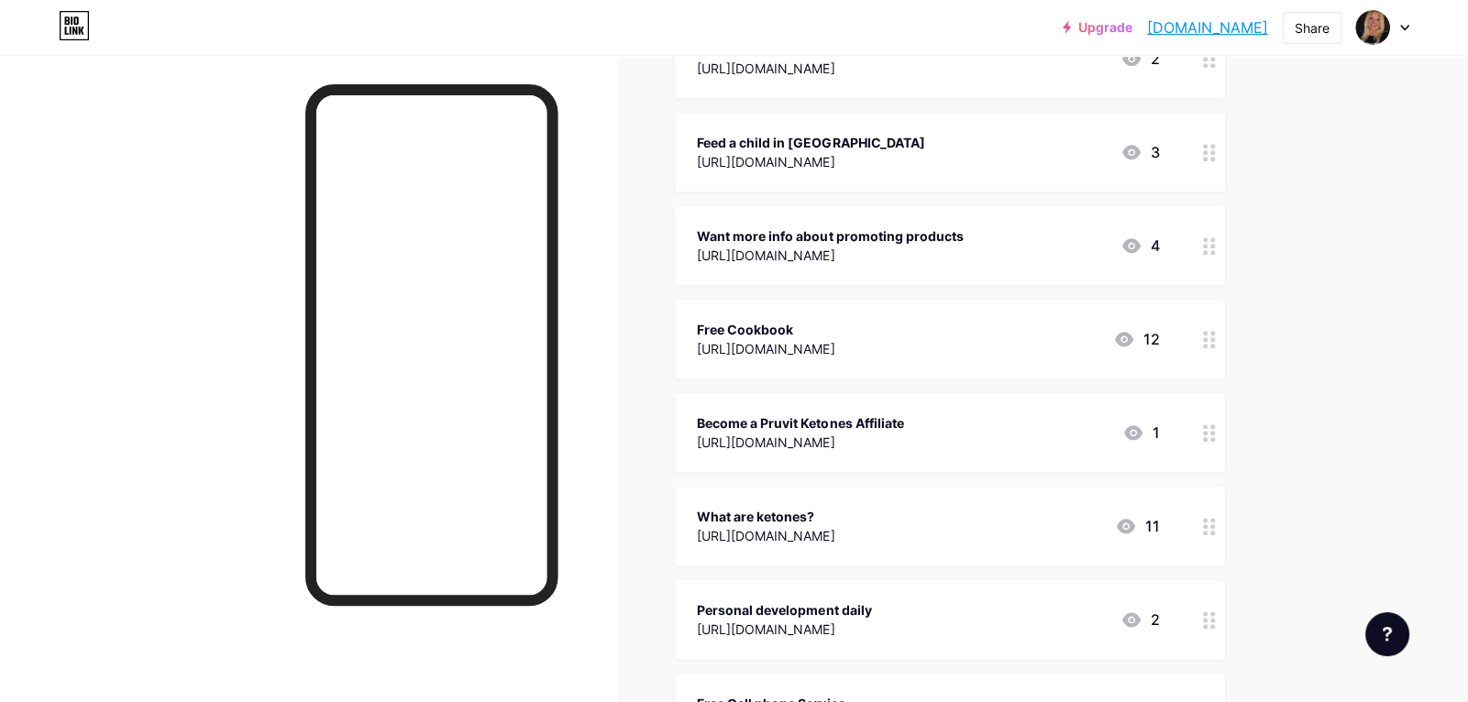
click at [877, 152] on div "https://tanyaclose.acnibo.com/us-en//giving-back" at bounding box center [810, 161] width 227 height 19
click at [897, 431] on span at bounding box center [893, 433] width 37 height 22
click at [875, 437] on input "checkbox" at bounding box center [875, 437] width 0 height 0
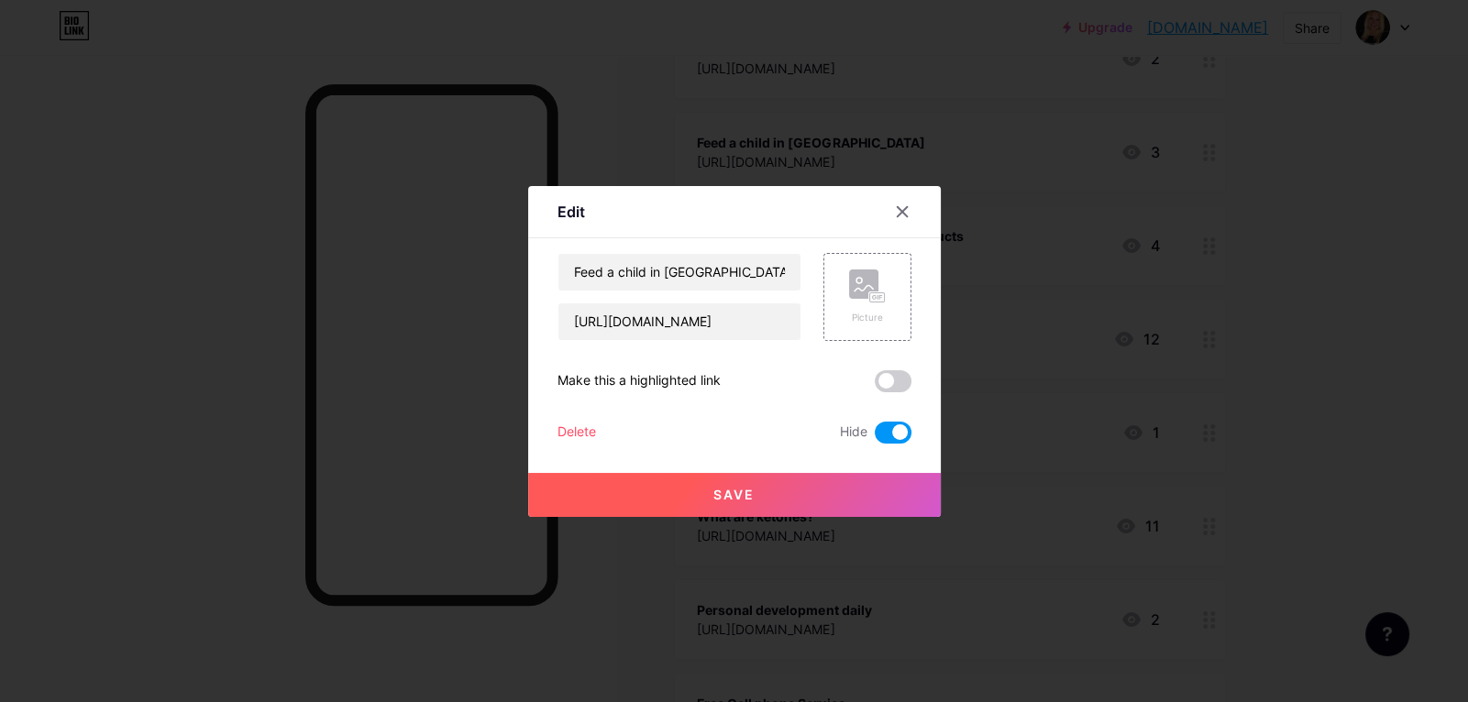
click at [886, 489] on button "Save" at bounding box center [734, 495] width 413 height 44
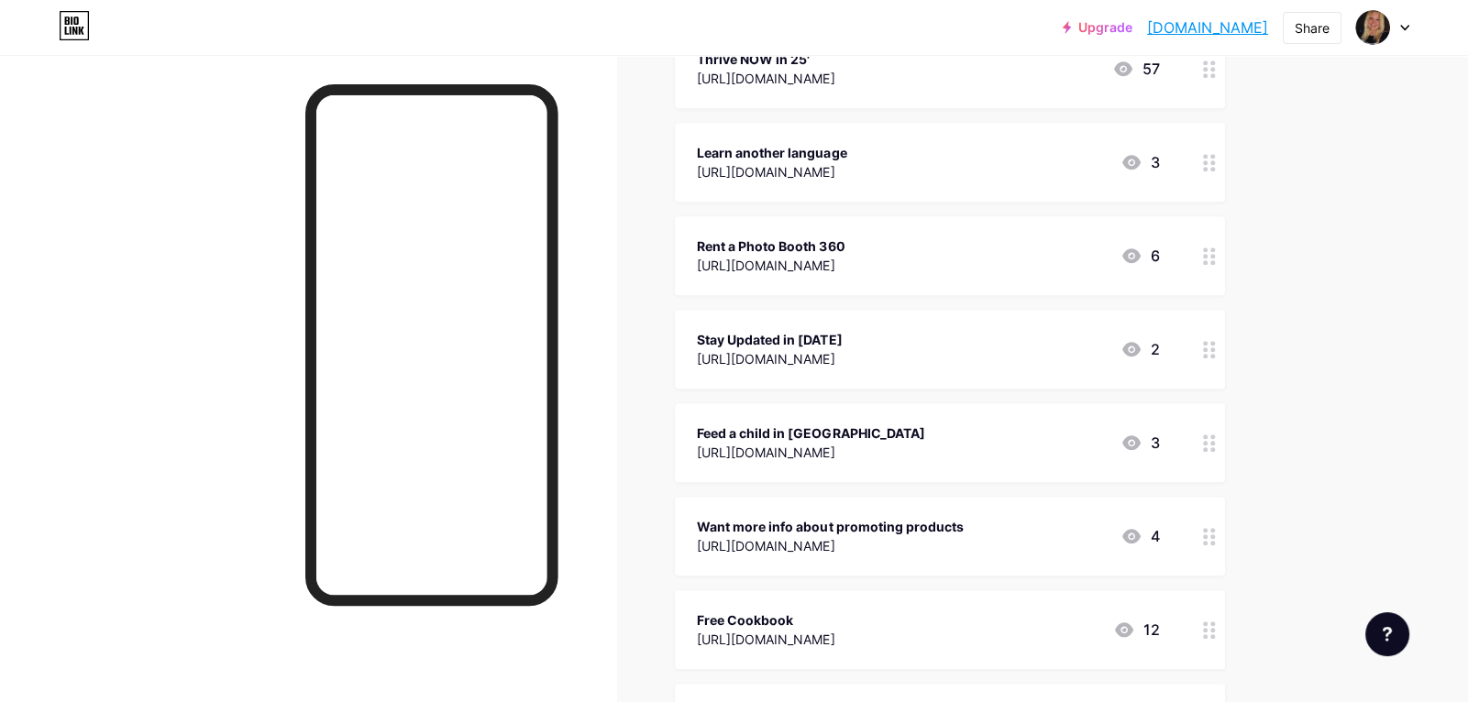
scroll to position [2424, 0]
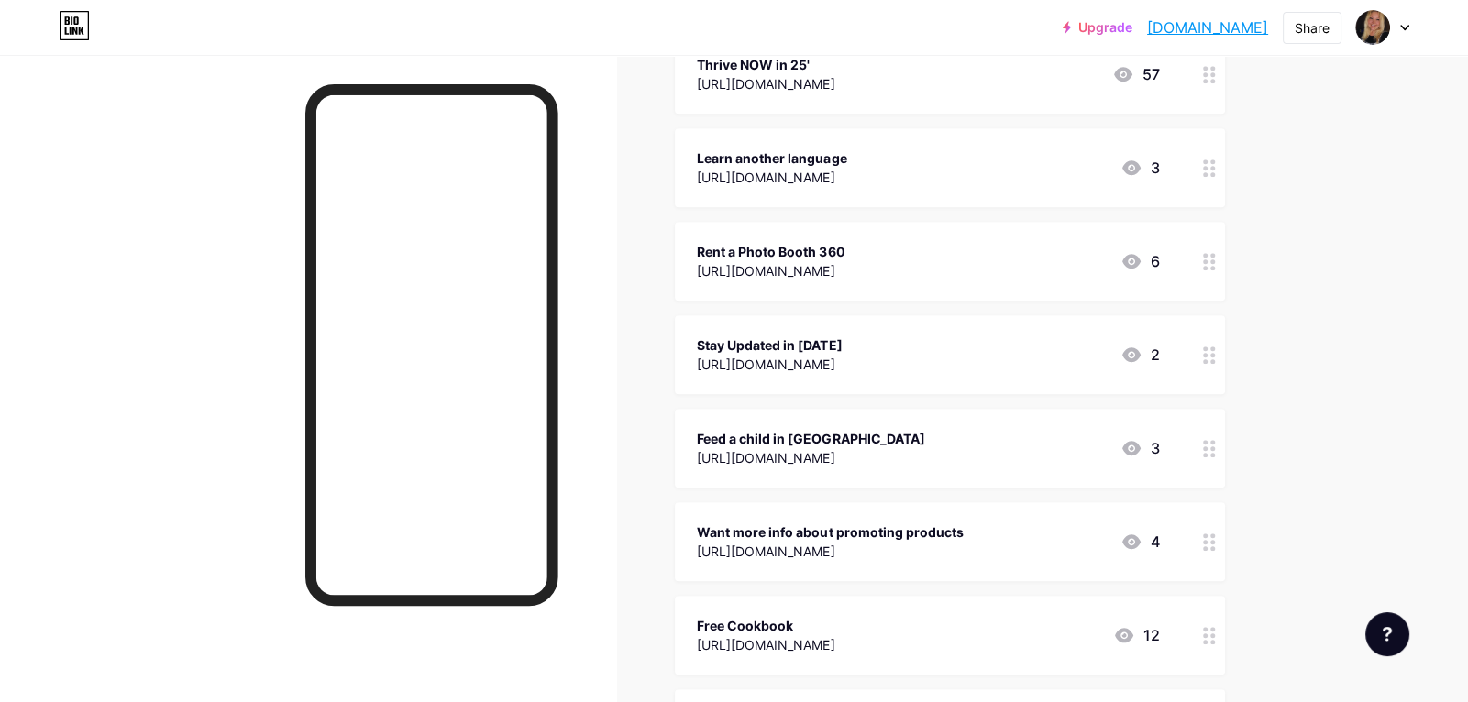
click at [846, 168] on div "https://share.babbel.com/x/PXGy0l" at bounding box center [771, 177] width 149 height 19
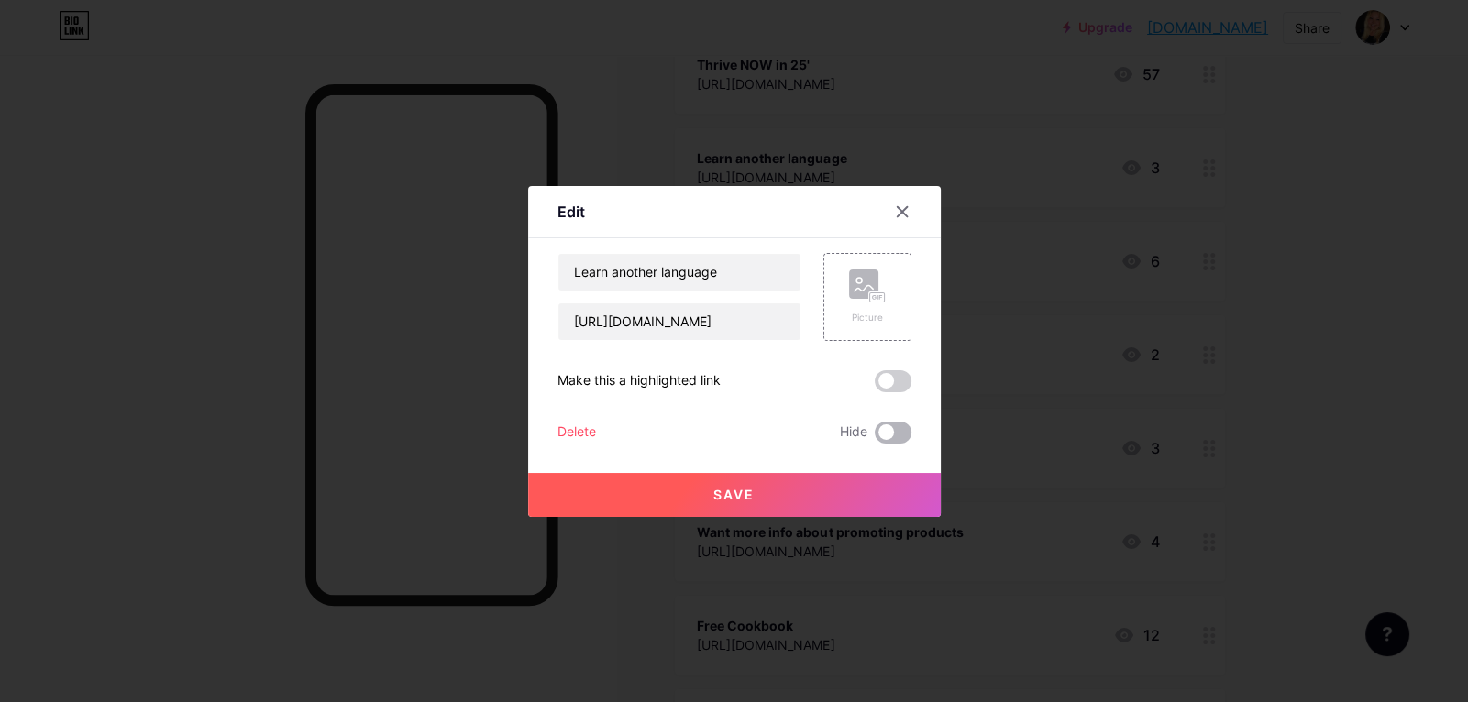
click at [895, 435] on span at bounding box center [893, 433] width 37 height 22
click at [875, 437] on input "checkbox" at bounding box center [875, 437] width 0 height 0
click at [844, 486] on button "Save" at bounding box center [734, 495] width 413 height 44
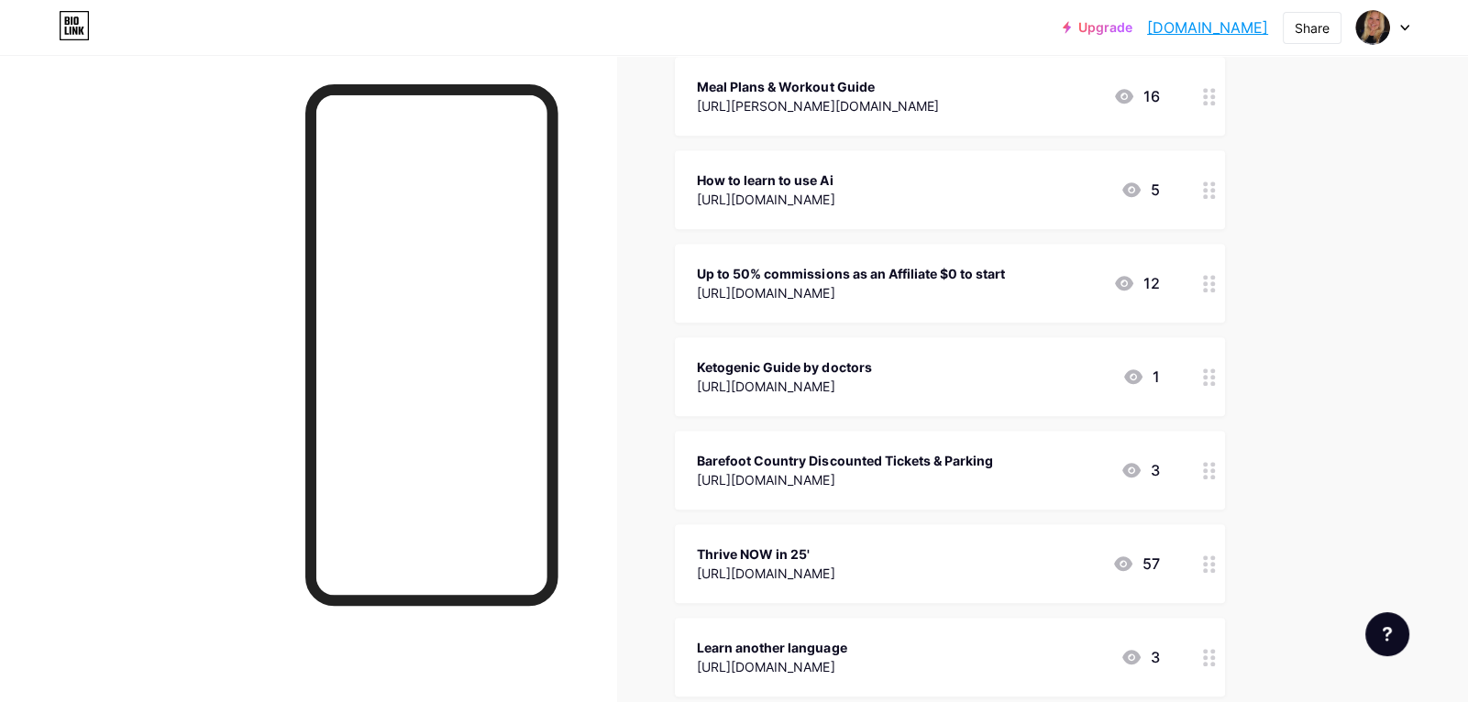
scroll to position [1932, 0]
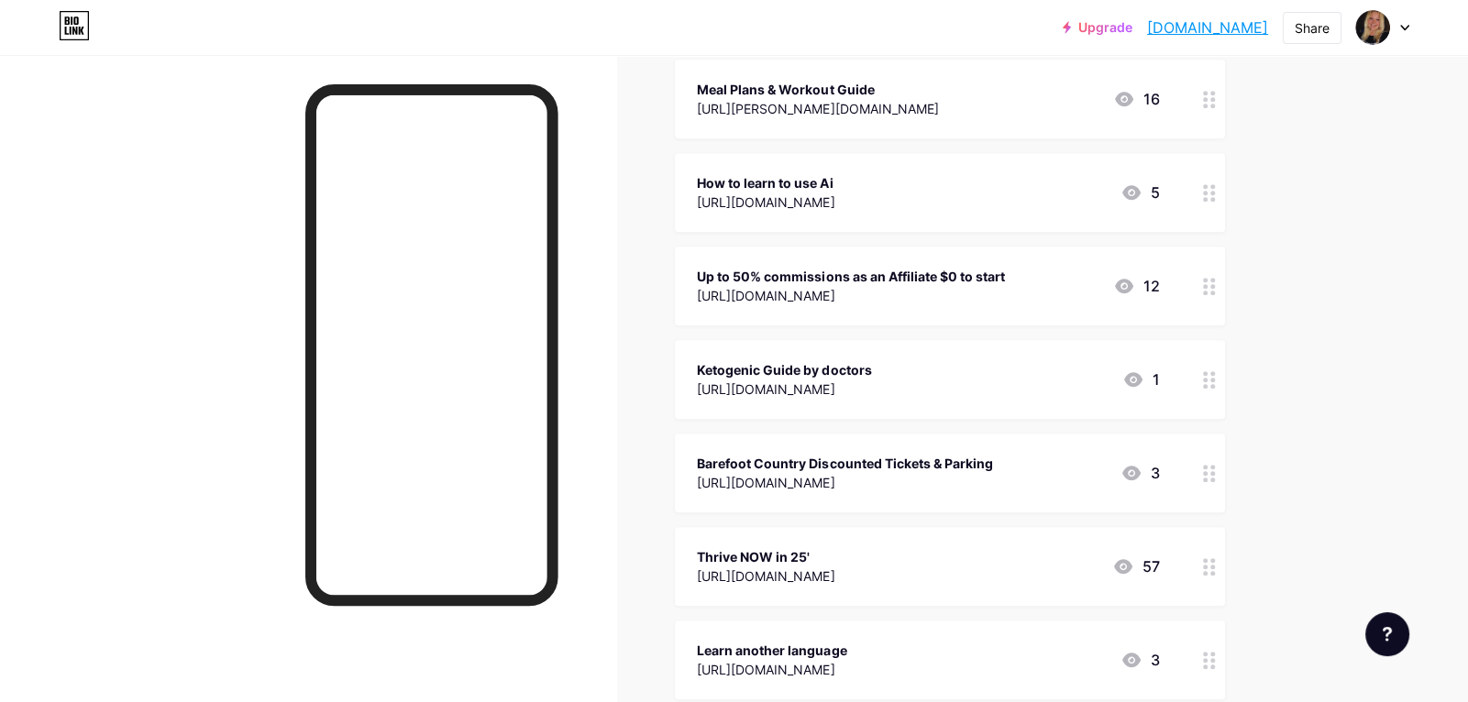
click at [889, 267] on div "Up to 50% commissions as an Affiliate $0 to start" at bounding box center [850, 276] width 307 height 19
click at [892, 433] on span at bounding box center [893, 433] width 37 height 22
click at [875, 437] on input "checkbox" at bounding box center [875, 437] width 0 height 0
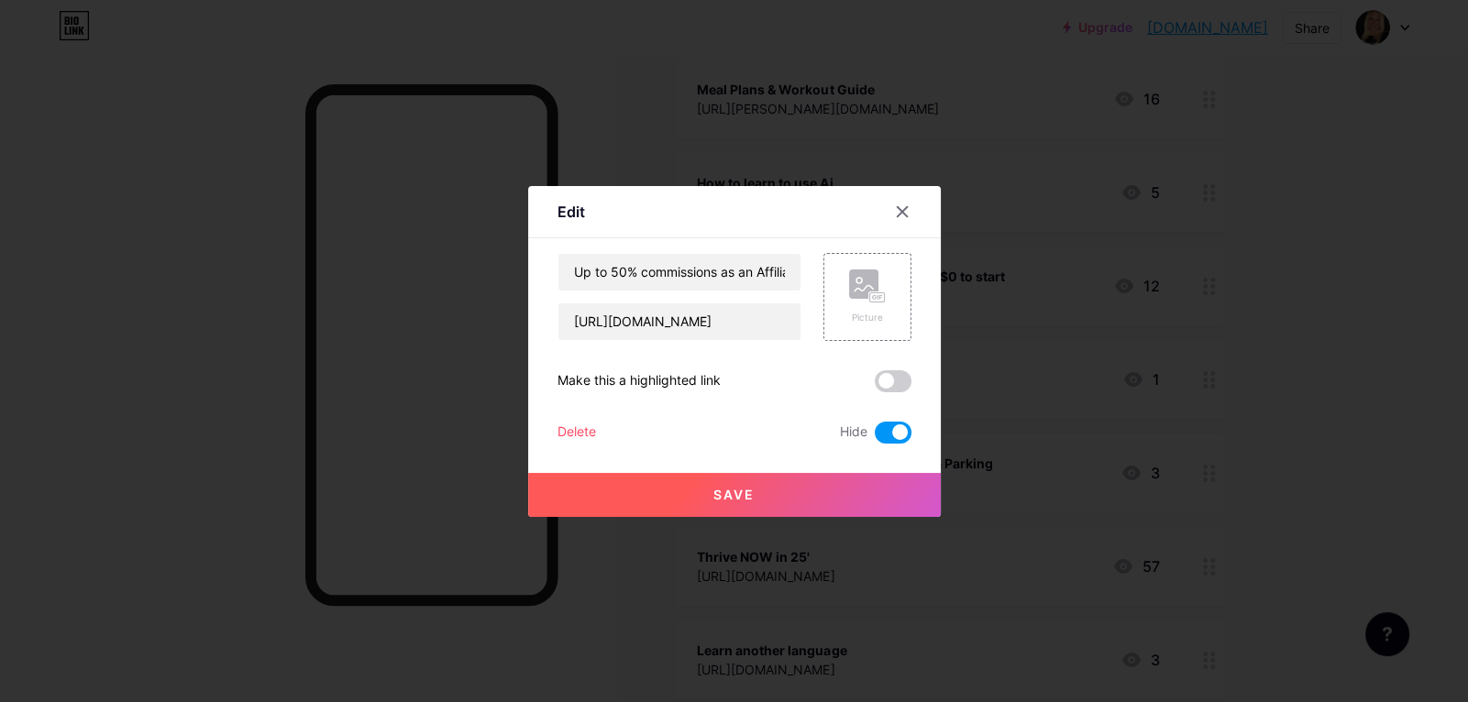
click at [872, 484] on button "Save" at bounding box center [734, 495] width 413 height 44
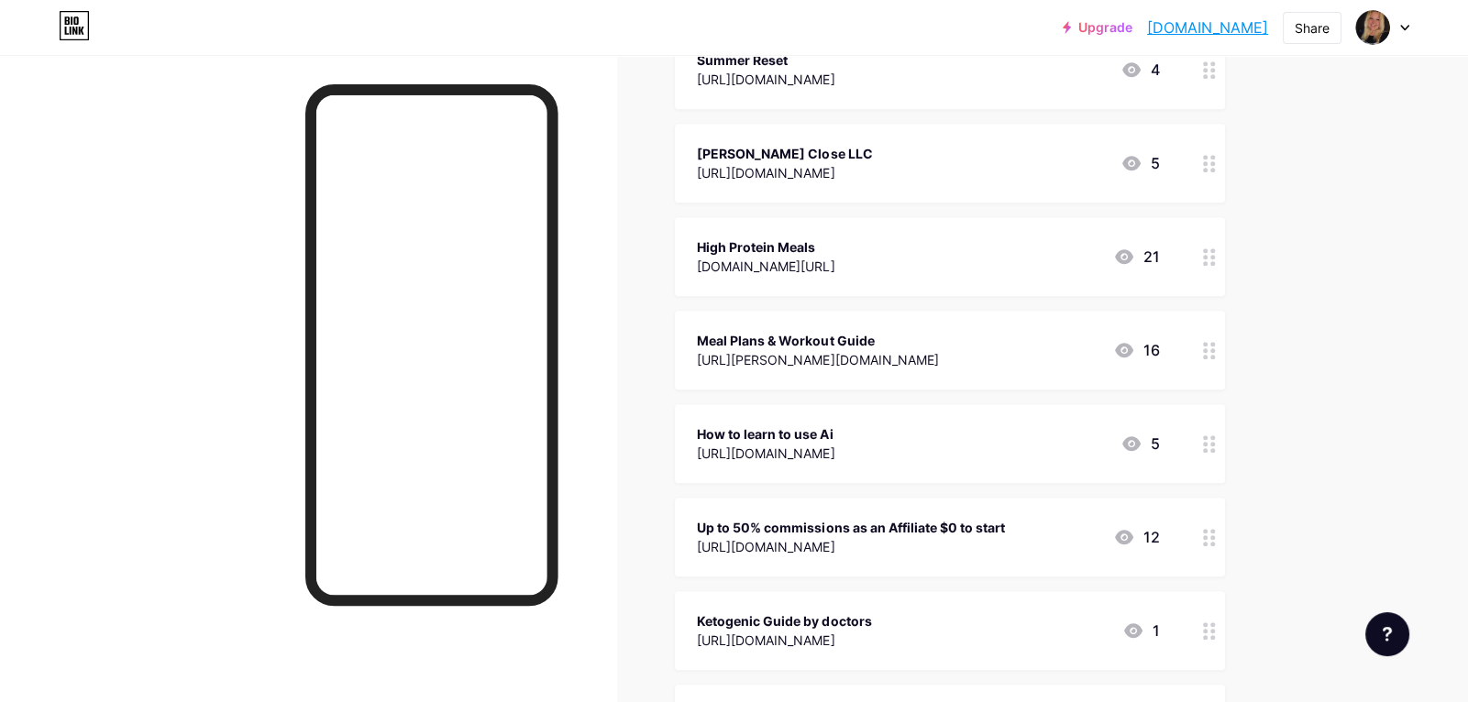
scroll to position [1677, 0]
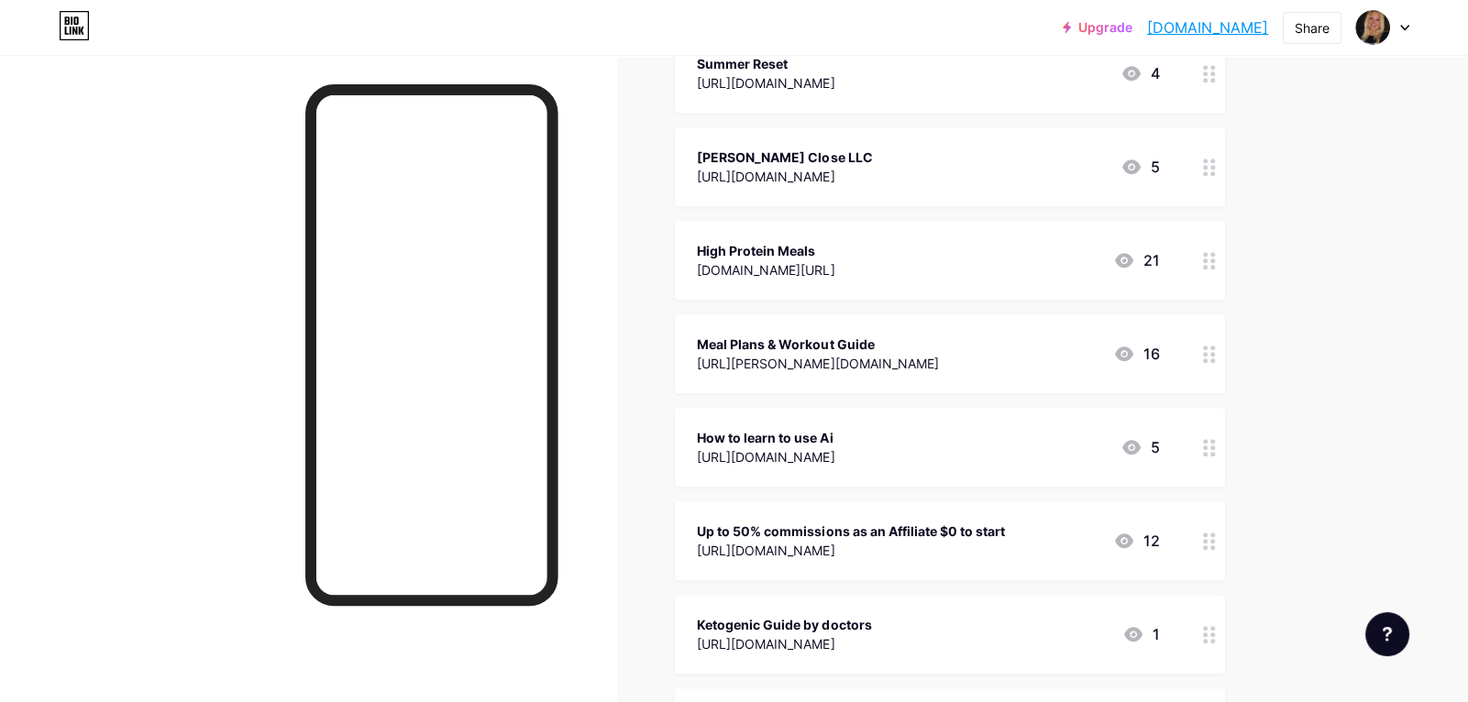
click at [903, 239] on div "High Protein Meals tanyaleeclose.com/home-page 21" at bounding box center [928, 260] width 462 height 42
click at [887, 434] on span at bounding box center [893, 433] width 37 height 22
click at [875, 437] on input "checkbox" at bounding box center [875, 437] width 0 height 0
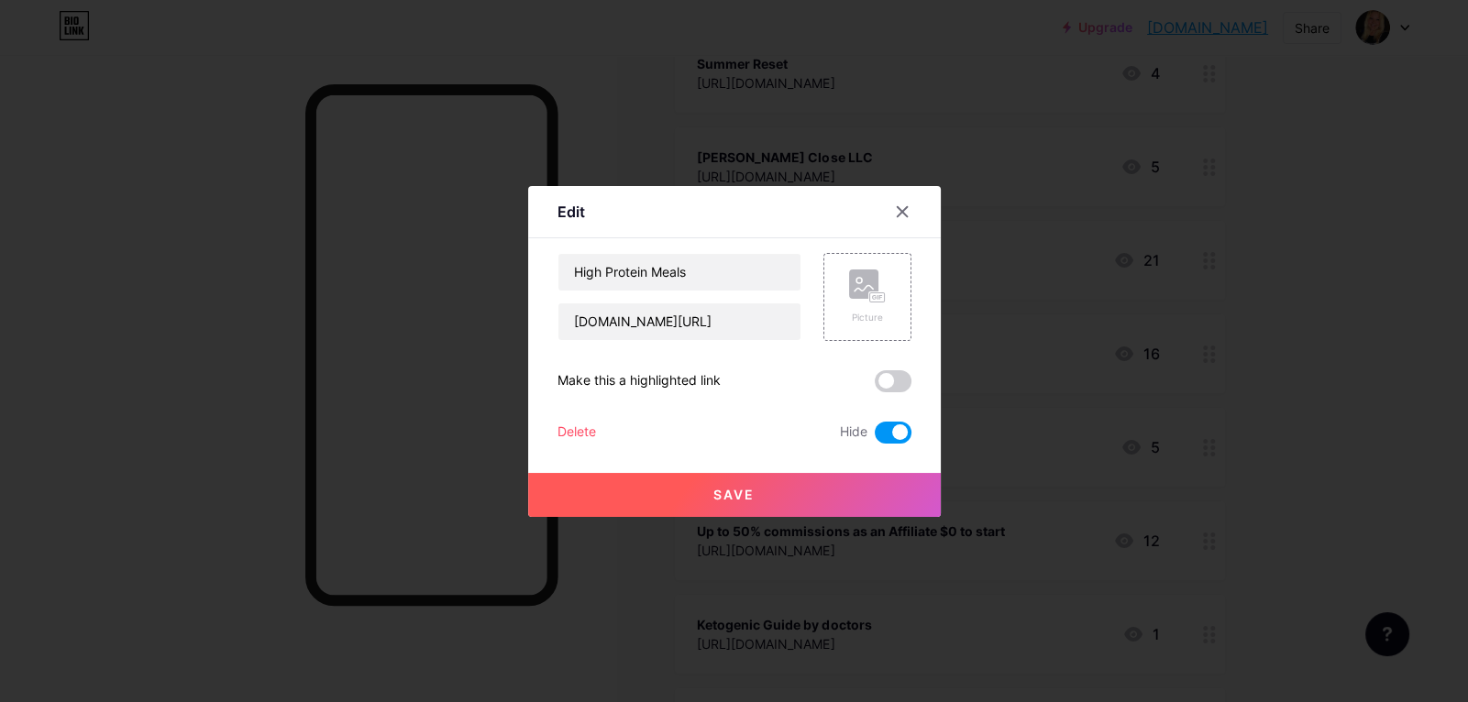
click at [873, 491] on button "Save" at bounding box center [734, 495] width 413 height 44
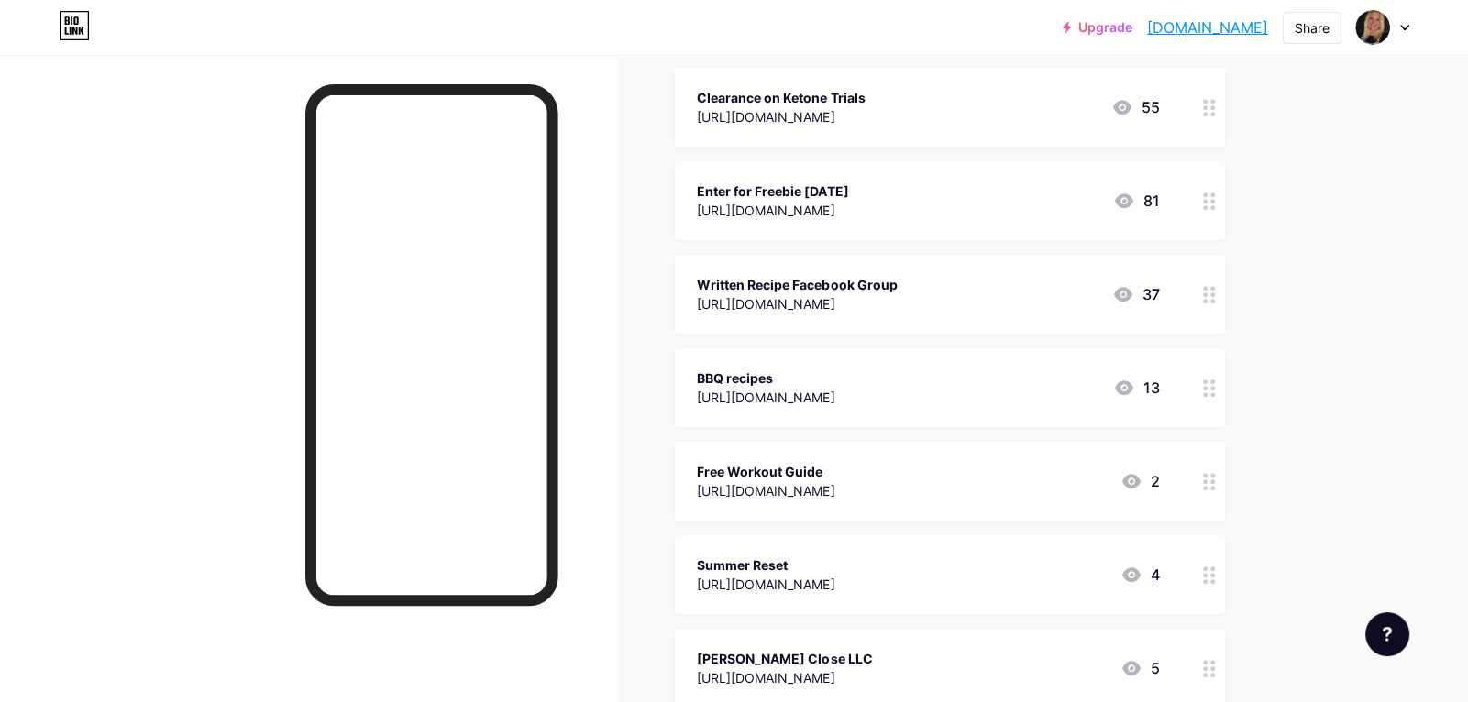
scroll to position [1172, 0]
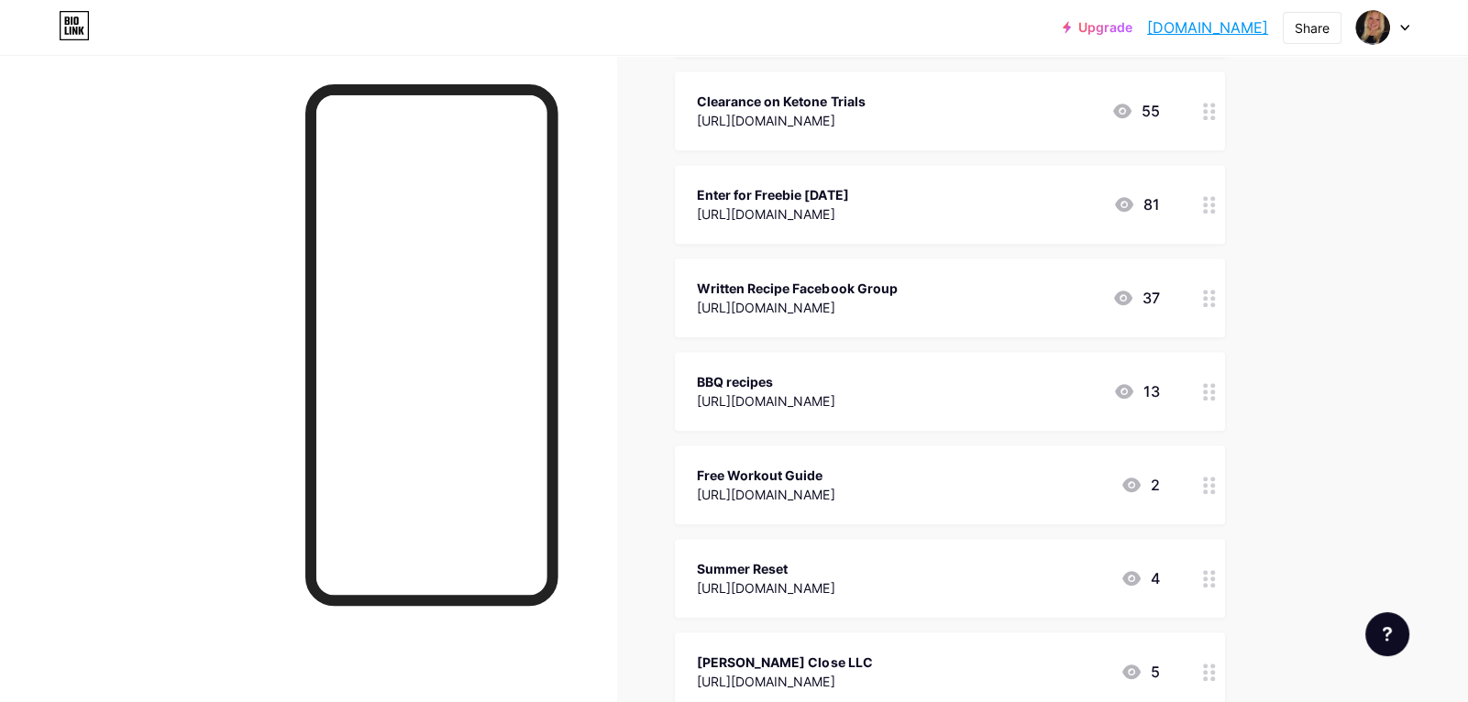
click at [931, 490] on div "Free Workout Guide https://tanyaleeclose.com/workout 2" at bounding box center [950, 485] width 550 height 79
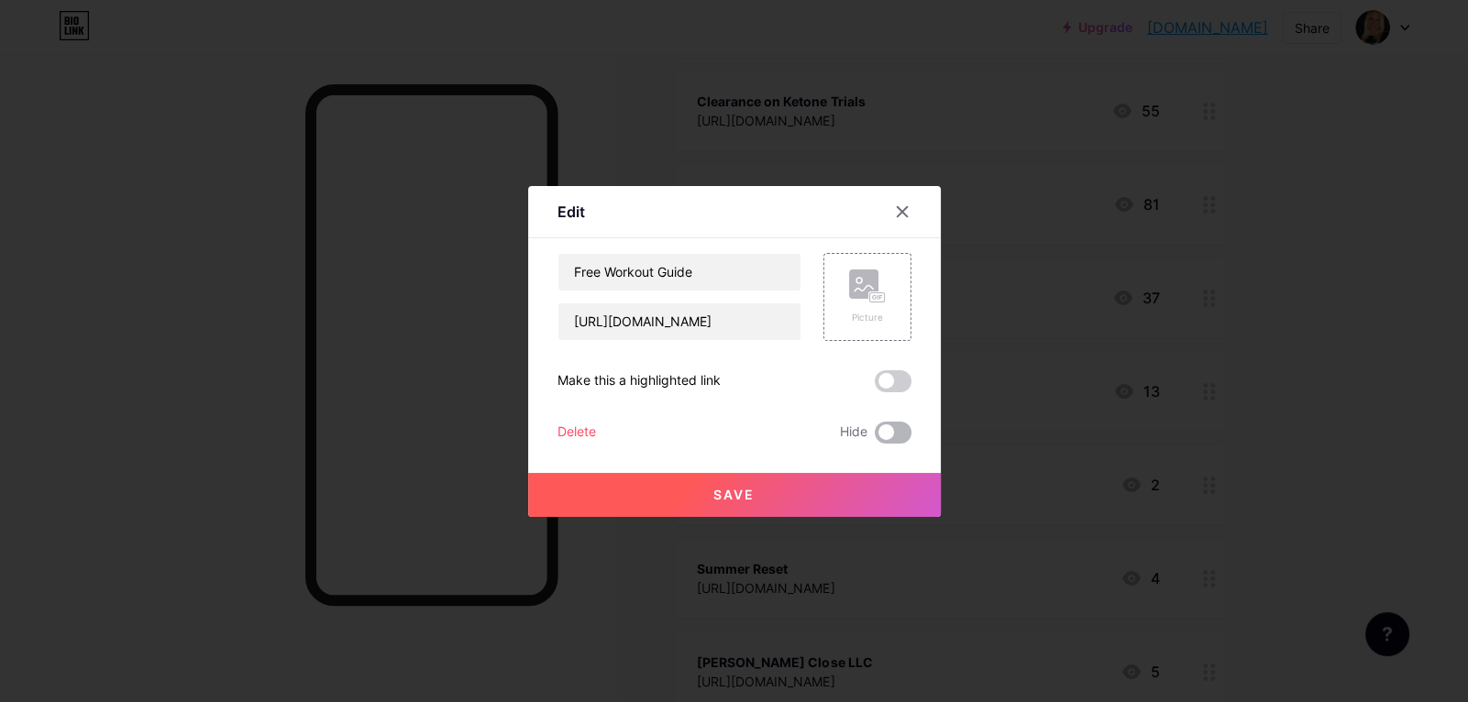
click at [898, 429] on span at bounding box center [893, 433] width 37 height 22
click at [875, 437] on input "checkbox" at bounding box center [875, 437] width 0 height 0
click at [866, 503] on button "Save" at bounding box center [734, 495] width 413 height 44
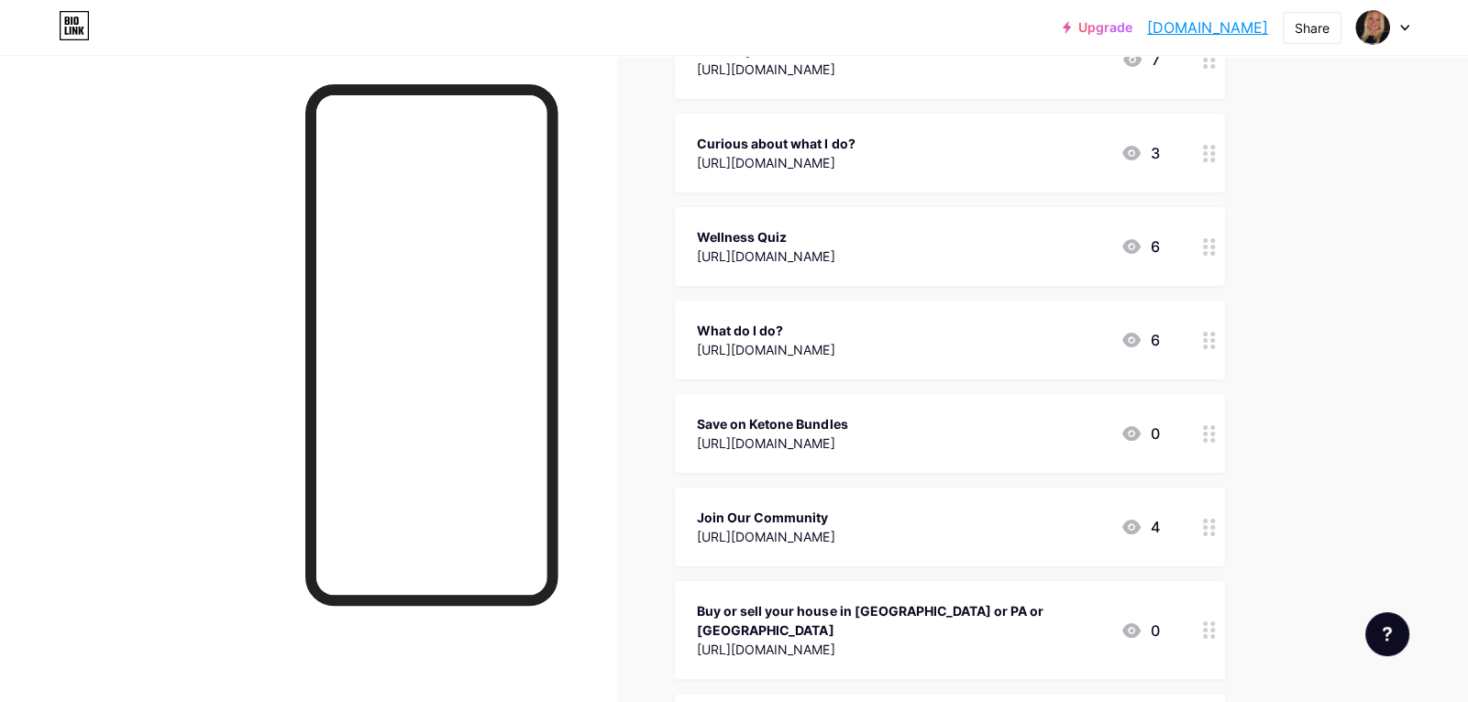
scroll to position [454, 0]
click at [1026, 349] on div "What do I do? https://tanyaleeclose.com/oppzoomcall 6" at bounding box center [928, 342] width 462 height 42
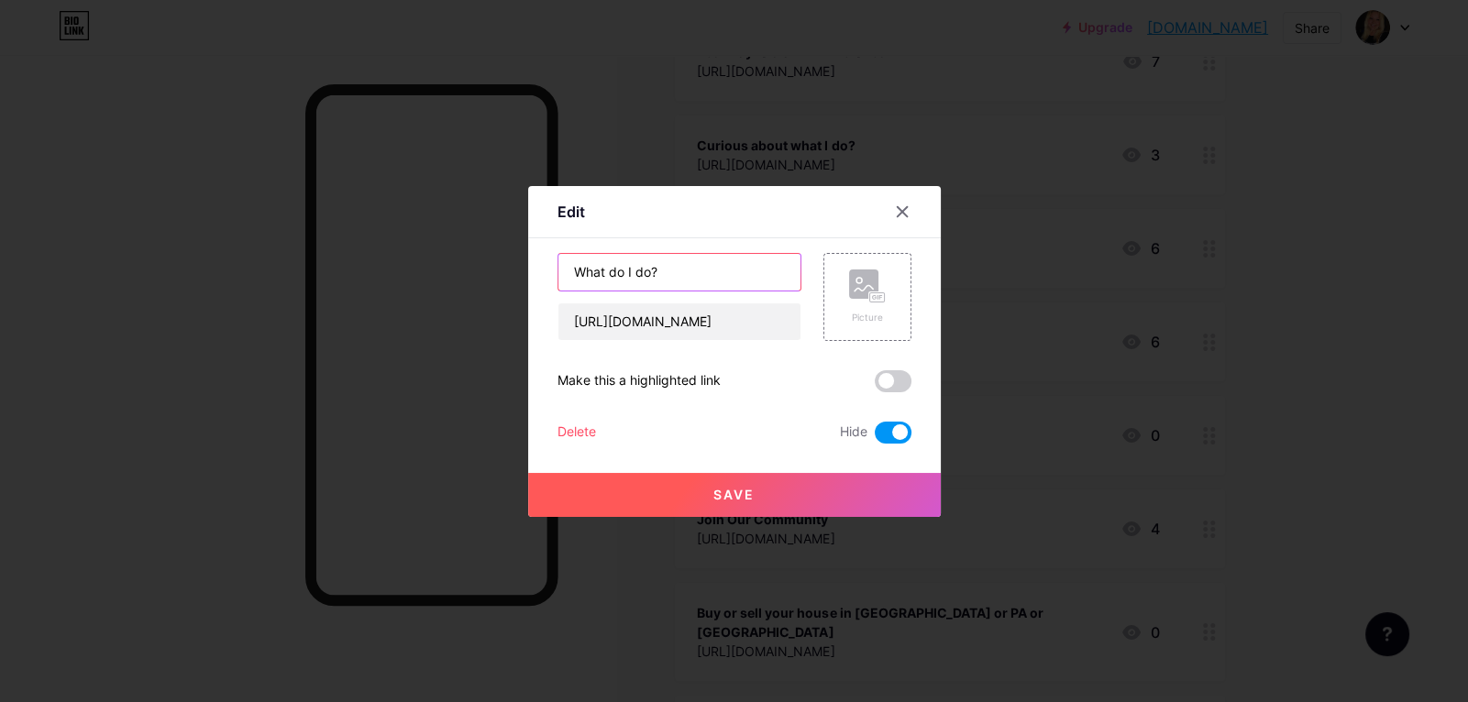
drag, startPoint x: 738, startPoint y: 274, endPoint x: 554, endPoint y: 266, distance: 184.5
click at [554, 266] on div "Edit Content YouTube Play YouTube video without leaving your page. ADD Vimeo Pl…" at bounding box center [734, 351] width 413 height 331
type input "Join Our Guest Call"
click at [692, 509] on button "Save" at bounding box center [734, 495] width 413 height 44
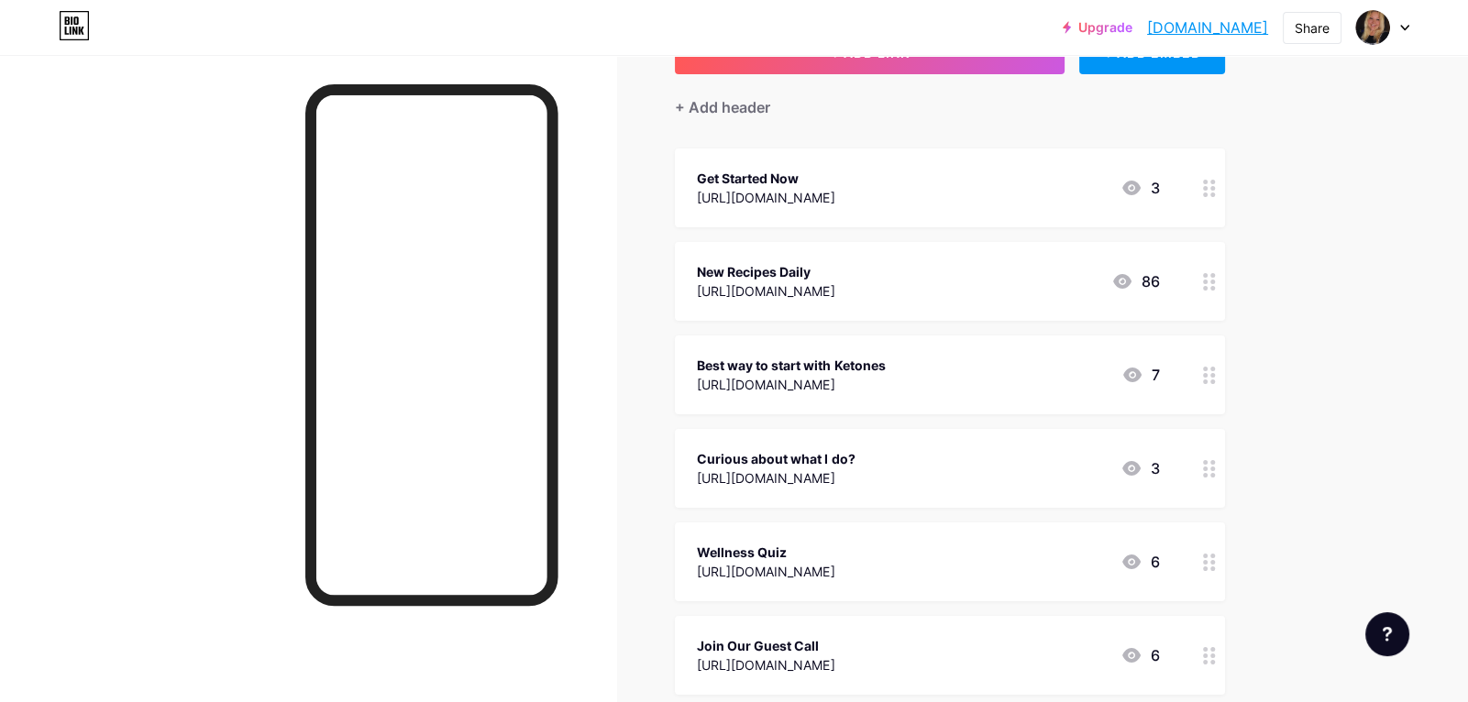
scroll to position [141, 0]
click at [930, 162] on div "Get Started Now https://tanyaleeclose.com/biz 3" at bounding box center [950, 187] width 550 height 79
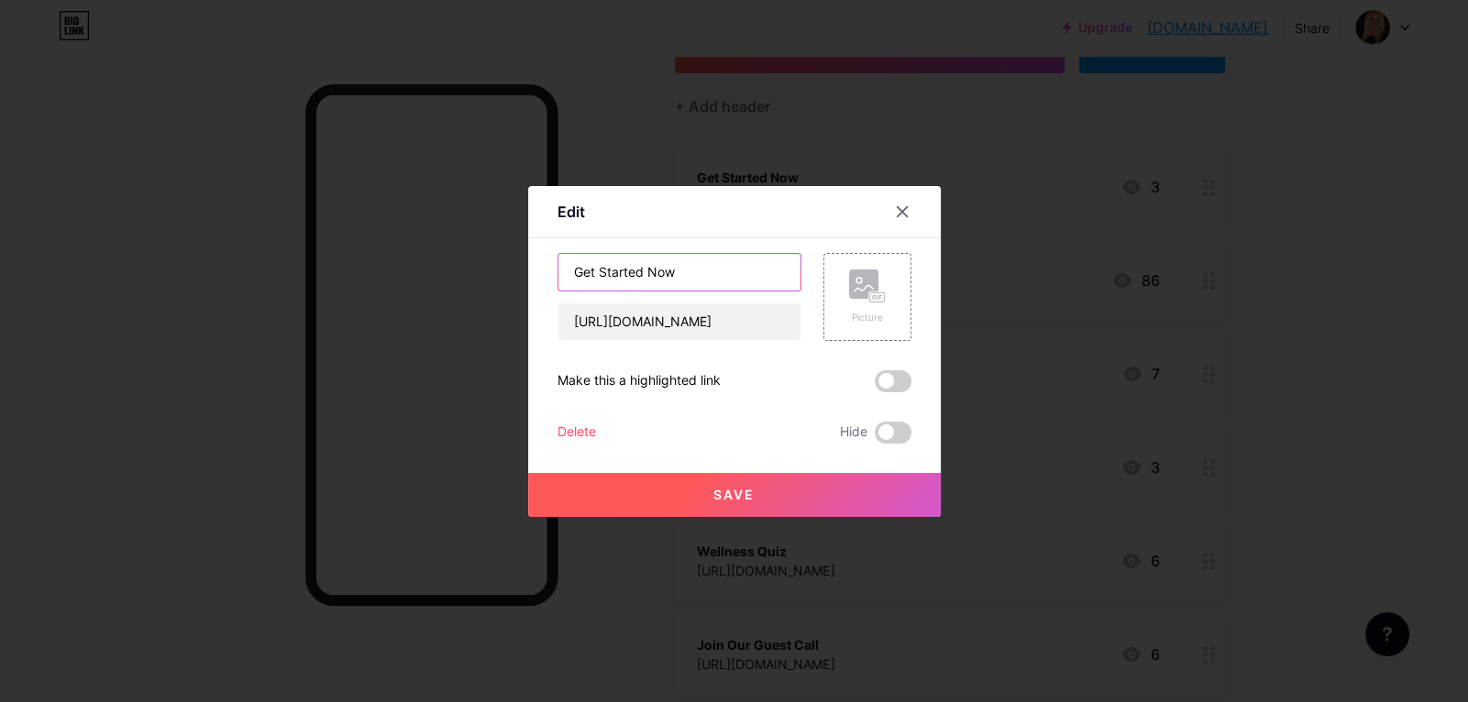
click at [656, 266] on input "Get Started Now" at bounding box center [679, 272] width 242 height 37
type input "Get Started Here"
click at [722, 479] on button "Save" at bounding box center [734, 495] width 413 height 44
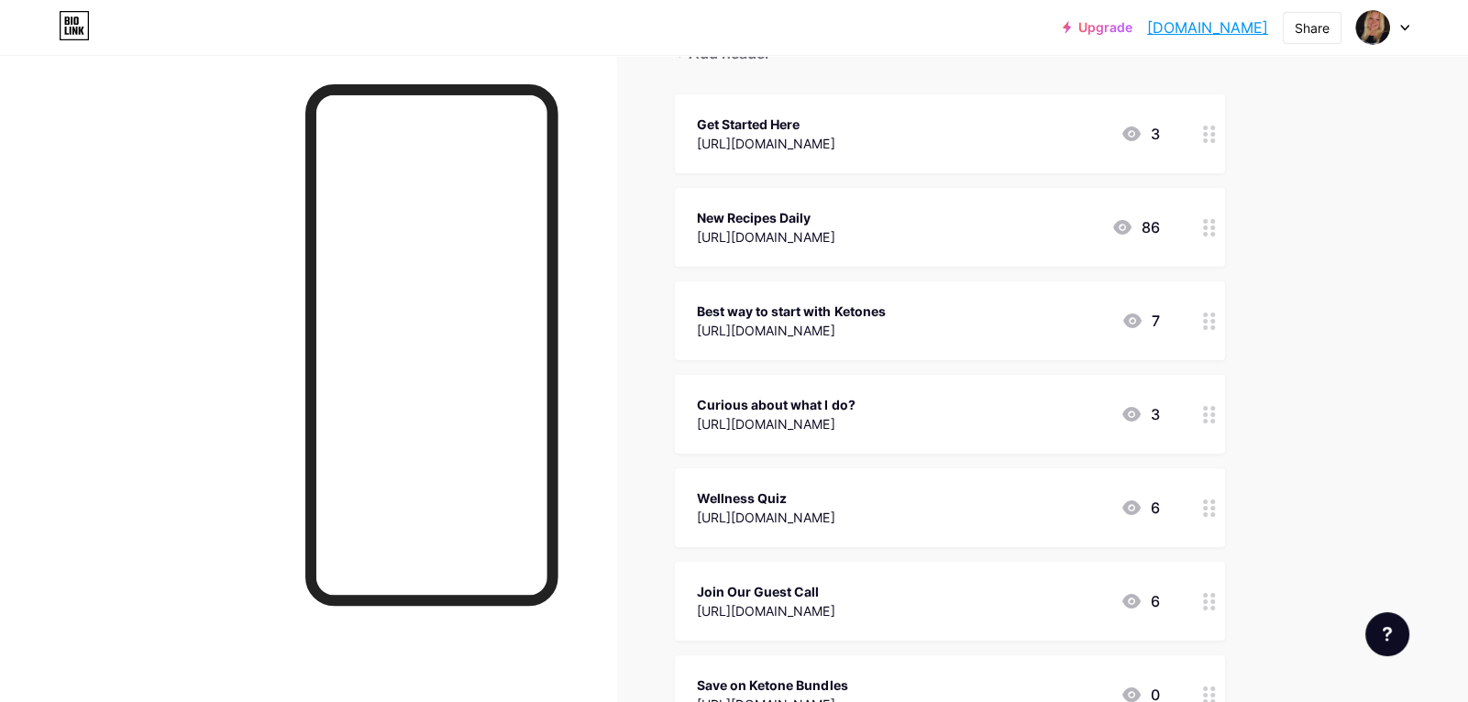
scroll to position [195, 0]
click at [1013, 401] on div "Curious about what I do? https://tanyaleeclose.com/momentumprobiz 3" at bounding box center [928, 413] width 462 height 42
click at [898, 501] on button "Save" at bounding box center [734, 495] width 413 height 44
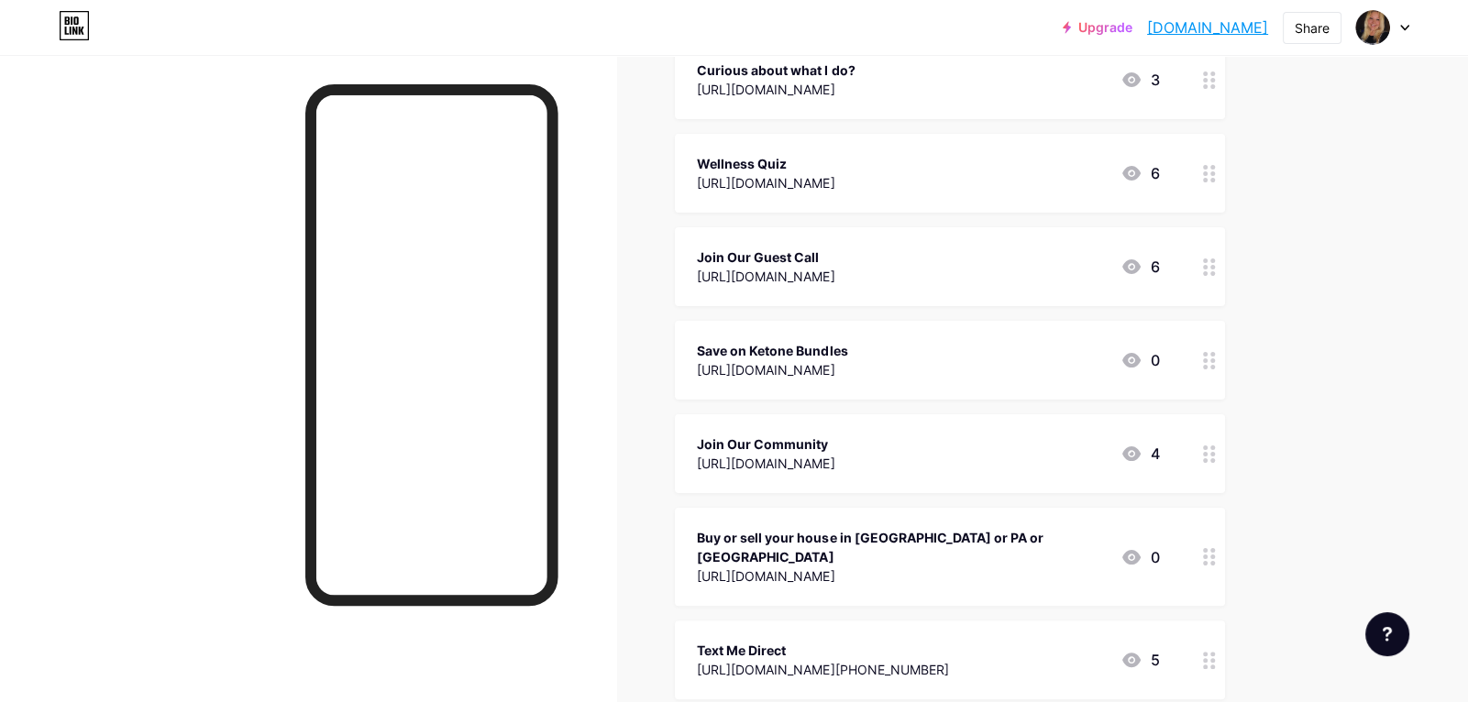
scroll to position [531, 0]
click at [1099, 347] on div "Save on Ketone Bundles https://tanyaclose.pruvit.com/category/special-offers 0" at bounding box center [928, 358] width 462 height 42
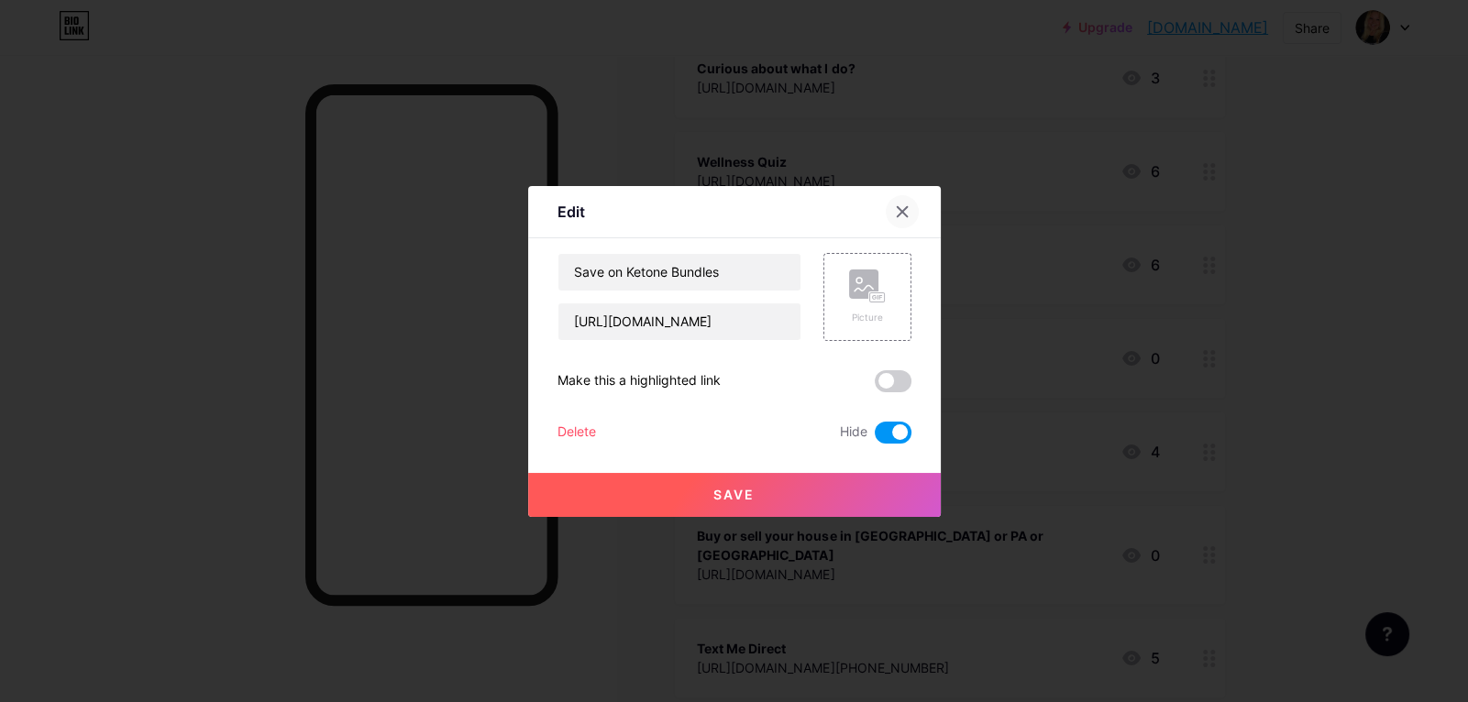
click at [898, 213] on icon at bounding box center [902, 211] width 10 height 10
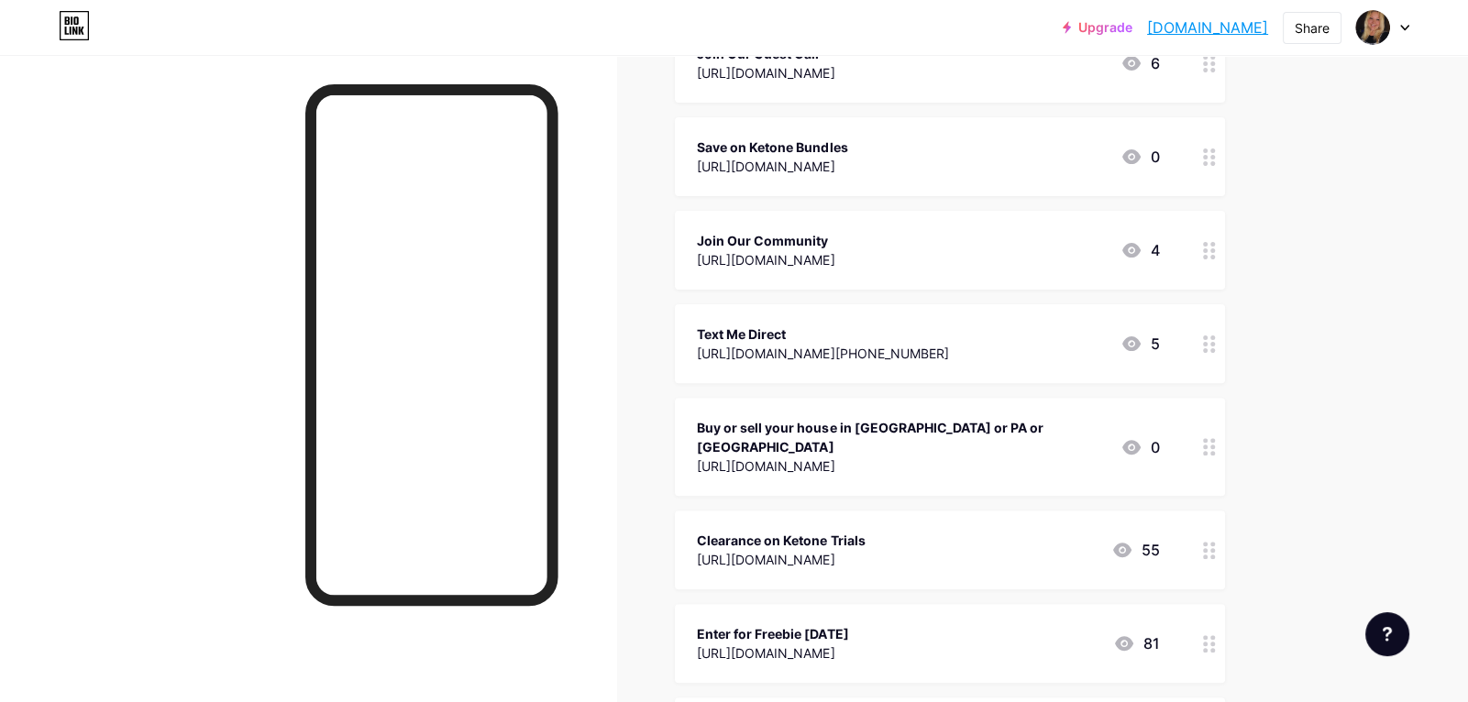
scroll to position [735, 0]
click at [1207, 539] on icon at bounding box center [1209, 547] width 13 height 17
click at [889, 438] on span at bounding box center [893, 433] width 37 height 22
click at [875, 437] on input "checkbox" at bounding box center [875, 437] width 0 height 0
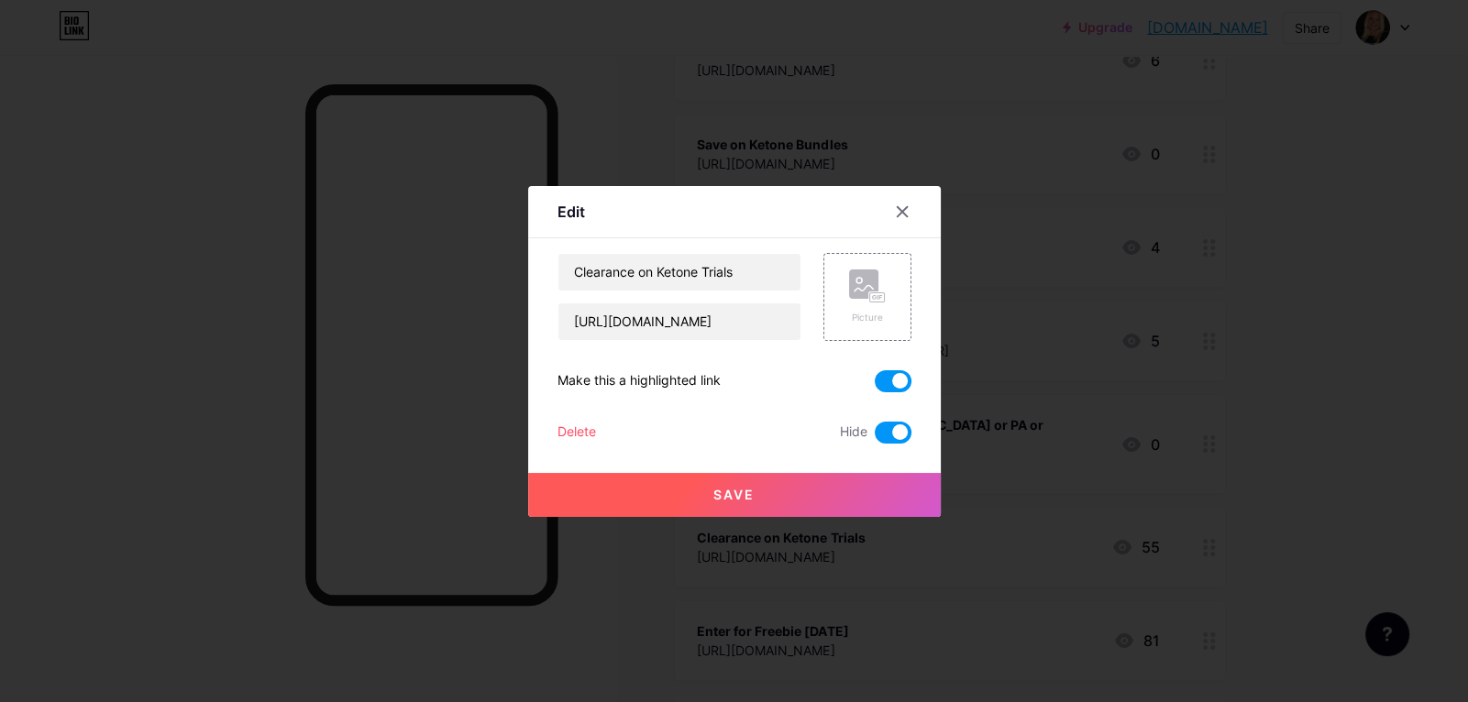
click at [855, 488] on button "Save" at bounding box center [734, 495] width 413 height 44
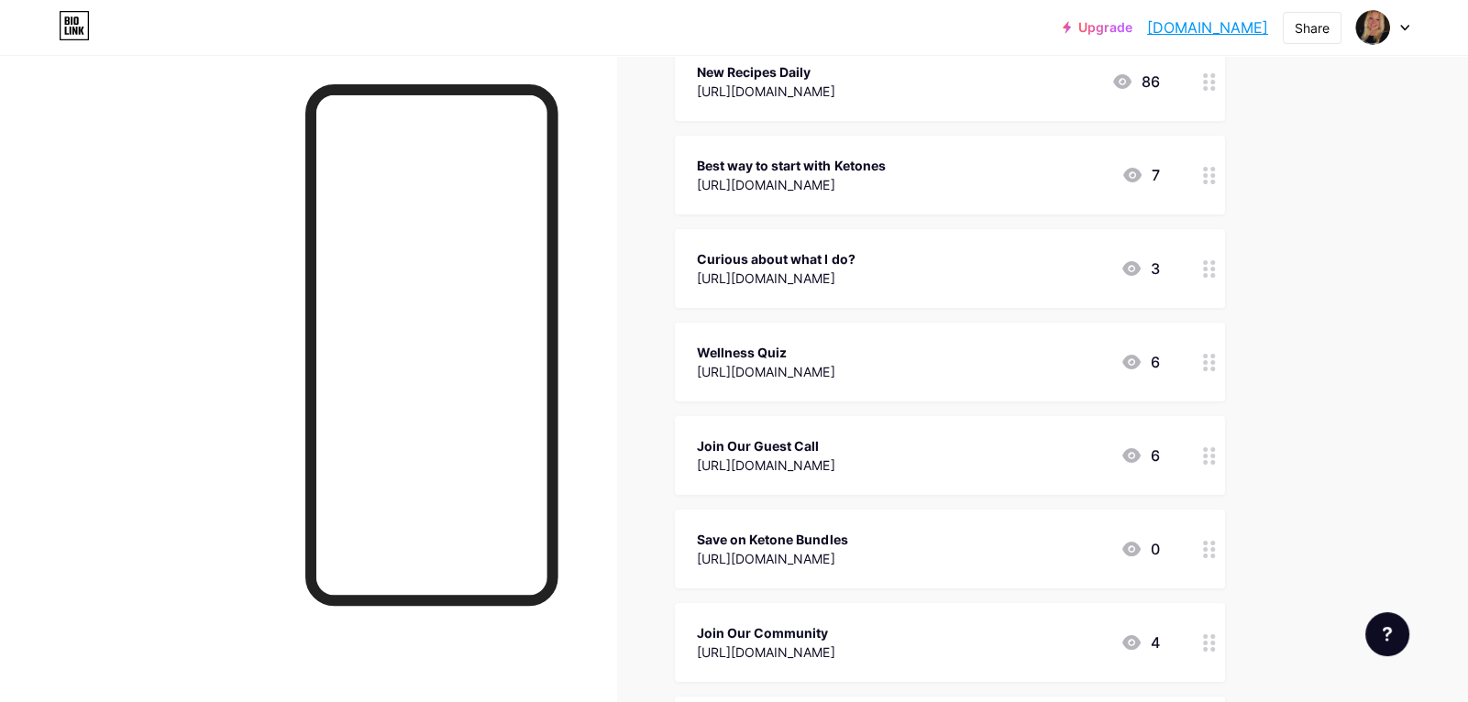
scroll to position [342, 0]
click at [900, 370] on div "Wellness Quiz https://tanyaleeclose.com/home 6" at bounding box center [928, 360] width 462 height 42
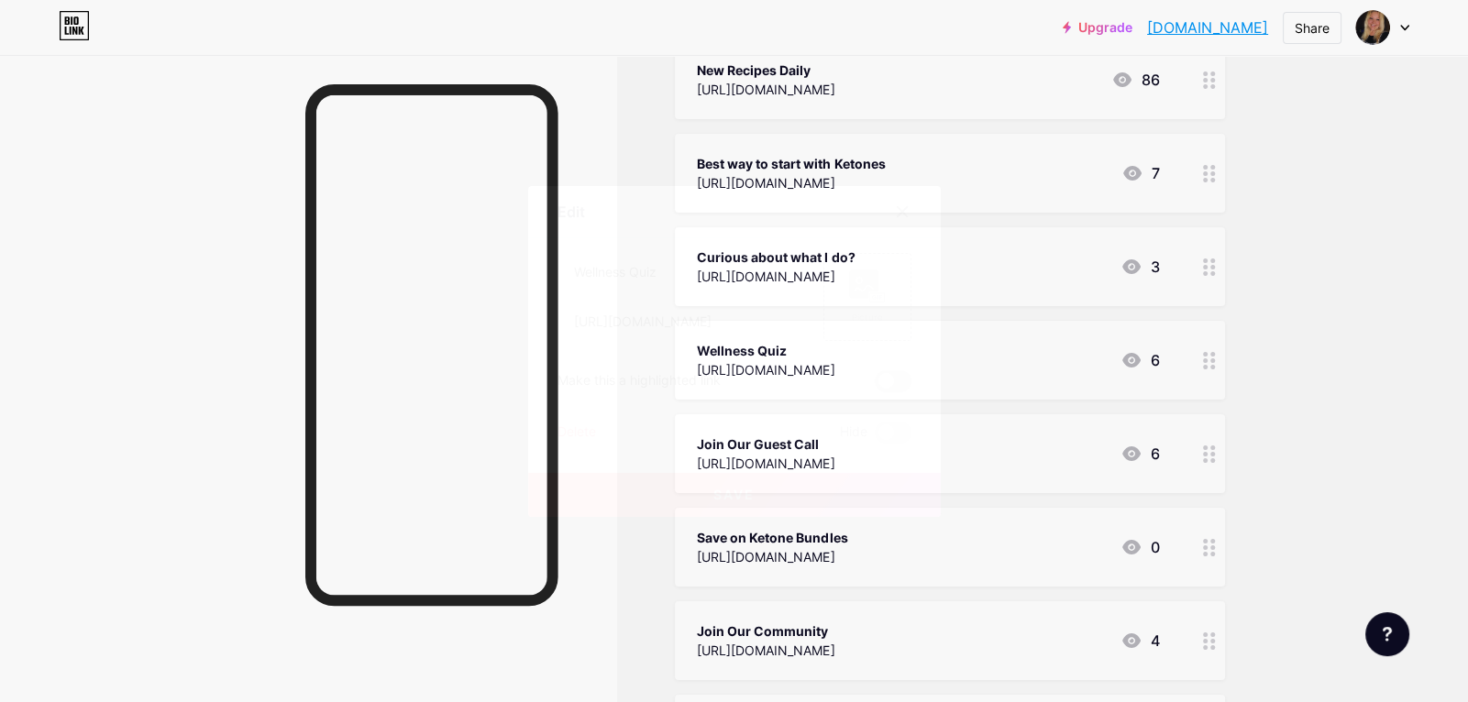
click at [896, 380] on span at bounding box center [893, 381] width 37 height 22
click at [875, 386] on input "checkbox" at bounding box center [875, 386] width 0 height 0
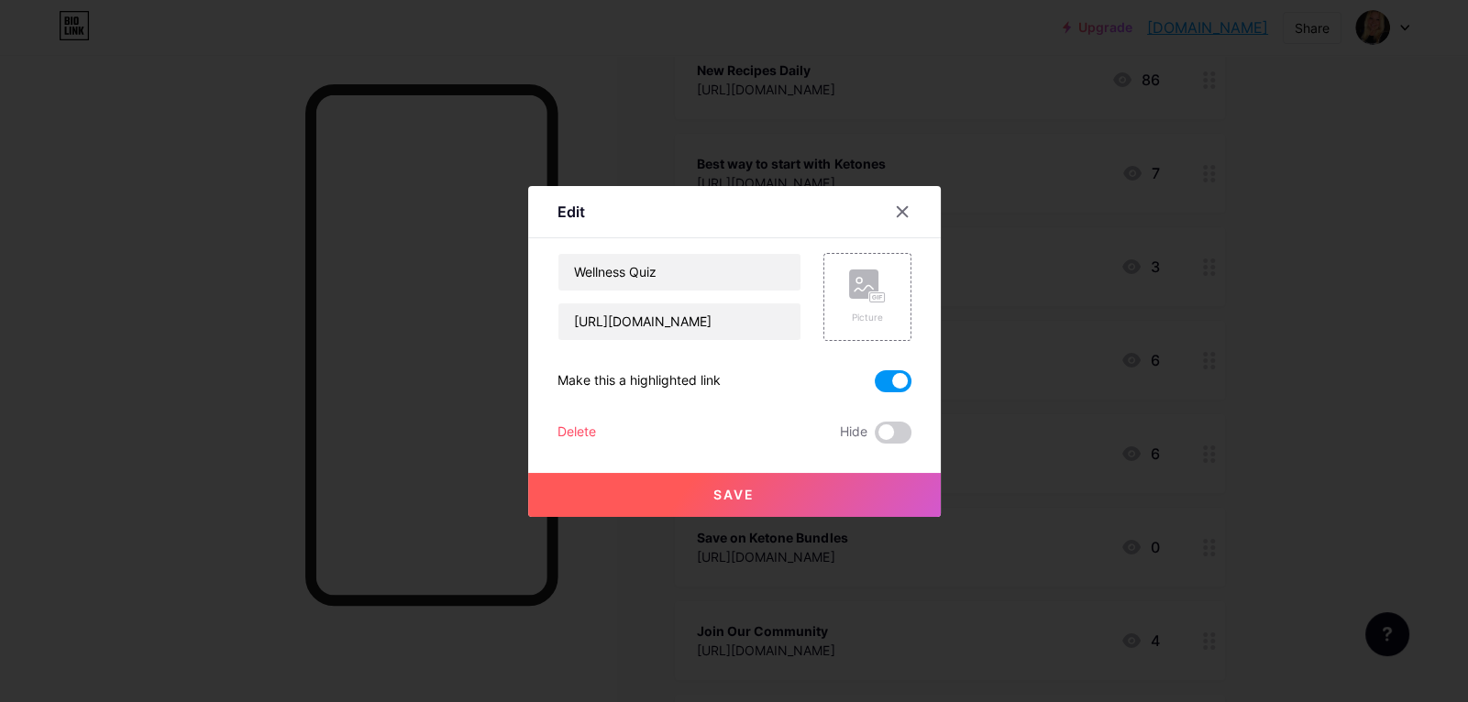
click at [913, 484] on button "Save" at bounding box center [734, 495] width 413 height 44
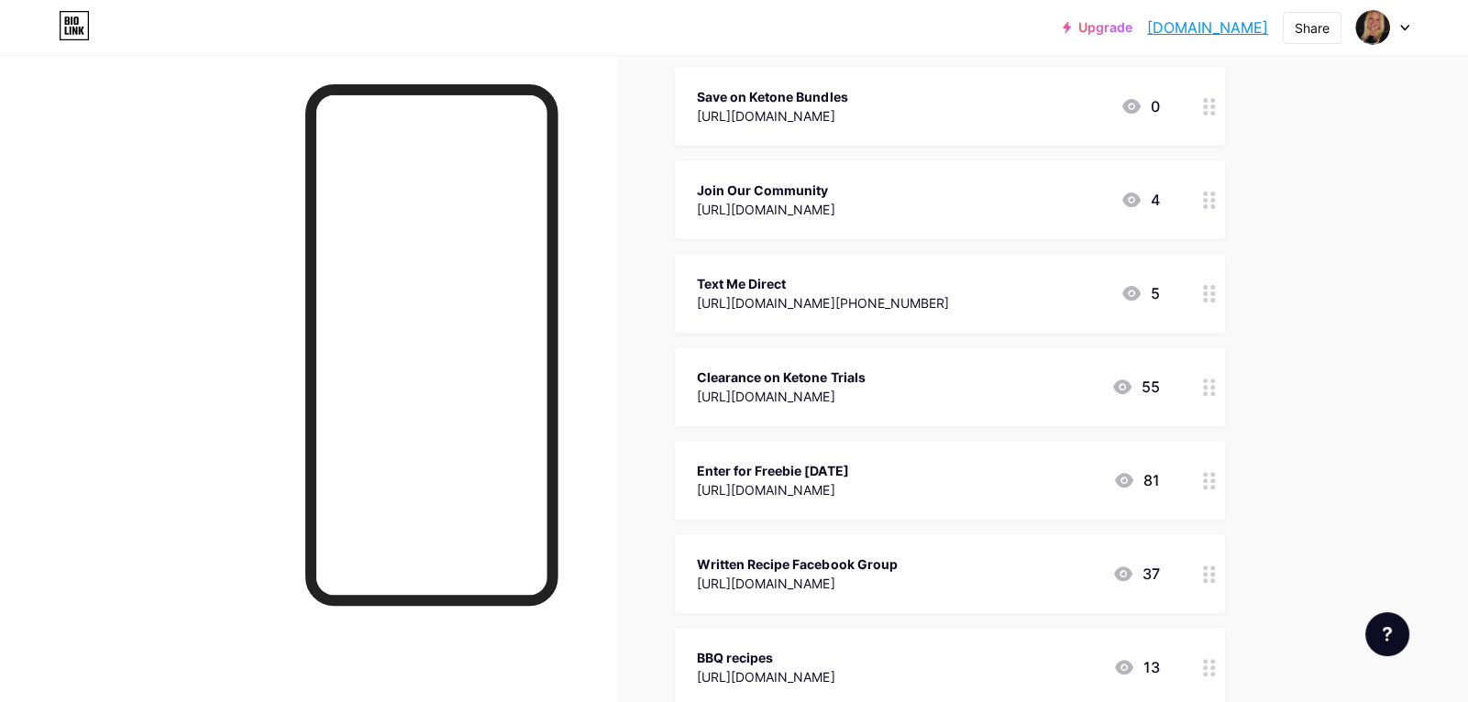
scroll to position [0, 0]
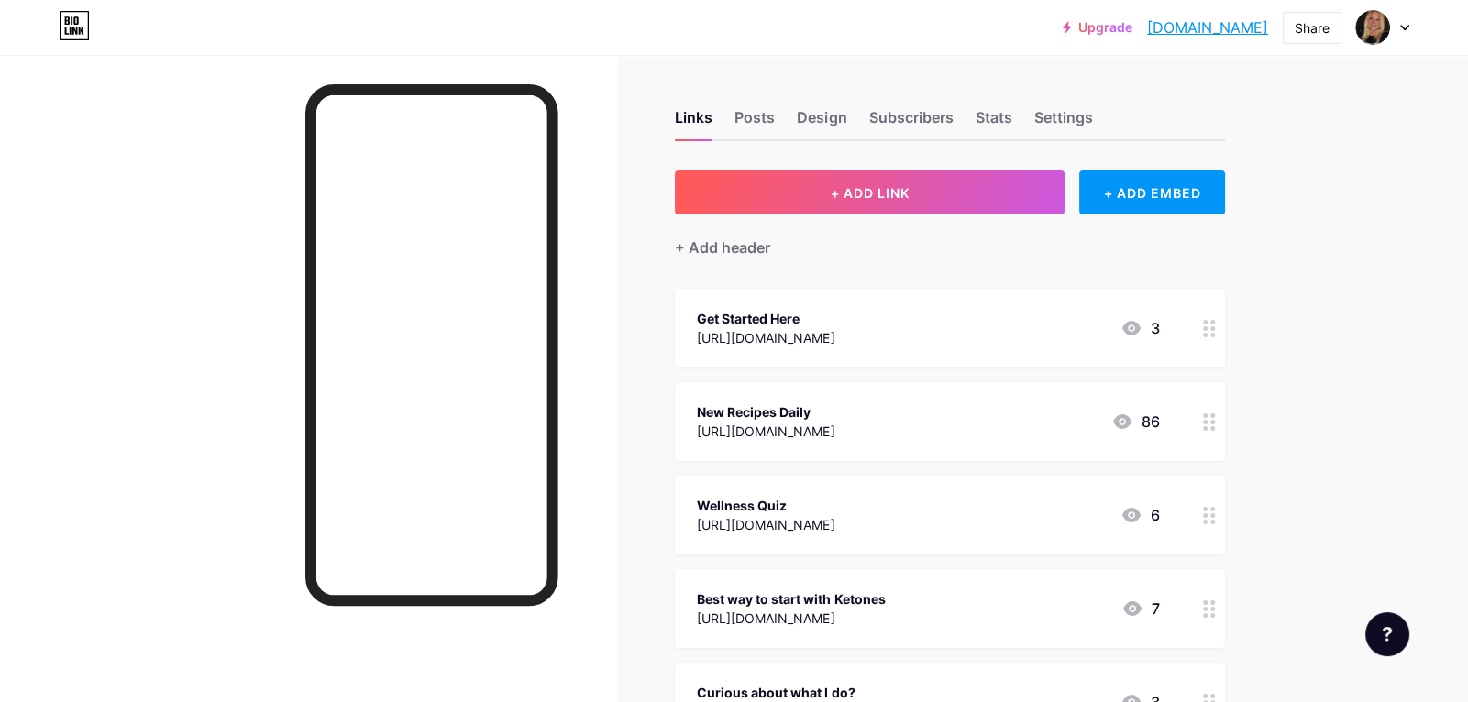
click at [1007, 110] on div "Stats" at bounding box center [993, 122] width 37 height 33
